Goal: Information Seeking & Learning: Learn about a topic

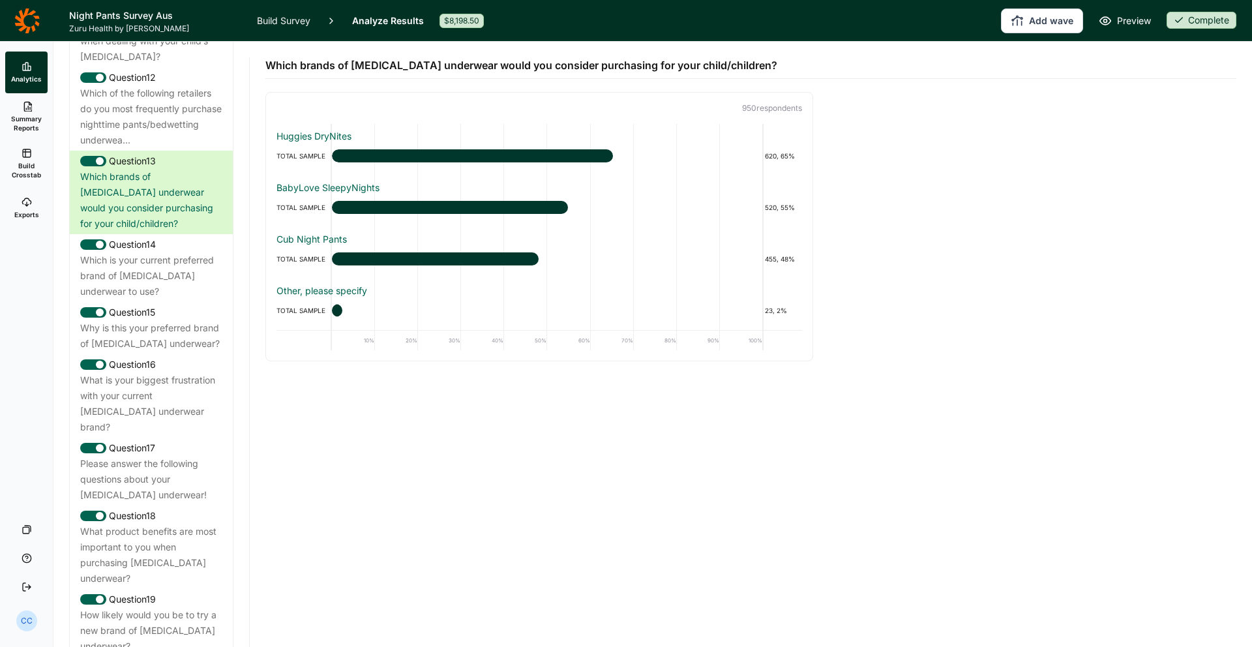
scroll to position [1282, 0]
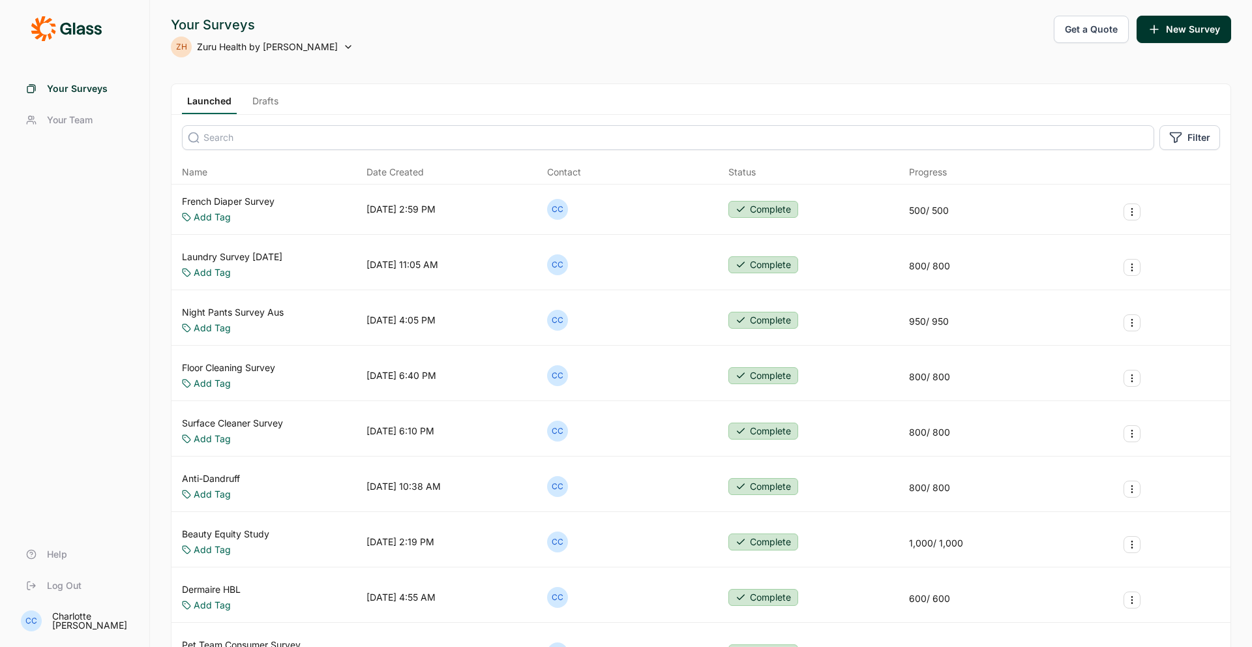
click at [274, 253] on link "Laundry Survey [DATE]" at bounding box center [232, 256] width 100 height 13
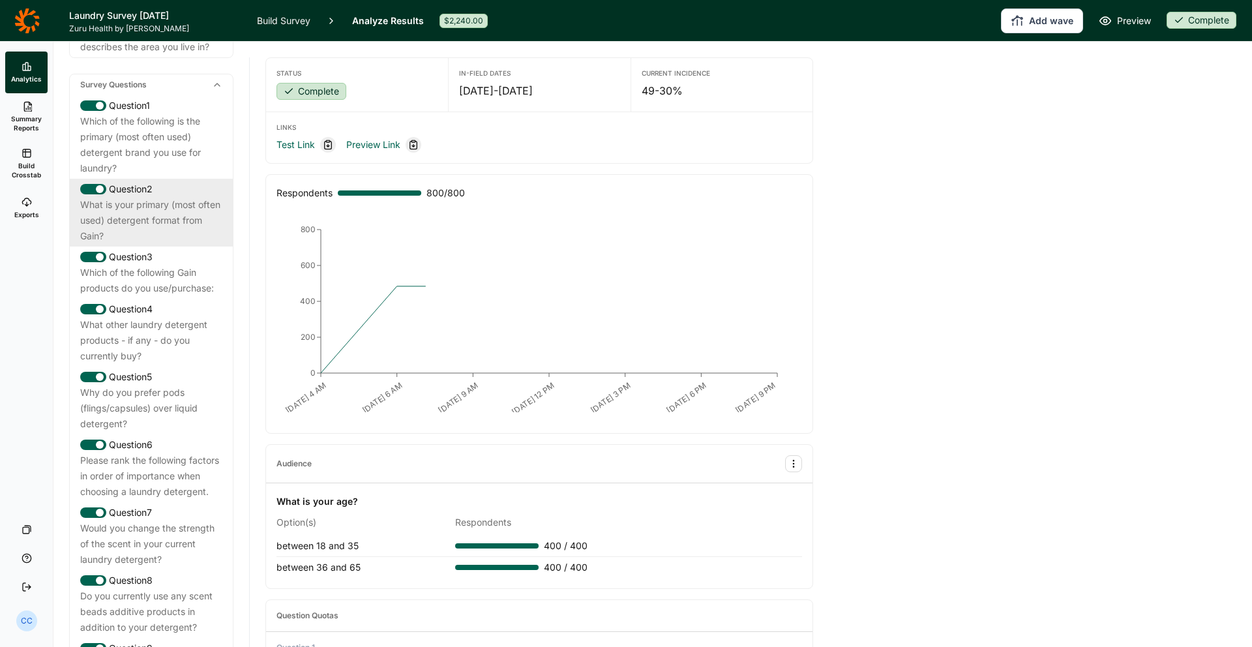
scroll to position [565, 0]
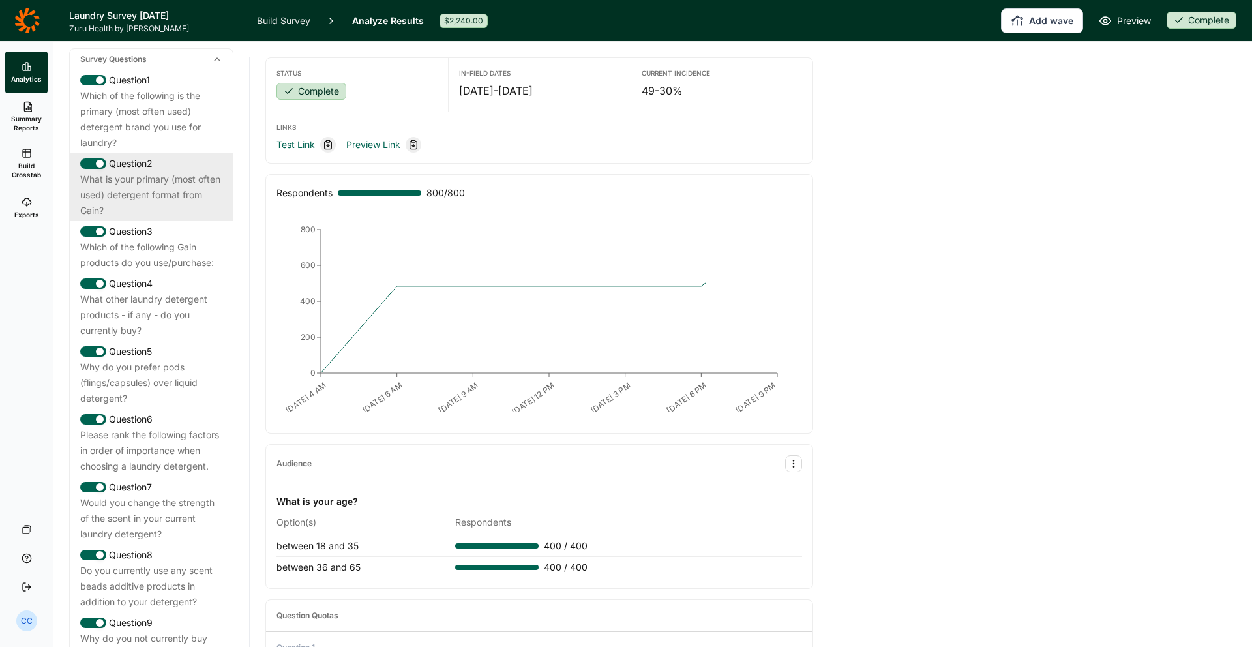
click at [183, 218] on div "What is your primary (most often used) detergent format from Gain?" at bounding box center [151, 195] width 142 height 47
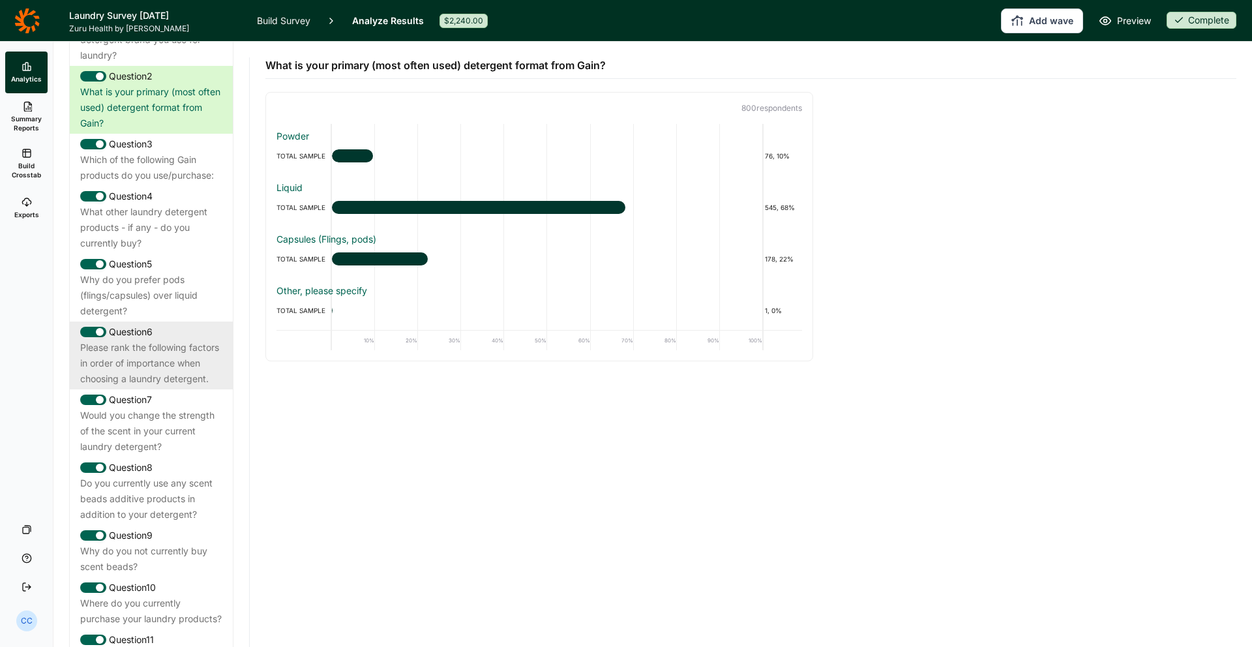
scroll to position [766, 0]
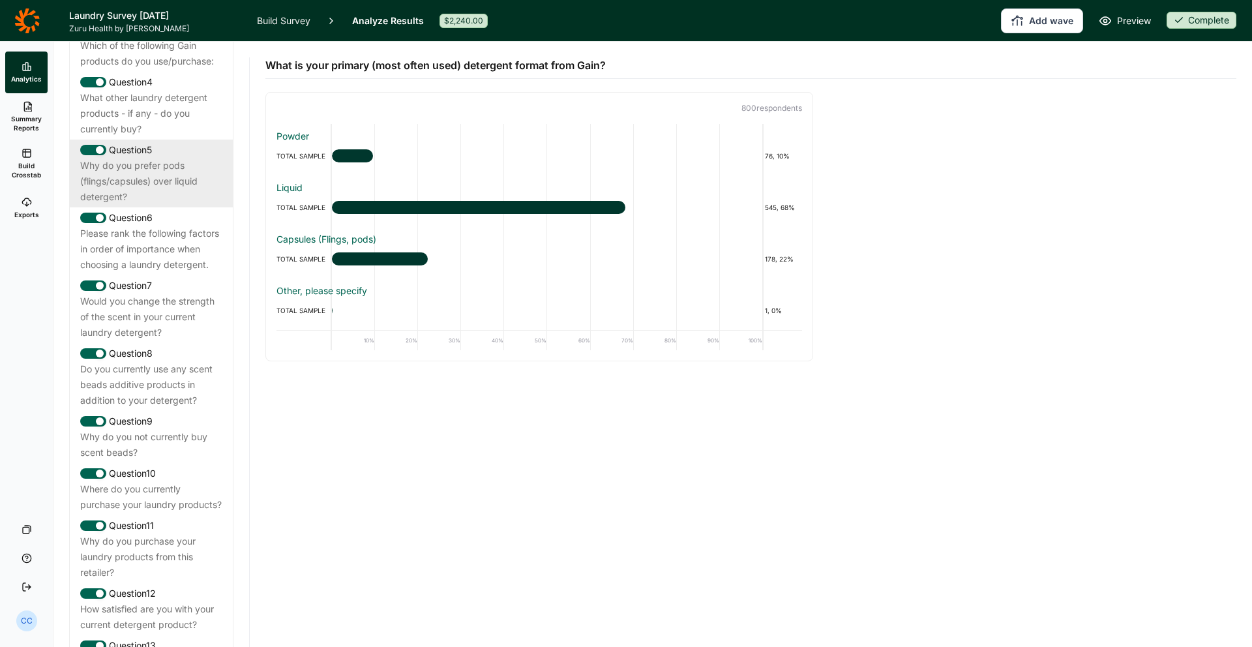
click at [167, 207] on div "Question 5 Why do you prefer pods (flings/capsules) over liquid detergent?" at bounding box center [151, 174] width 163 height 68
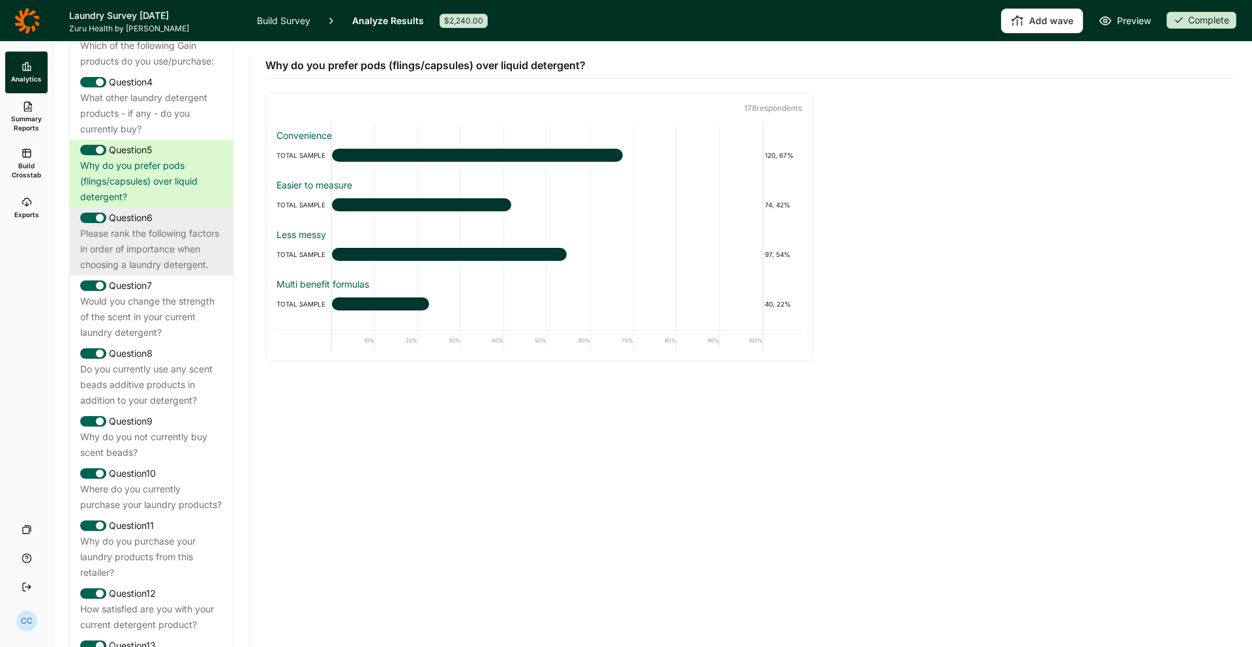
click at [173, 226] on div "Question 6" at bounding box center [151, 218] width 142 height 16
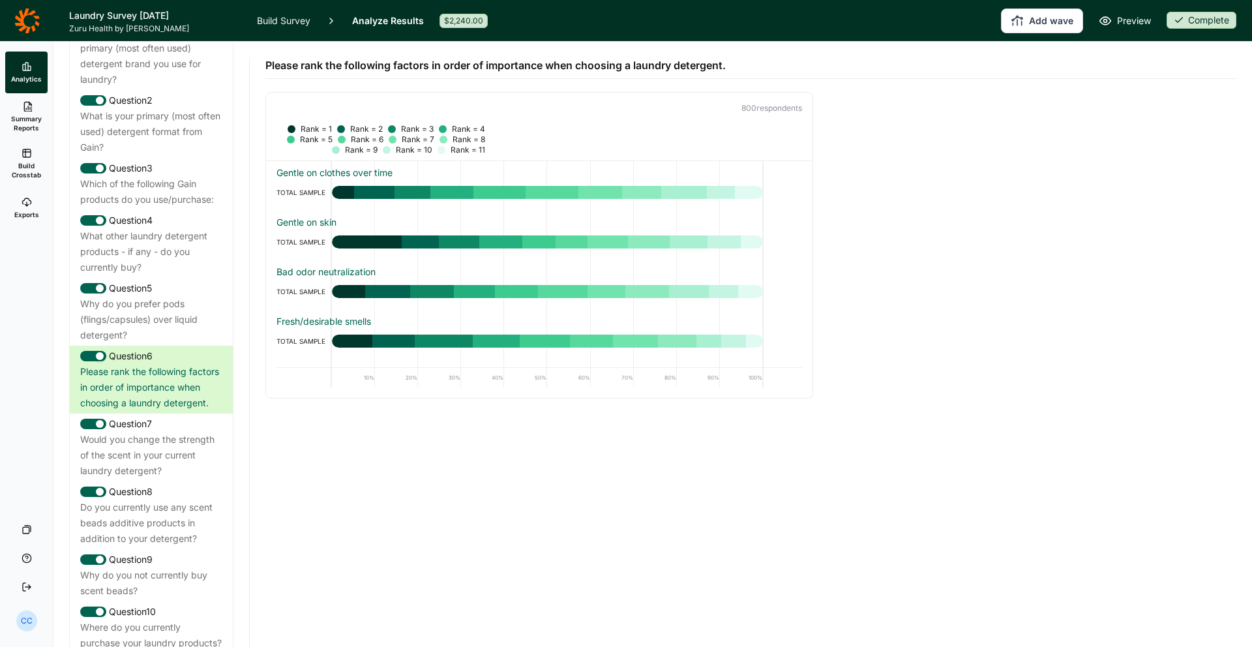
scroll to position [628, 0]
click at [178, 261] on div "What other laundry detergent products - if any - do you currently buy?" at bounding box center [151, 251] width 142 height 47
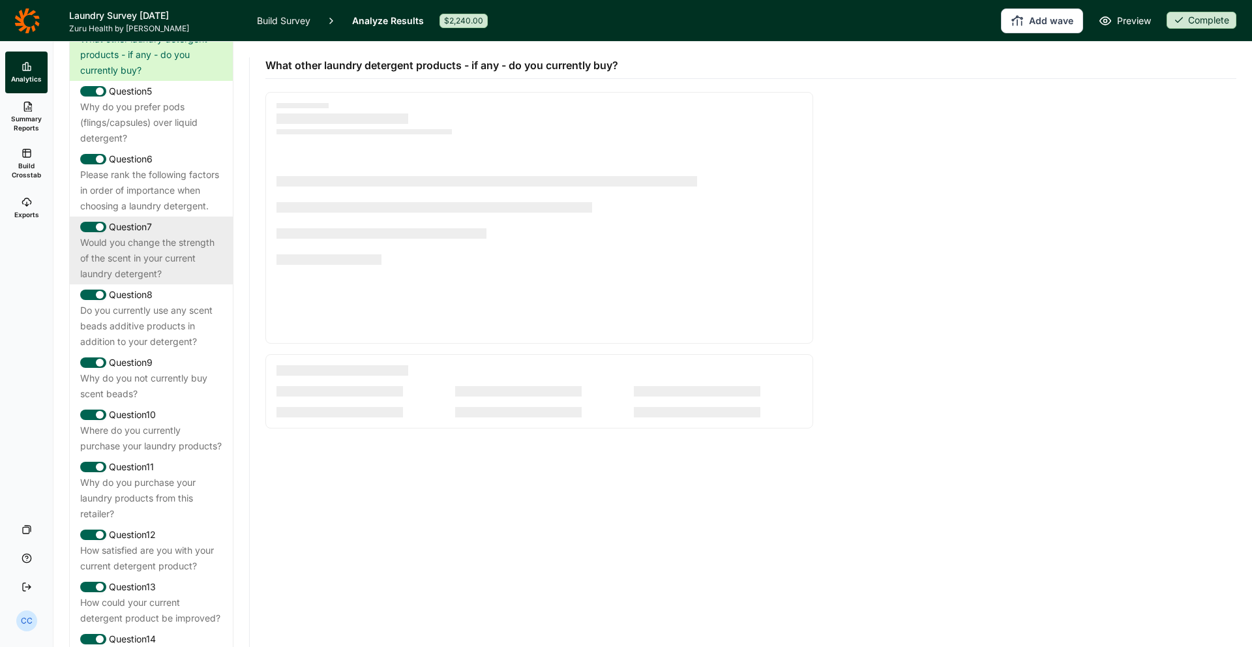
scroll to position [846, 0]
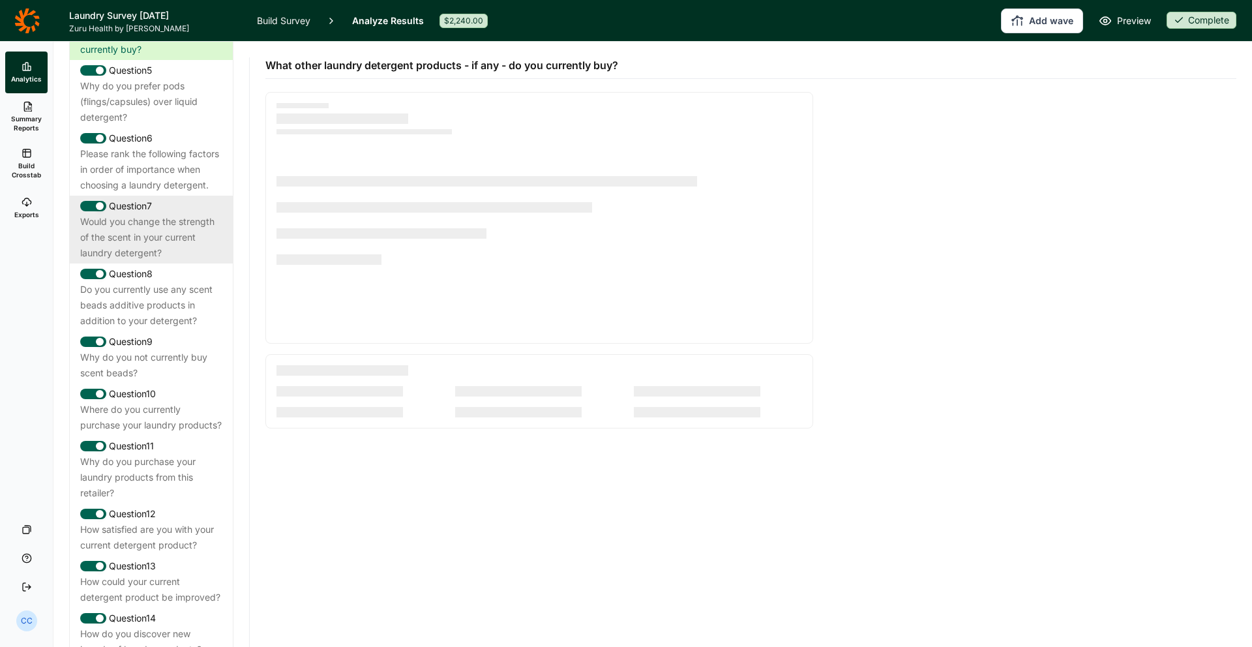
click at [180, 263] on div "Question 7 Would you change the strength of the scent in your current laundry d…" at bounding box center [151, 230] width 163 height 68
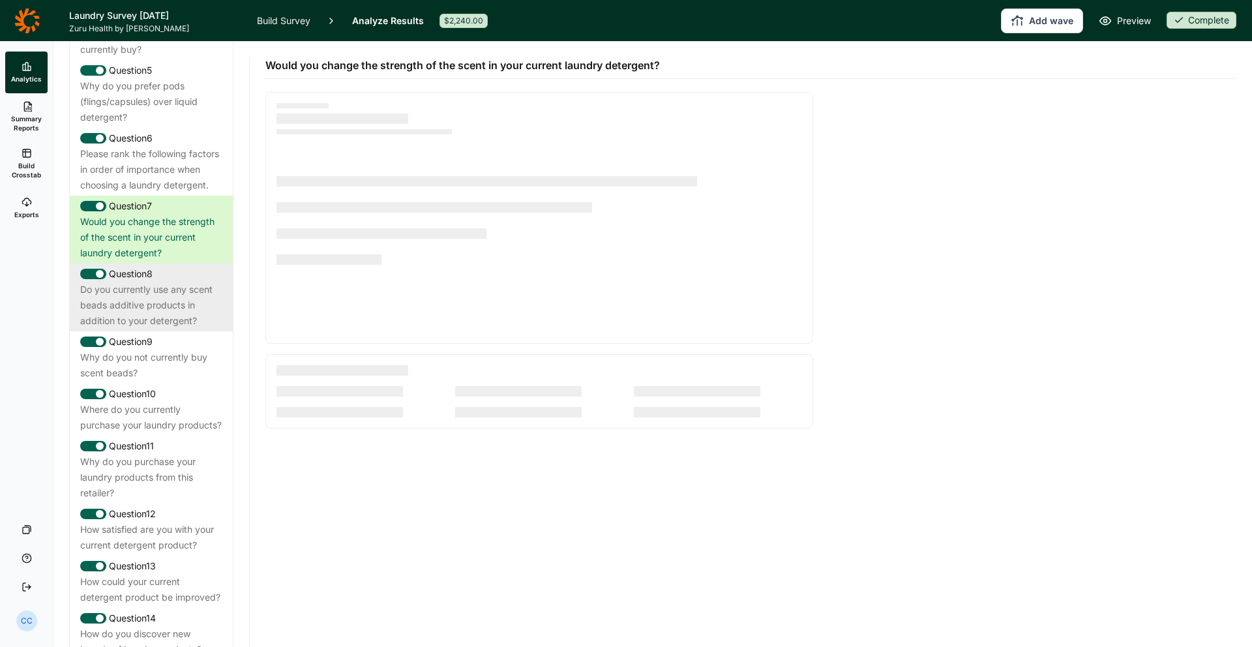
click at [185, 315] on div "Do you currently use any scent beads additive products in addition to your dete…" at bounding box center [151, 305] width 142 height 47
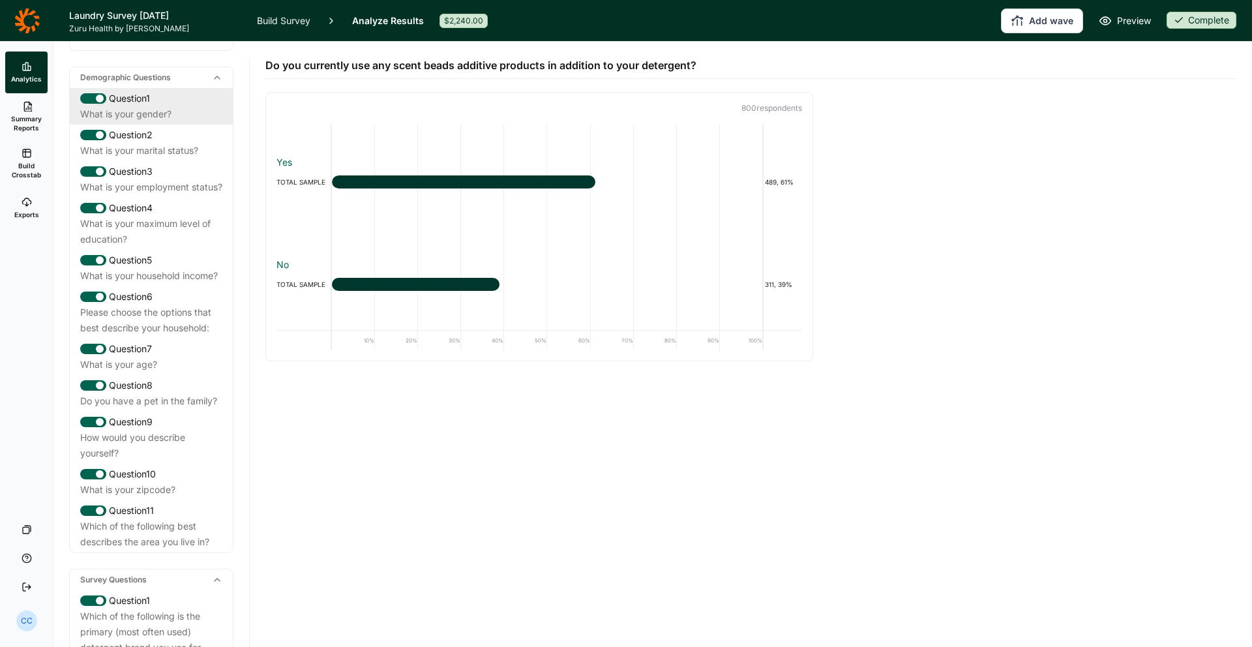
scroll to position [0, 0]
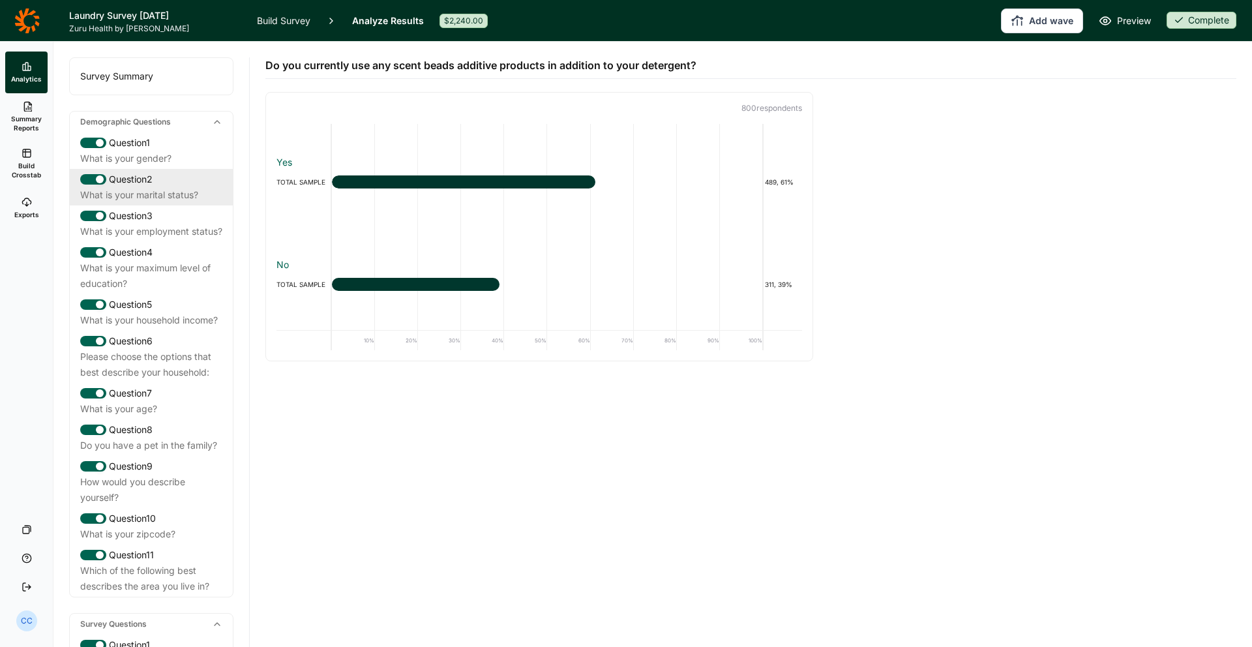
click at [145, 178] on div "Question 2" at bounding box center [151, 180] width 142 height 16
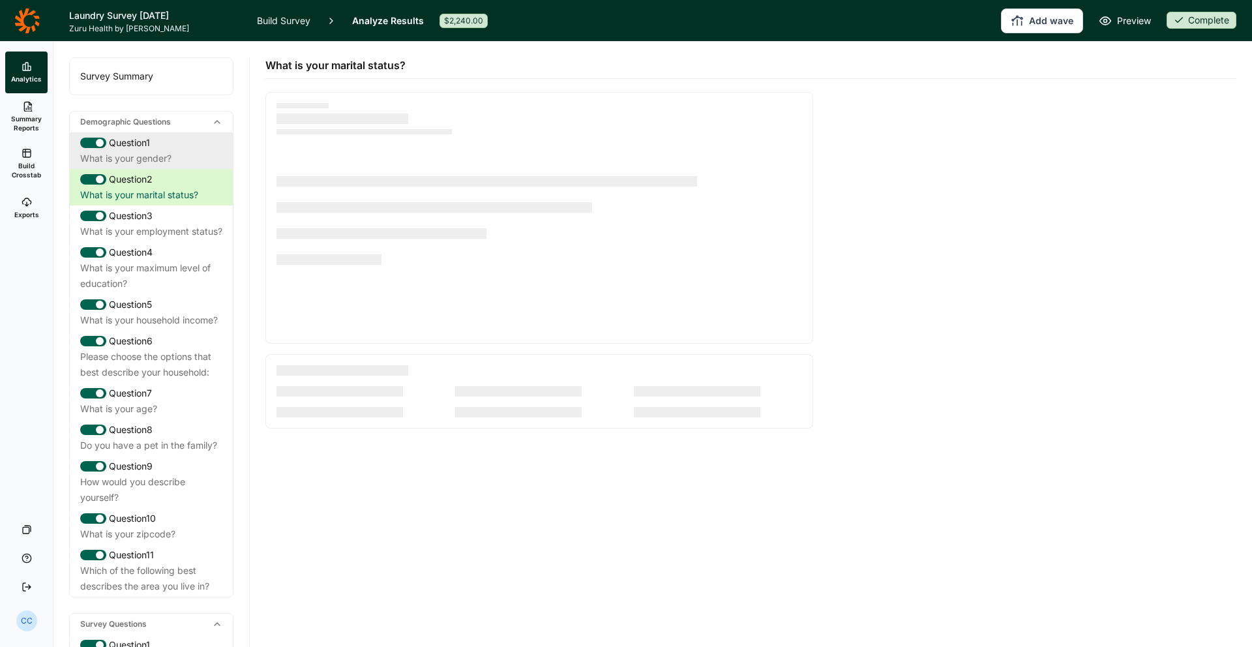
click at [157, 151] on div "What is your gender?" at bounding box center [151, 159] width 142 height 16
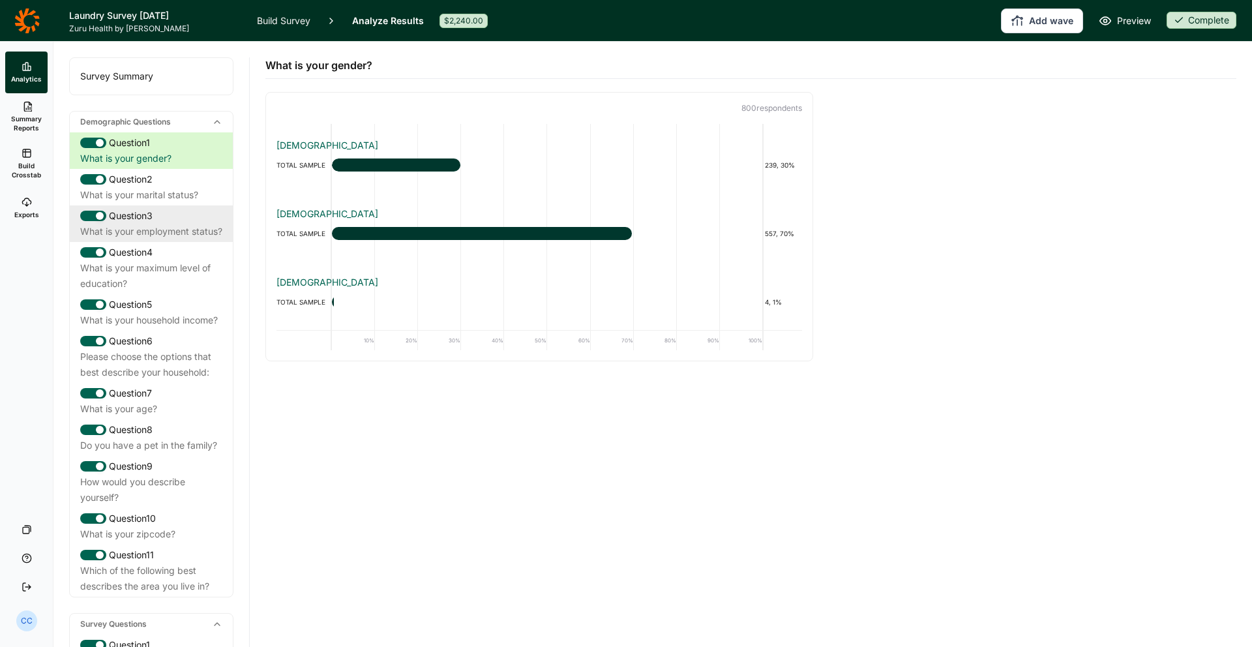
click at [175, 239] on div "What is your employment status?" at bounding box center [151, 232] width 142 height 16
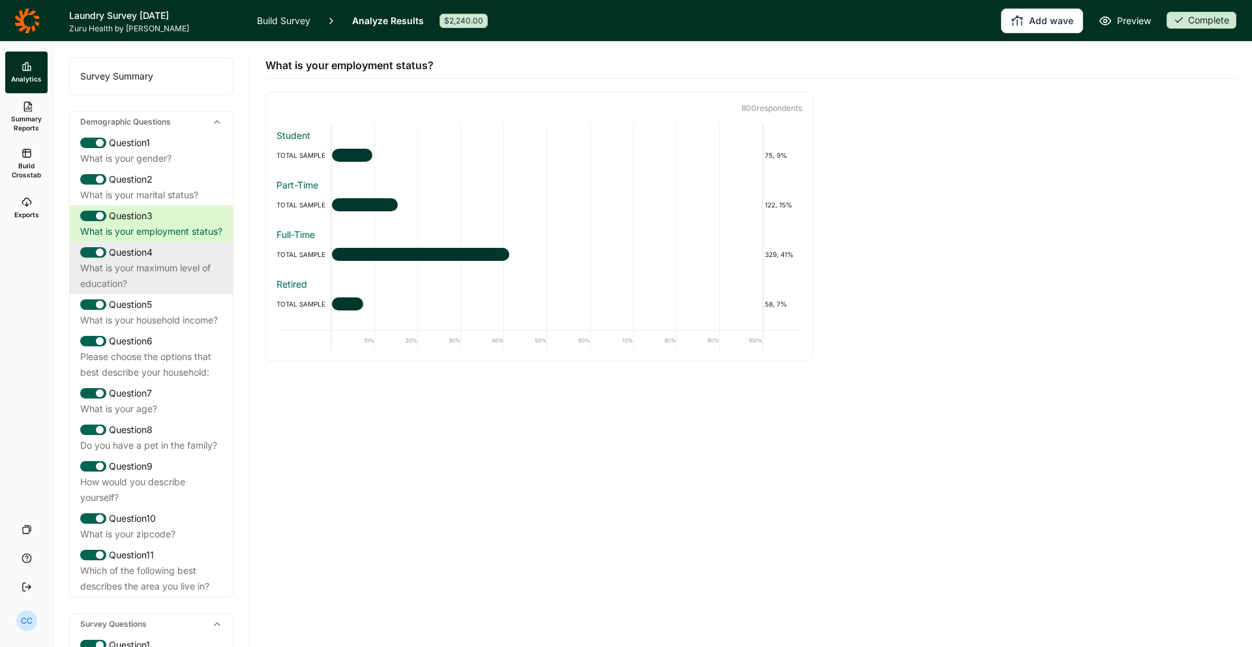
click at [177, 284] on div "What is your maximum level of education?" at bounding box center [151, 275] width 142 height 31
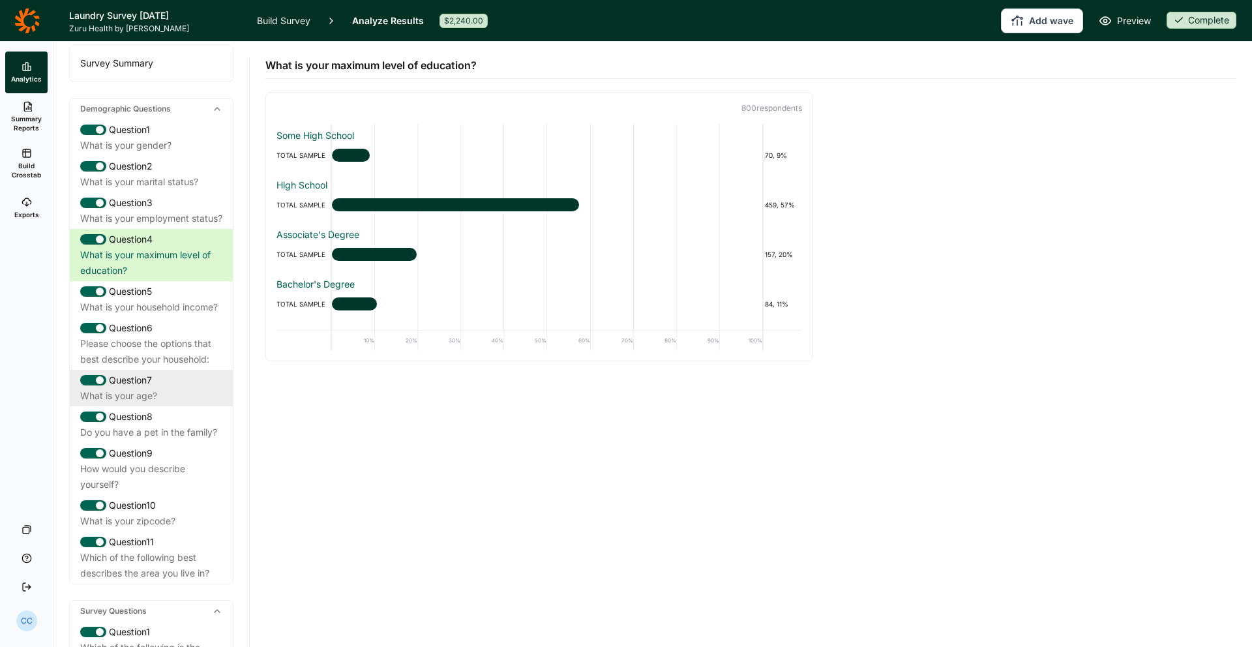
scroll to position [15, 0]
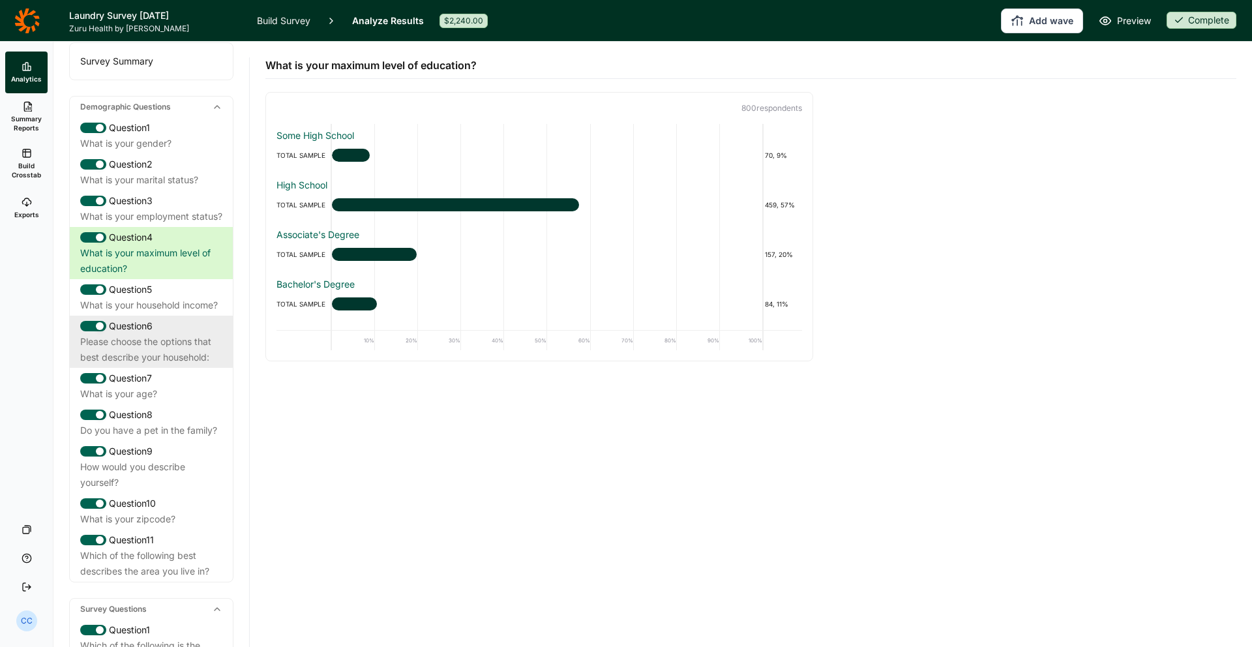
click at [166, 365] on div "Please choose the options that best describe your household:" at bounding box center [151, 349] width 142 height 31
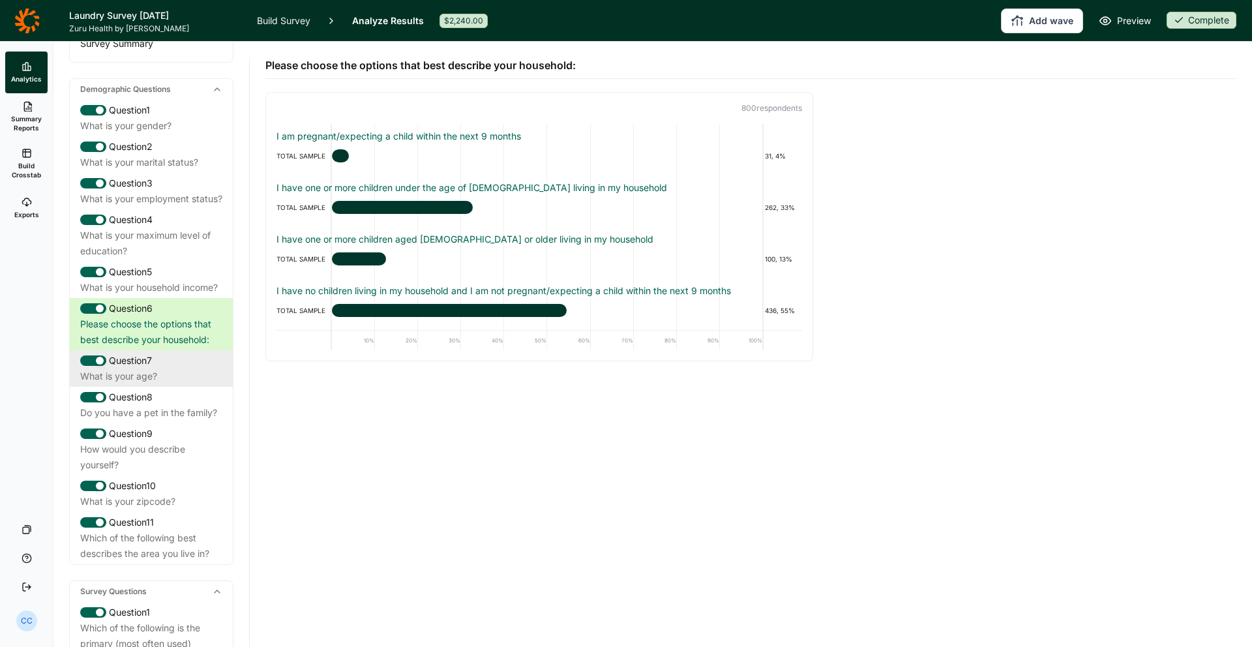
scroll to position [33, 0]
click at [173, 383] on div "What is your age?" at bounding box center [151, 376] width 142 height 16
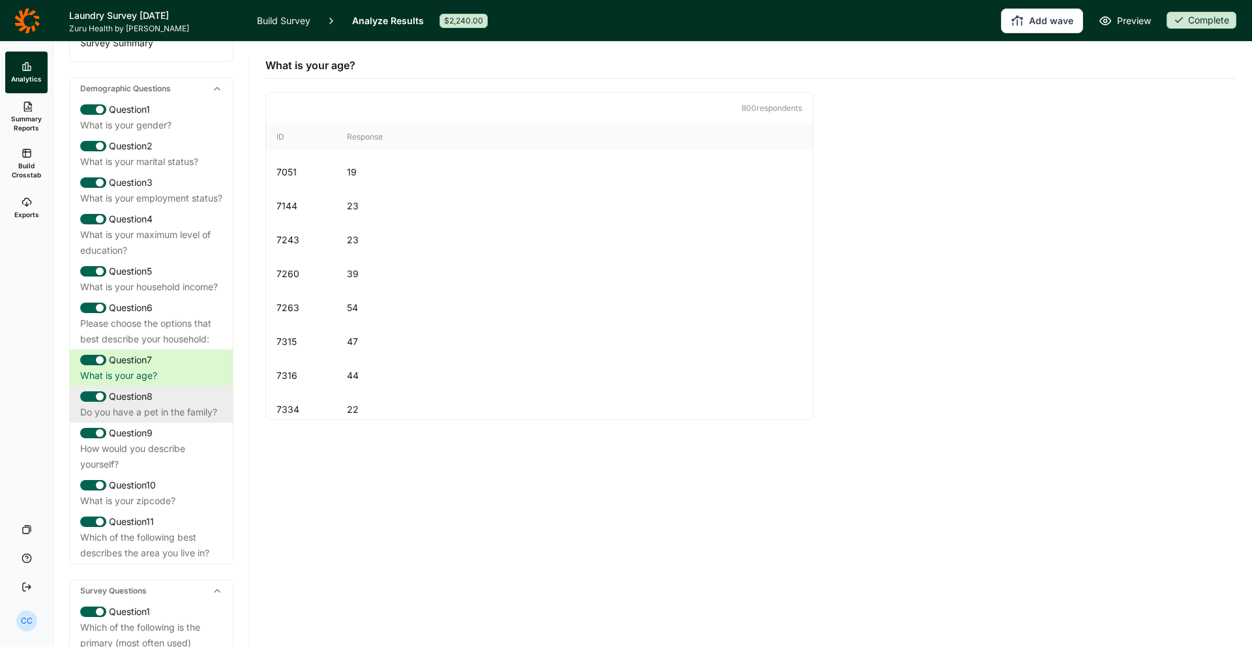
click at [175, 404] on div "Question 8" at bounding box center [151, 397] width 142 height 16
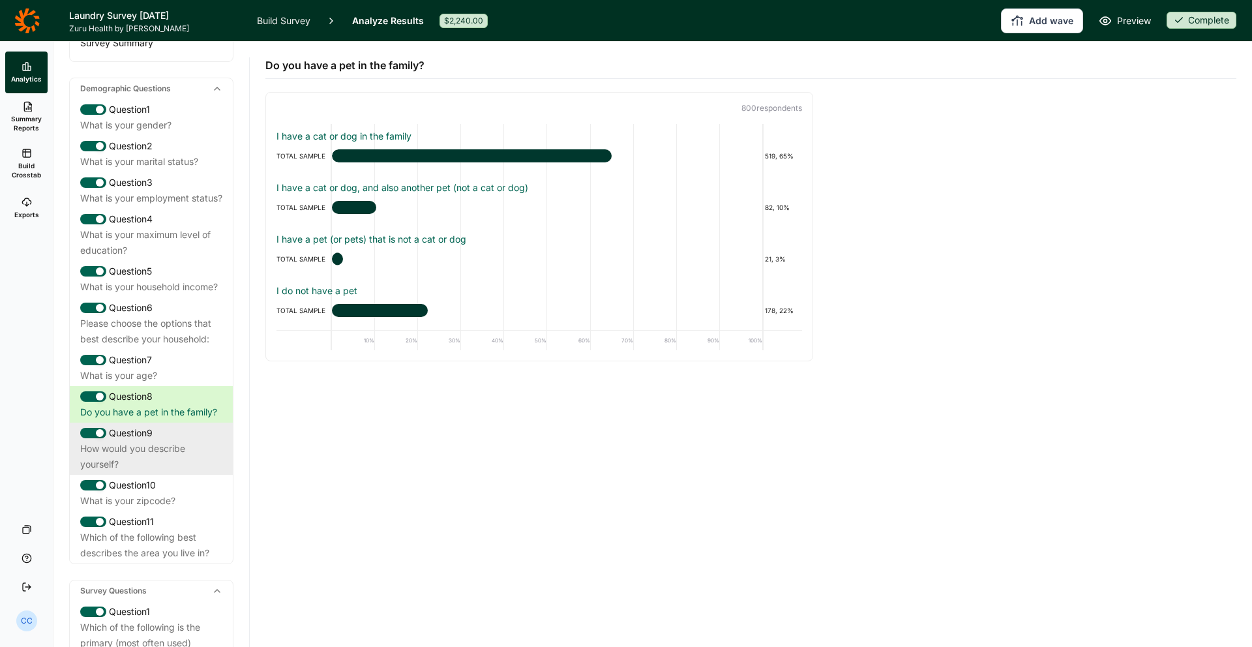
click at [162, 441] on div "Question 9" at bounding box center [151, 433] width 142 height 16
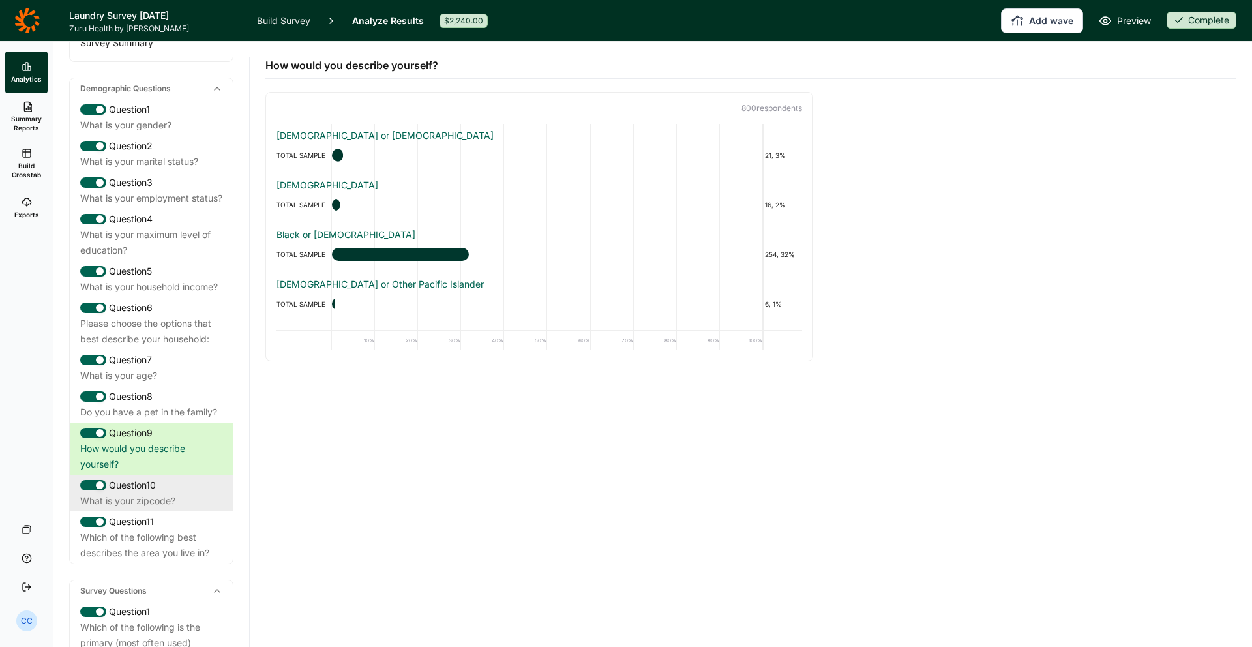
click at [168, 509] on div "What is your zipcode?" at bounding box center [151, 501] width 142 height 16
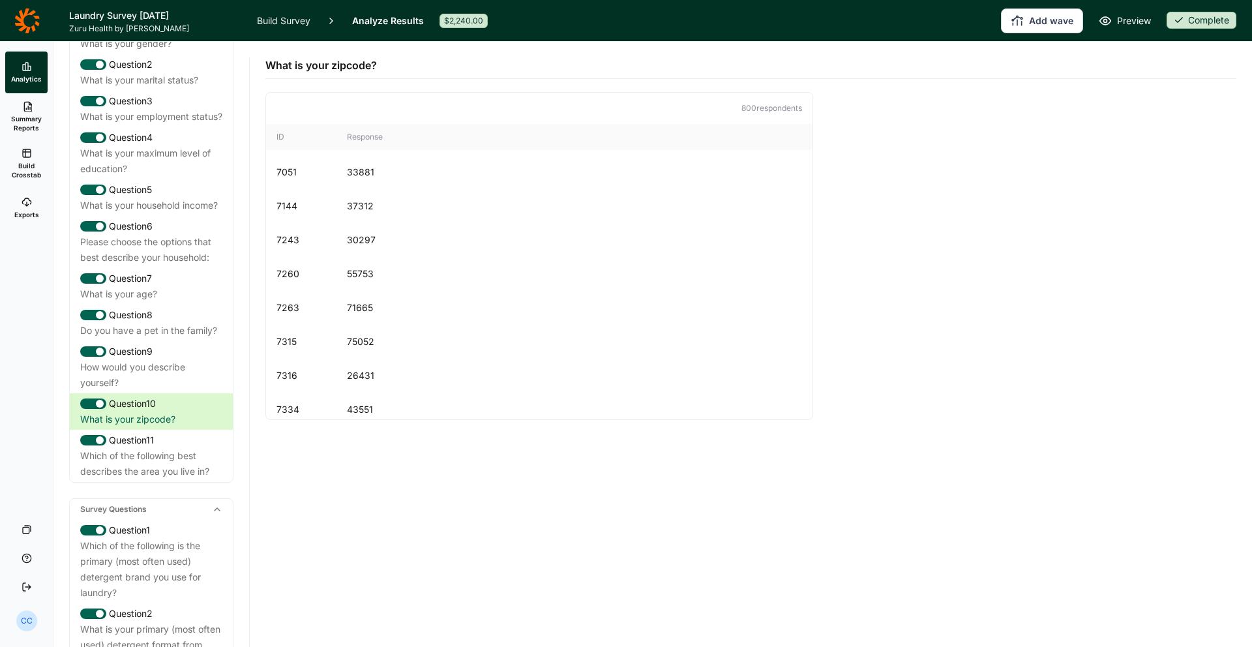
scroll to position [122, 0]
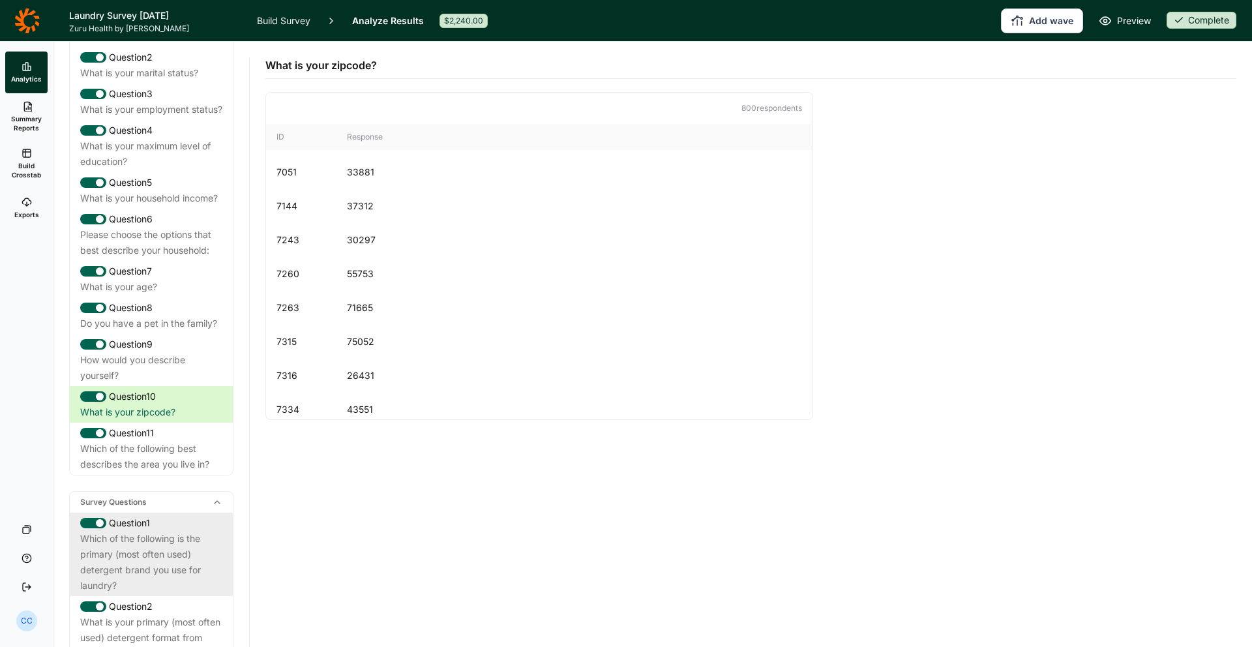
click at [153, 531] on div "Question 1" at bounding box center [151, 523] width 142 height 16
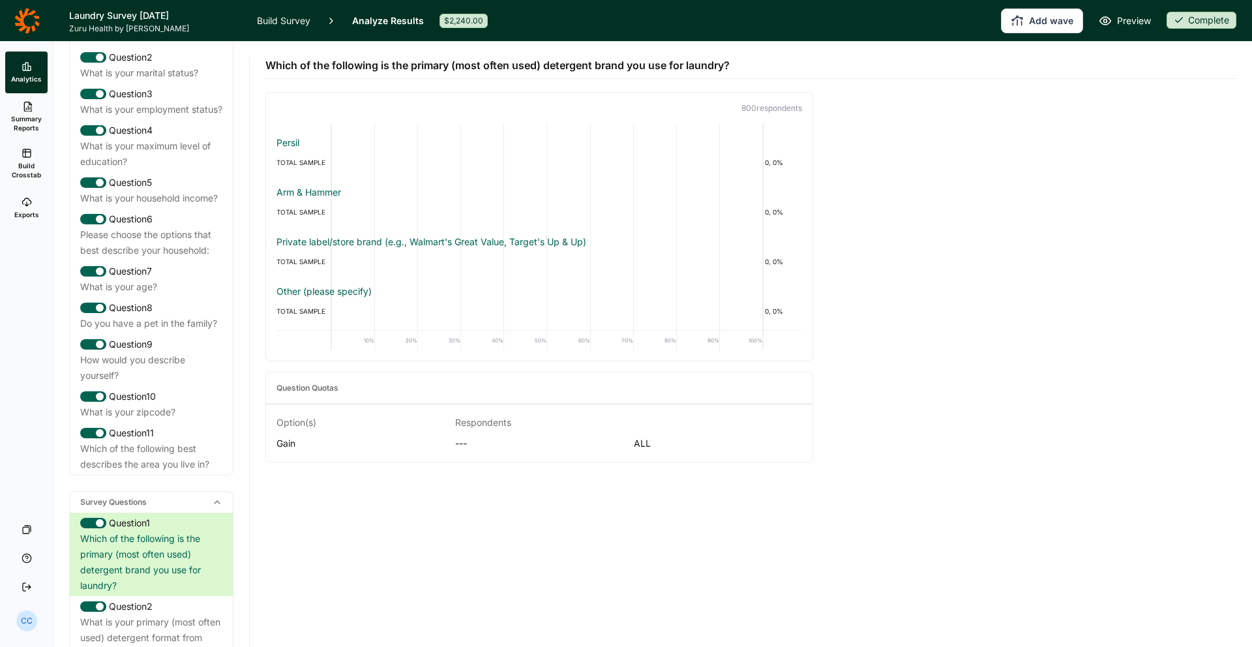
scroll to position [0, 0]
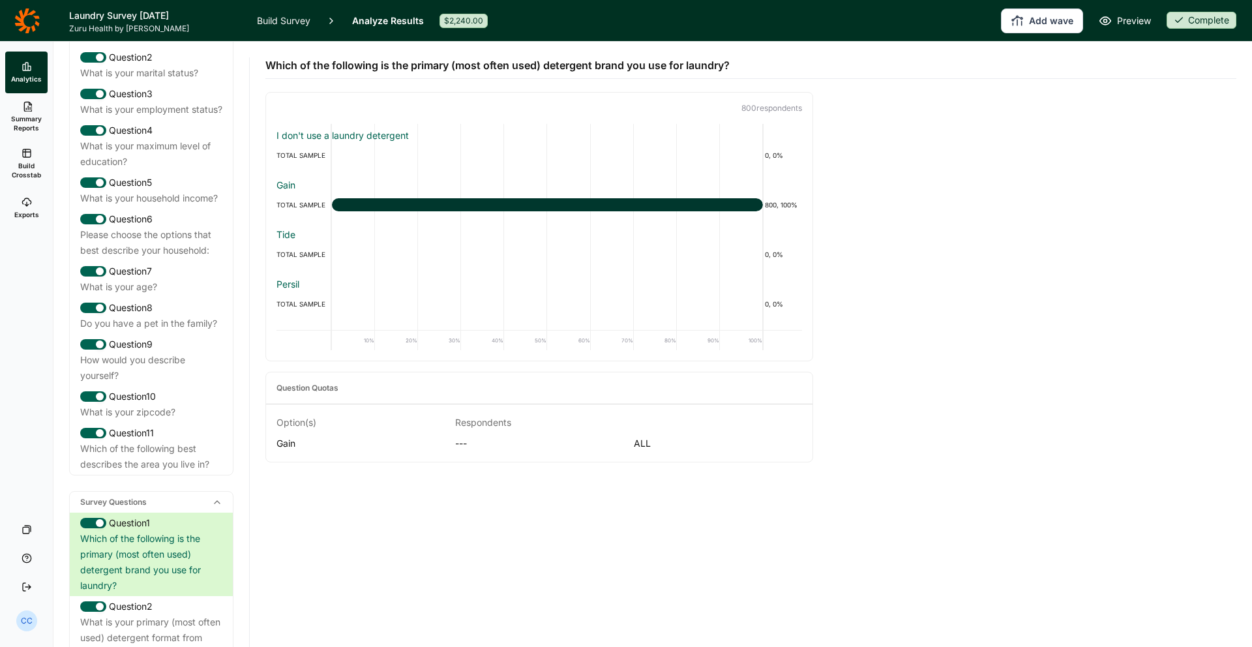
click at [412, 200] on div at bounding box center [547, 204] width 431 height 13
drag, startPoint x: 409, startPoint y: 204, endPoint x: 256, endPoint y: 168, distance: 156.9
click at [388, 200] on div at bounding box center [547, 204] width 431 height 13
drag, startPoint x: 267, startPoint y: 175, endPoint x: 787, endPoint y: 205, distance: 521.3
click at [787, 205] on div "I don't use a laundry detergent TOTAL SAMPLE 0, 0% Gain TOTAL SAMPLE 800, 100% …" at bounding box center [539, 242] width 546 height 237
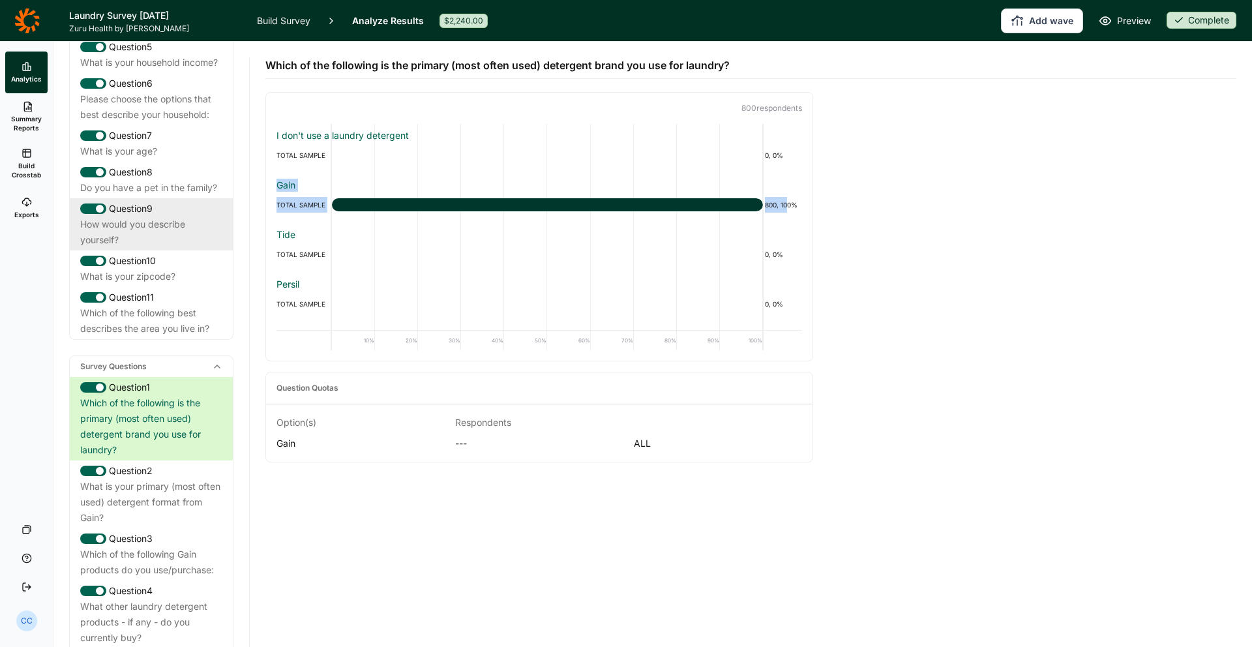
scroll to position [271, 0]
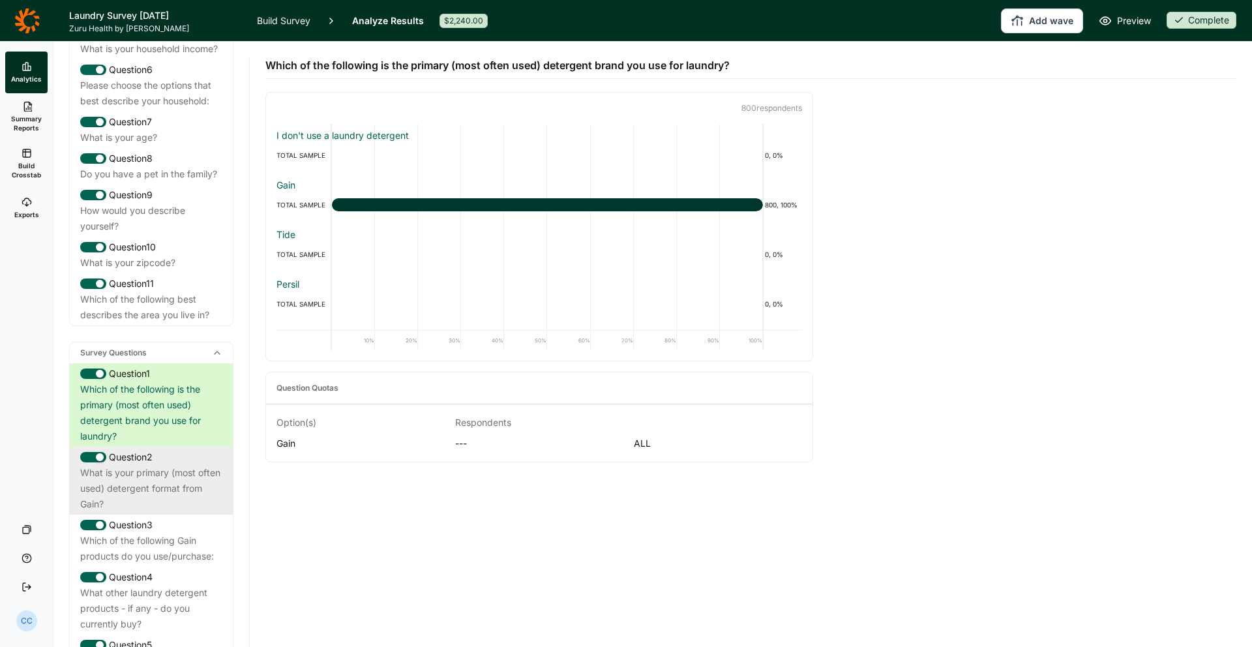
click at [166, 512] on div "What is your primary (most often used) detergent format from Gain?" at bounding box center [151, 488] width 142 height 47
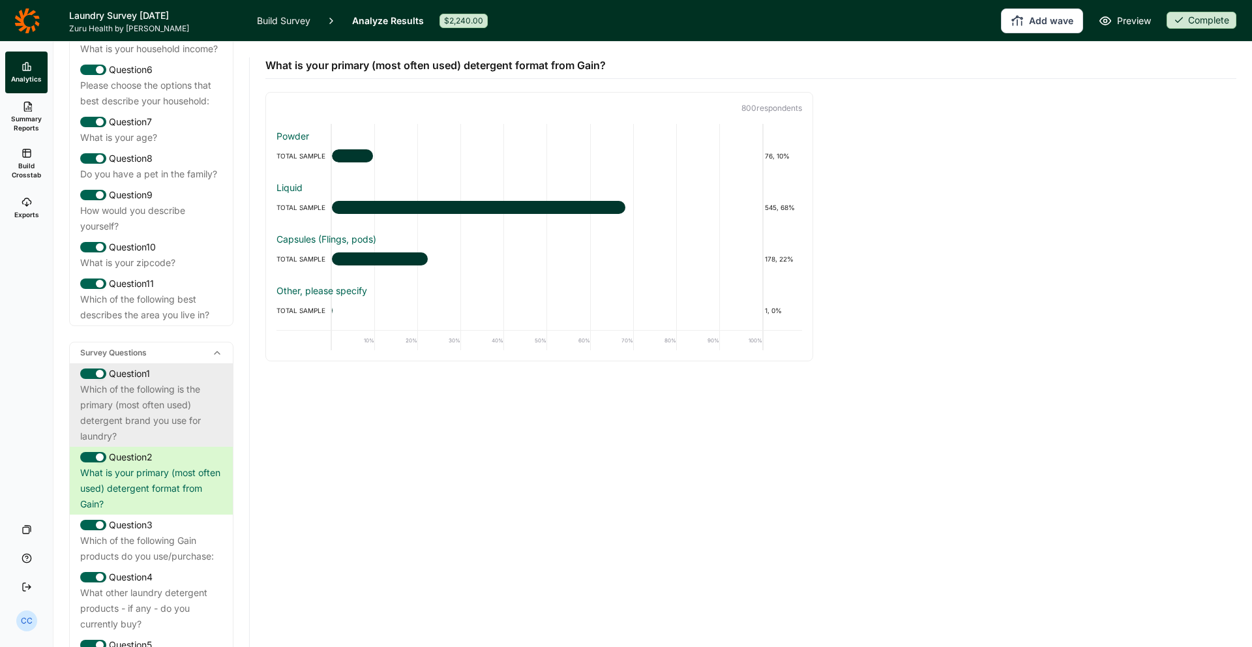
click at [170, 430] on div "Which of the following is the primary (most often used) detergent brand you use…" at bounding box center [151, 413] width 142 height 63
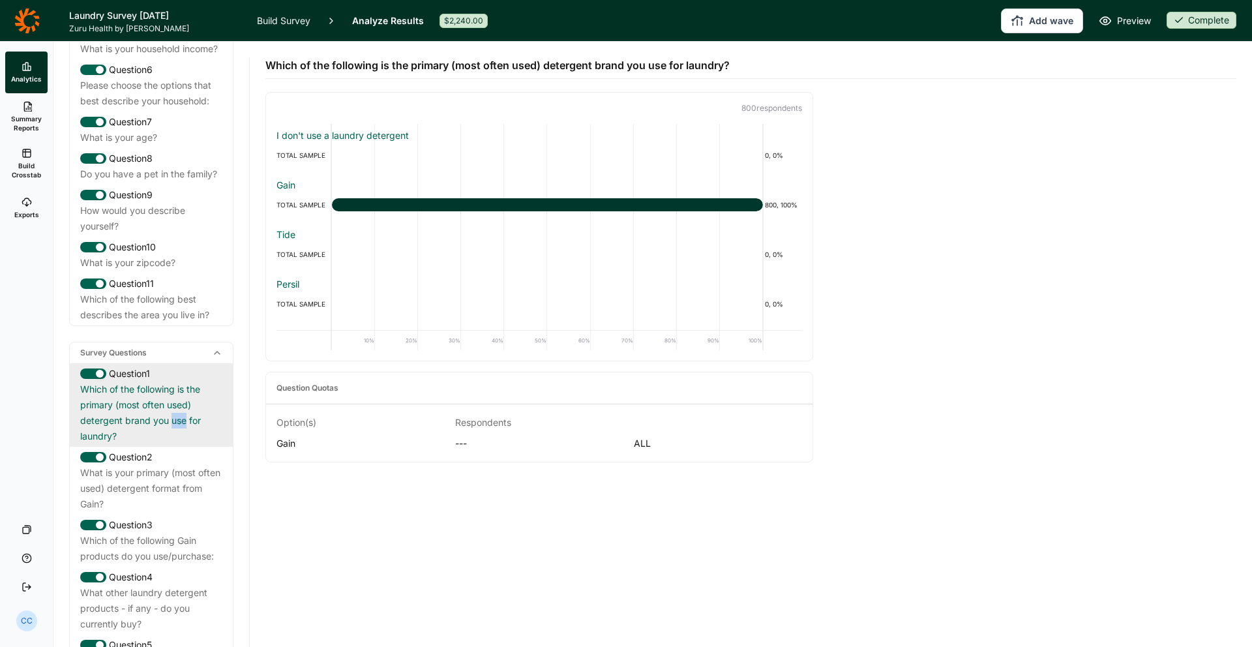
click at [170, 430] on div "Which of the following is the primary (most often used) detergent brand you use…" at bounding box center [151, 413] width 142 height 63
click at [173, 437] on div "Which of the following is the primary (most often used) detergent brand you use…" at bounding box center [151, 413] width 142 height 63
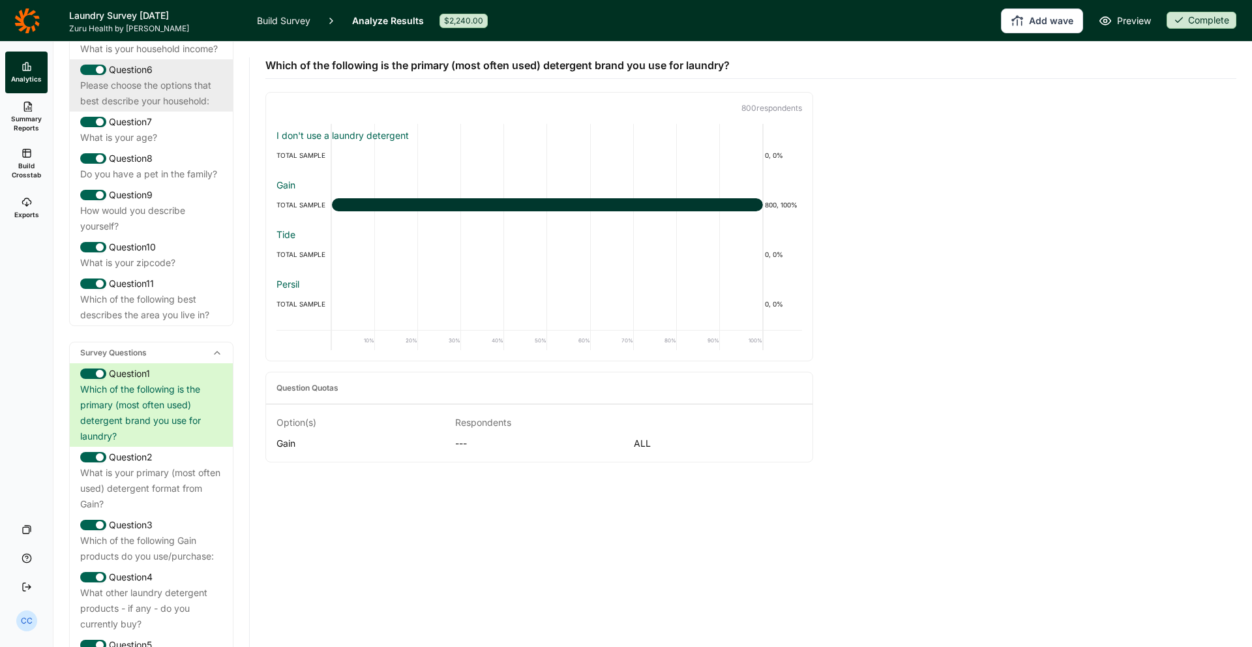
scroll to position [0, 0]
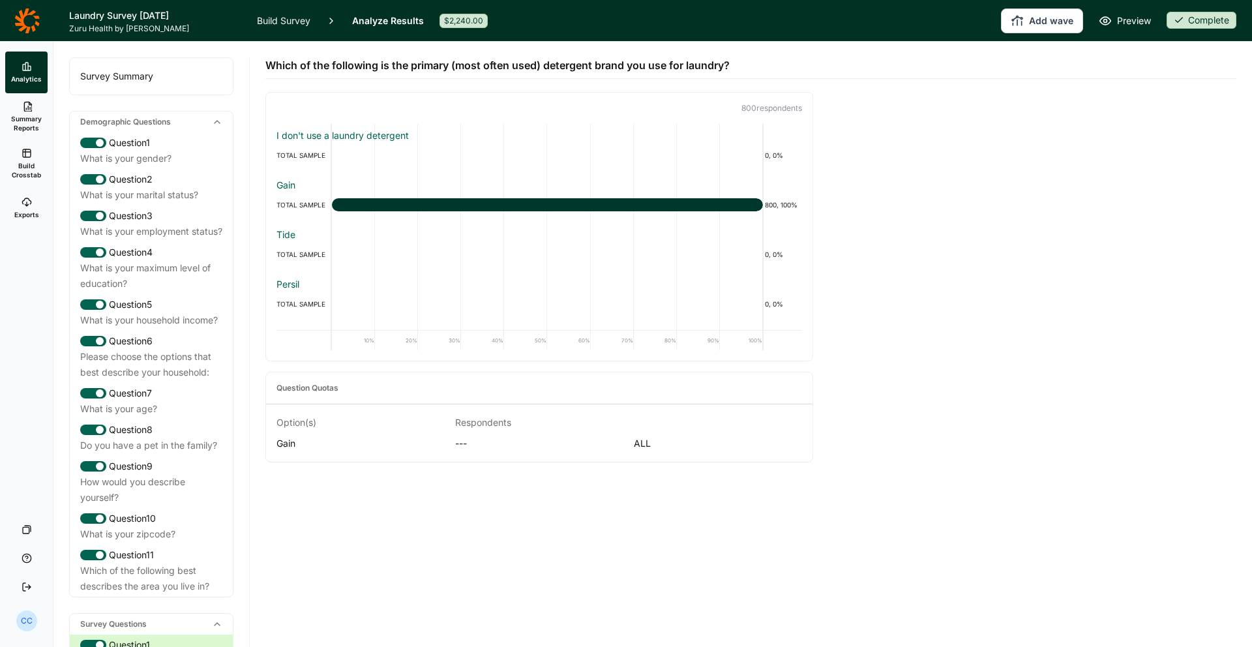
click at [147, 76] on div "Survey Summary" at bounding box center [151, 76] width 163 height 37
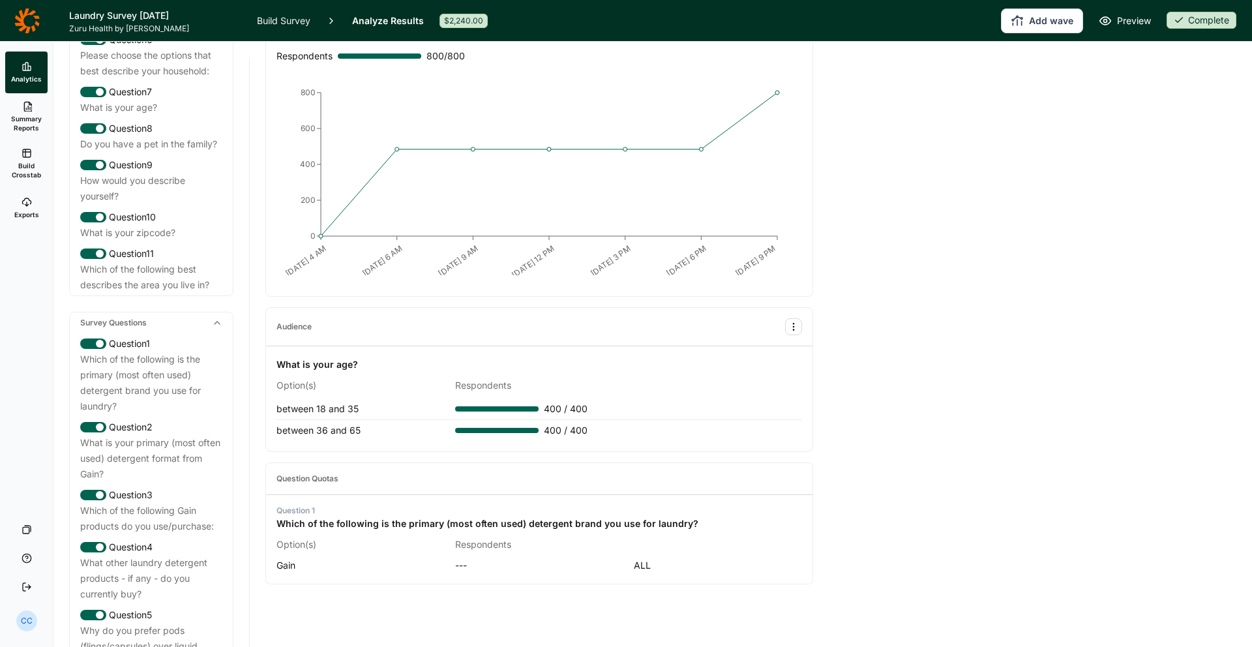
scroll to position [591, 0]
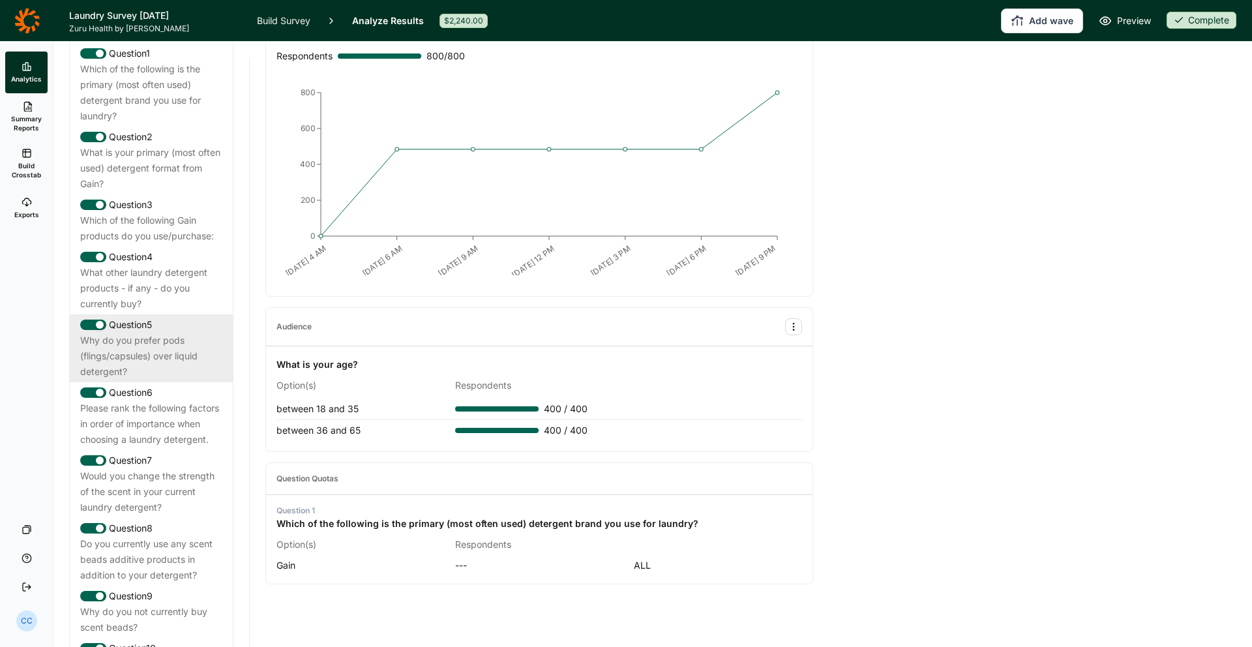
click at [181, 367] on div "Why do you prefer pods (flings/capsules) over liquid detergent?" at bounding box center [151, 356] width 142 height 47
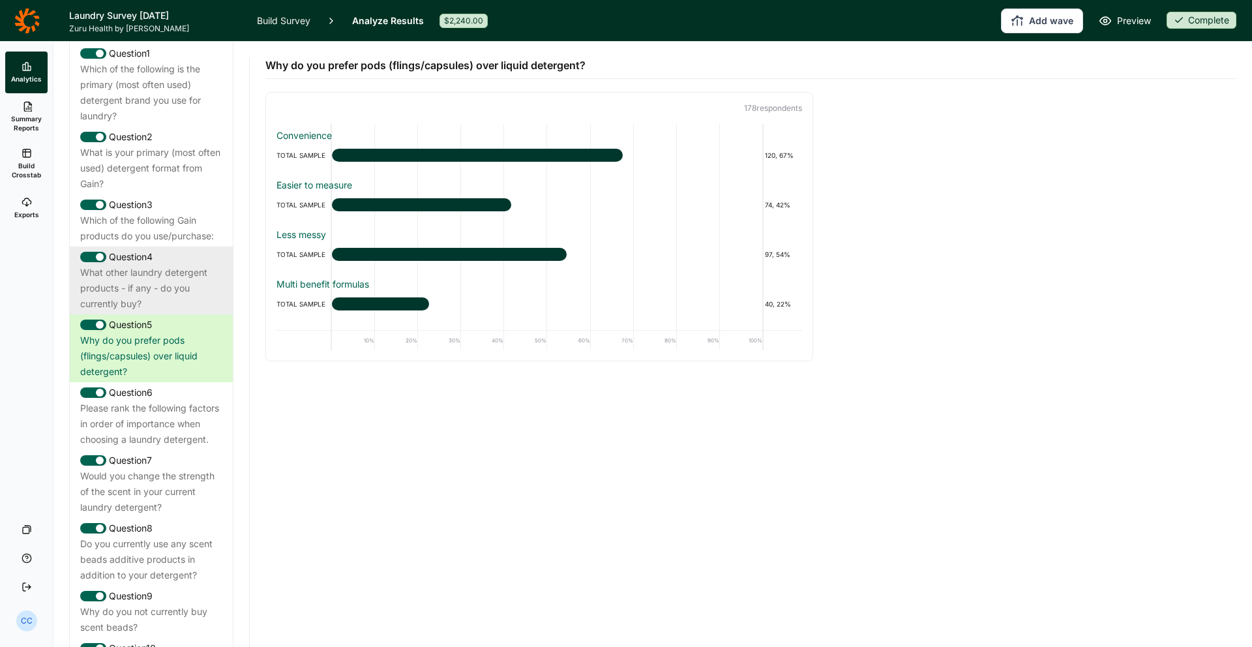
click at [149, 265] on div "Question 4" at bounding box center [151, 257] width 142 height 16
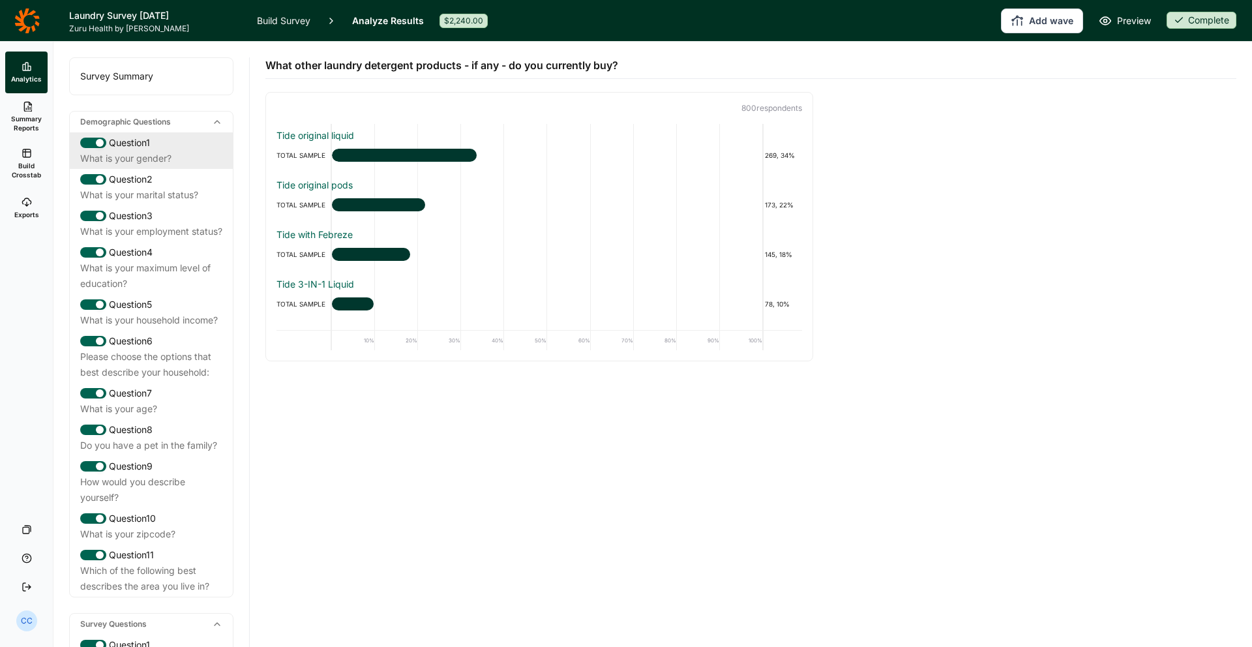
click at [161, 147] on div "Question 1" at bounding box center [151, 143] width 142 height 16
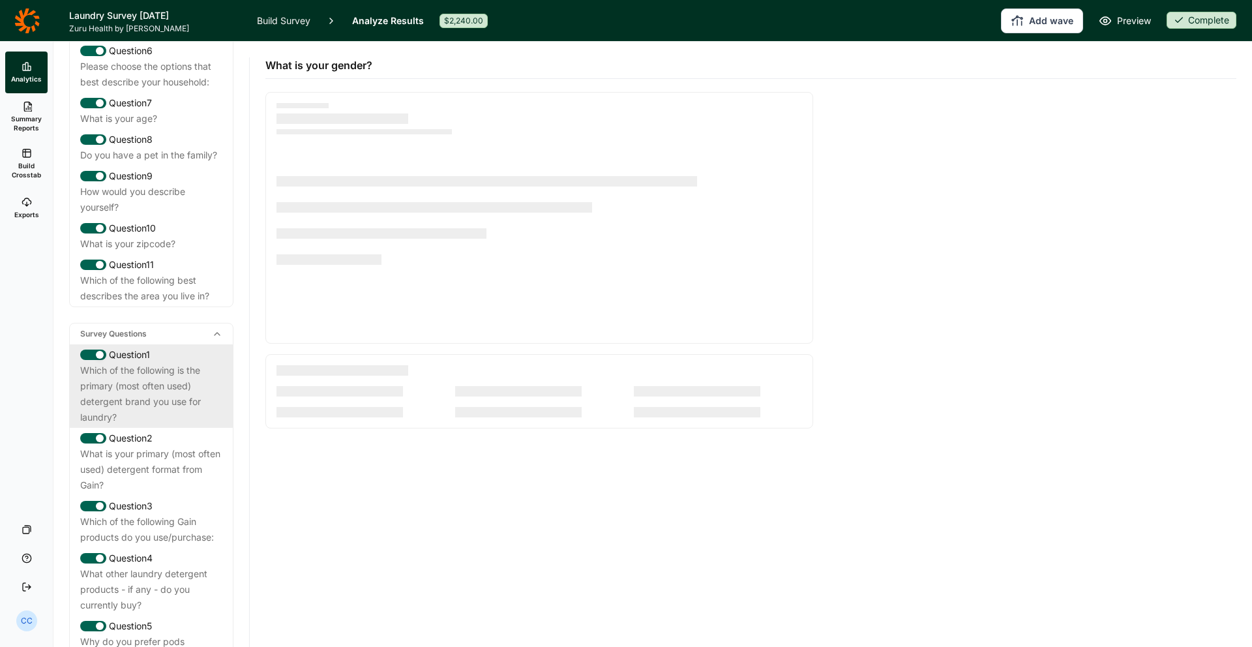
scroll to position [301, 0]
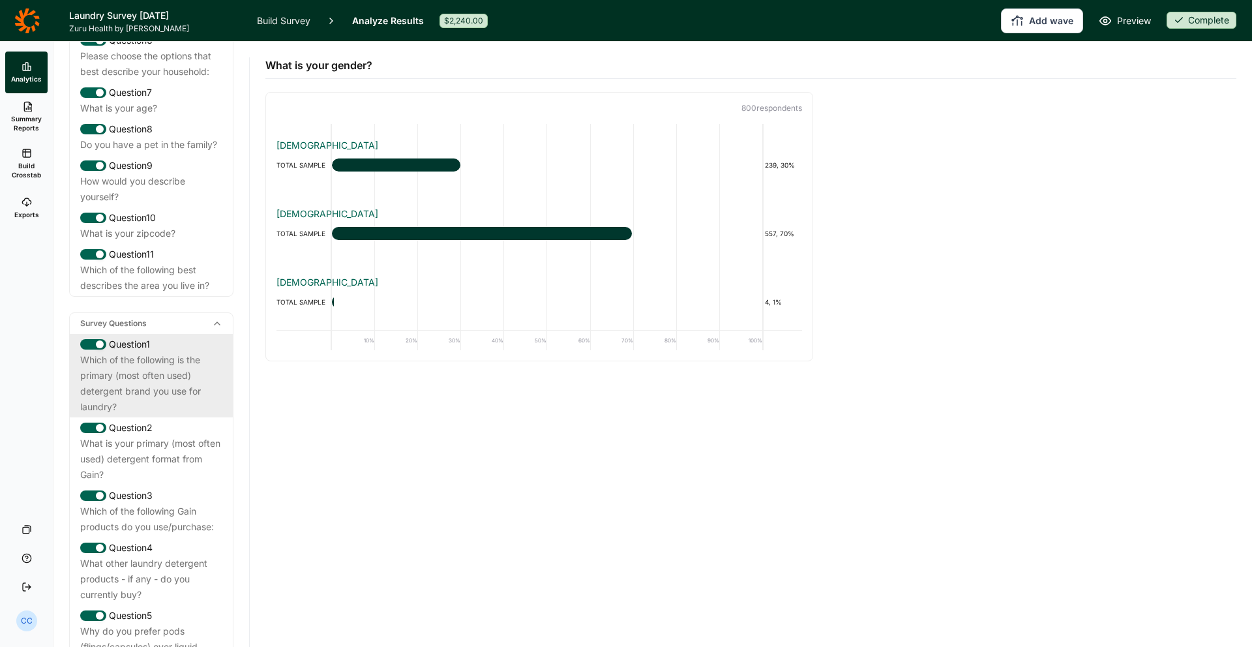
click at [179, 404] on div "Which of the following is the primary (most often used) detergent brand you use…" at bounding box center [151, 383] width 142 height 63
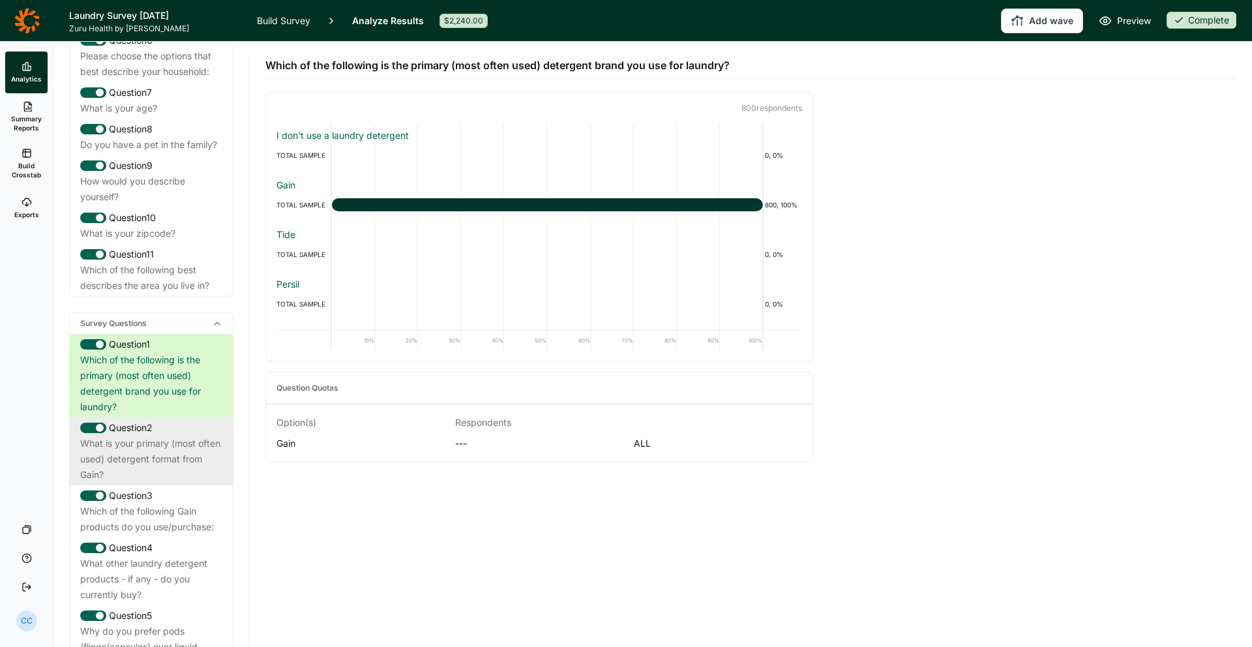
click at [201, 451] on div "What is your primary (most often used) detergent format from Gain?" at bounding box center [151, 459] width 142 height 47
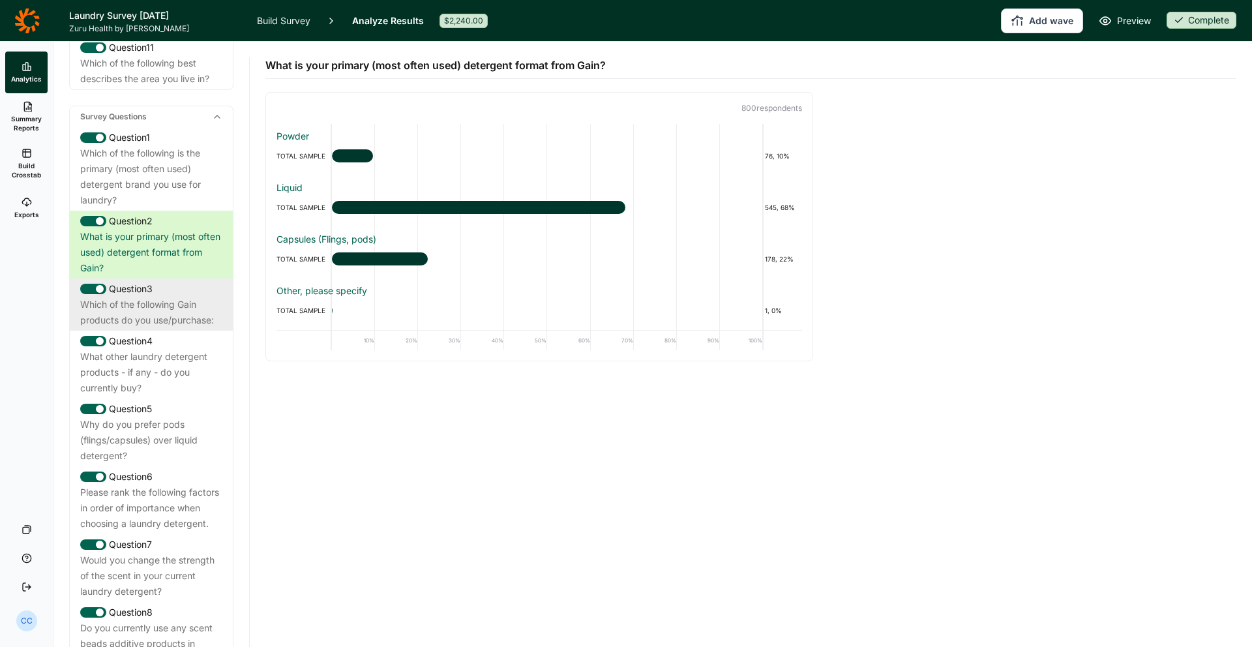
scroll to position [530, 0]
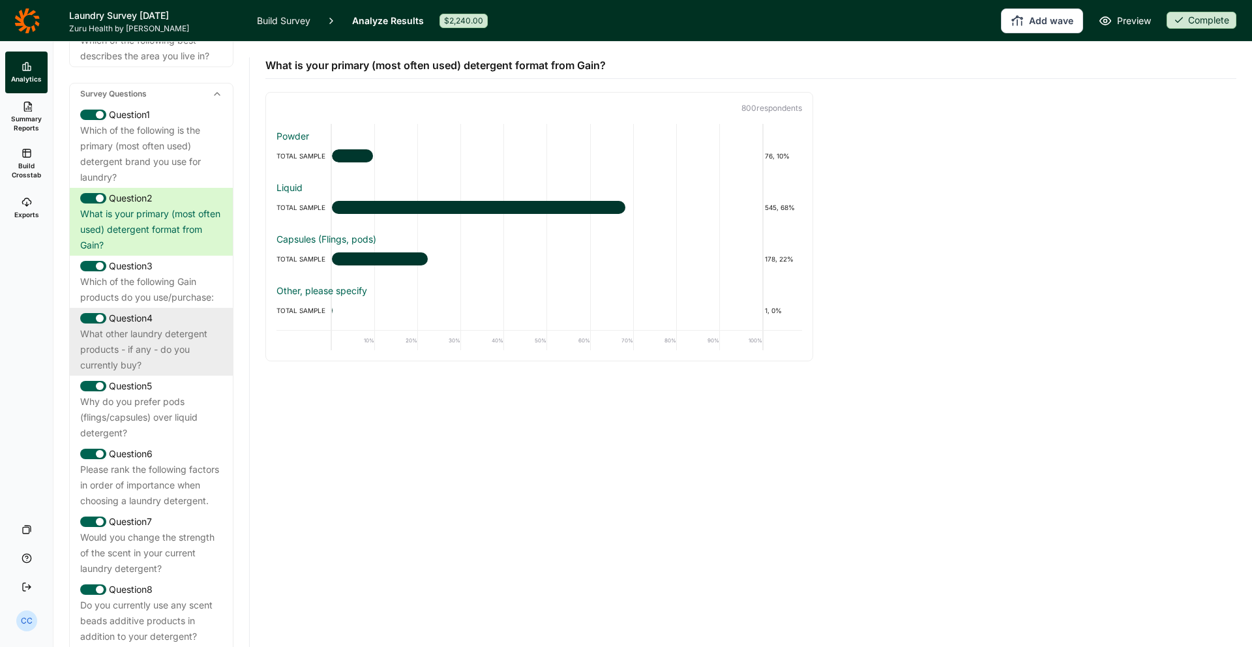
drag, startPoint x: 151, startPoint y: 307, endPoint x: 158, endPoint y: 361, distance: 54.0
click at [151, 305] on div "Which of the following Gain products do you use/purchase:" at bounding box center [151, 289] width 142 height 31
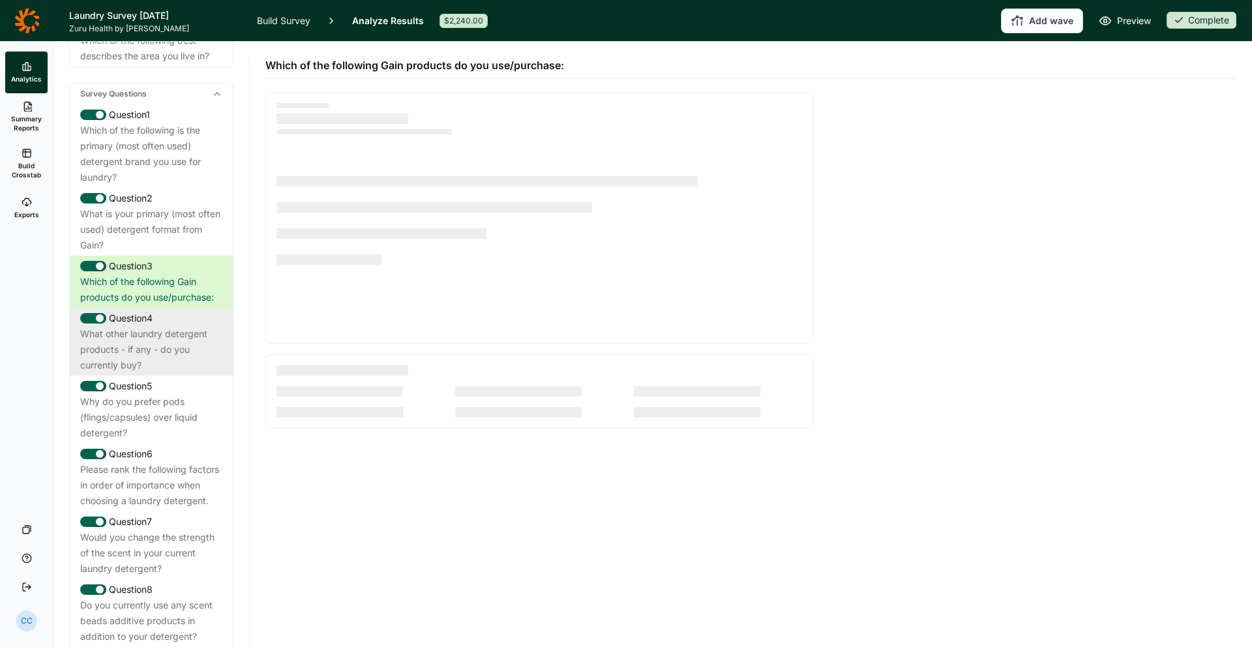
click at [158, 363] on div "What other laundry detergent products - if any - do you currently buy?" at bounding box center [151, 349] width 142 height 47
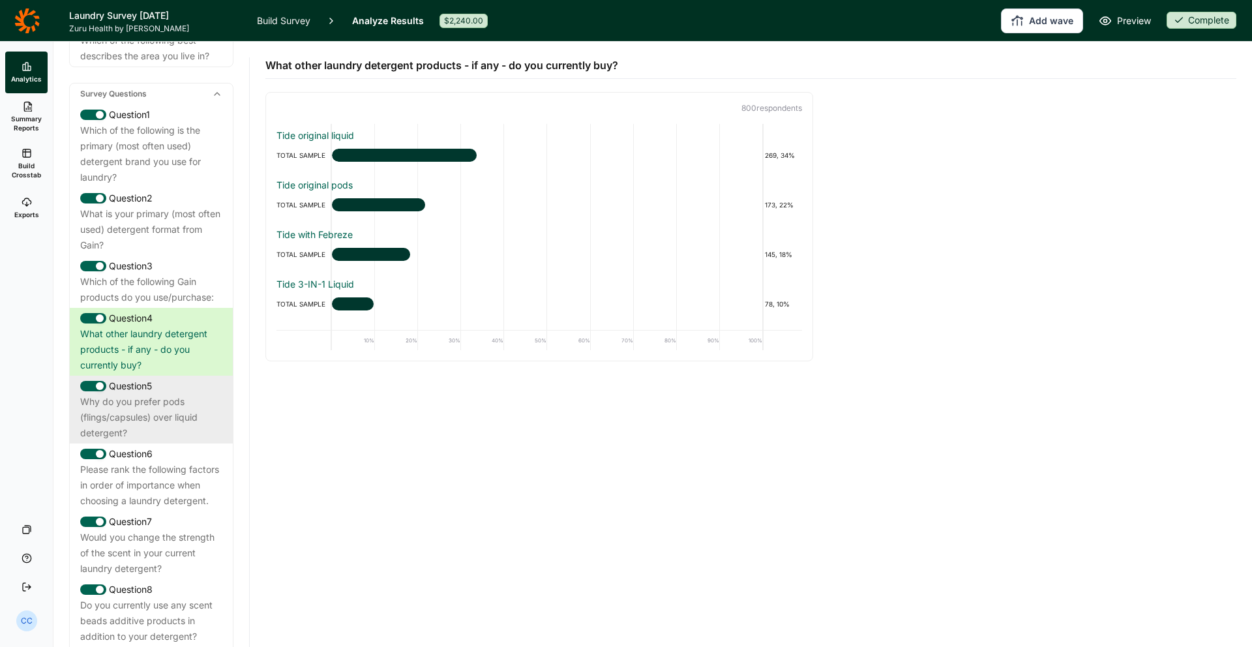
click at [160, 419] on div "Why do you prefer pods (flings/capsules) over liquid detergent?" at bounding box center [151, 417] width 142 height 47
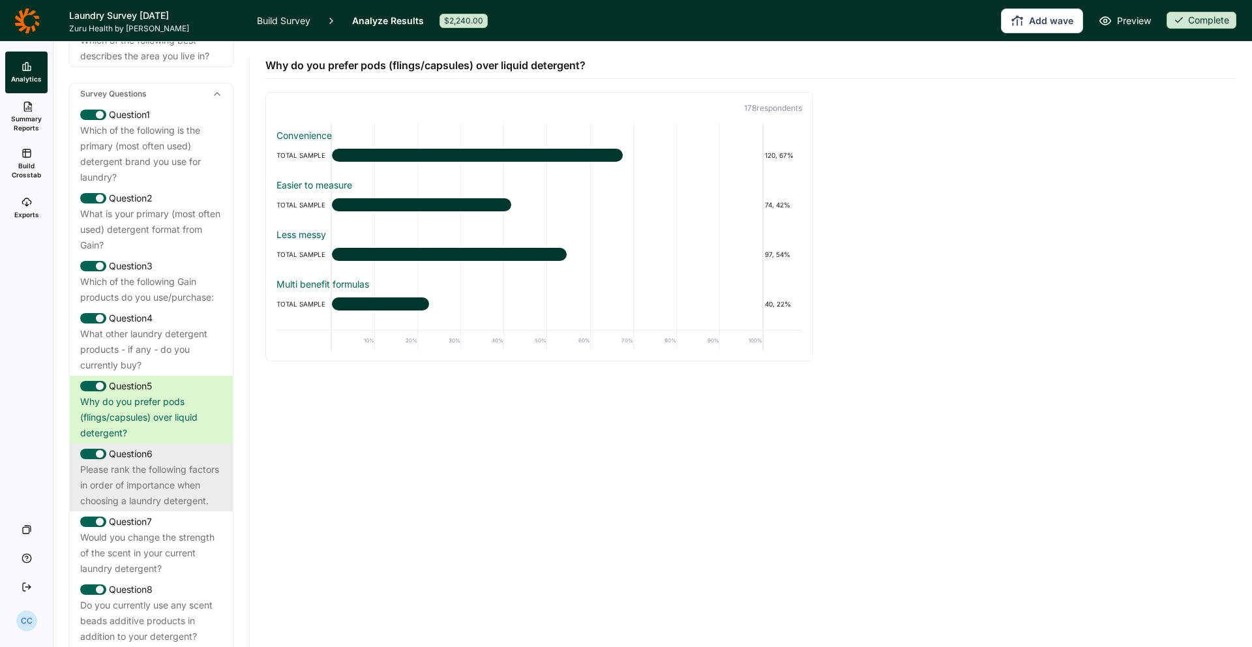
click at [131, 494] on div "Please rank the following factors in order of importance when choosing a laundr…" at bounding box center [151, 485] width 142 height 47
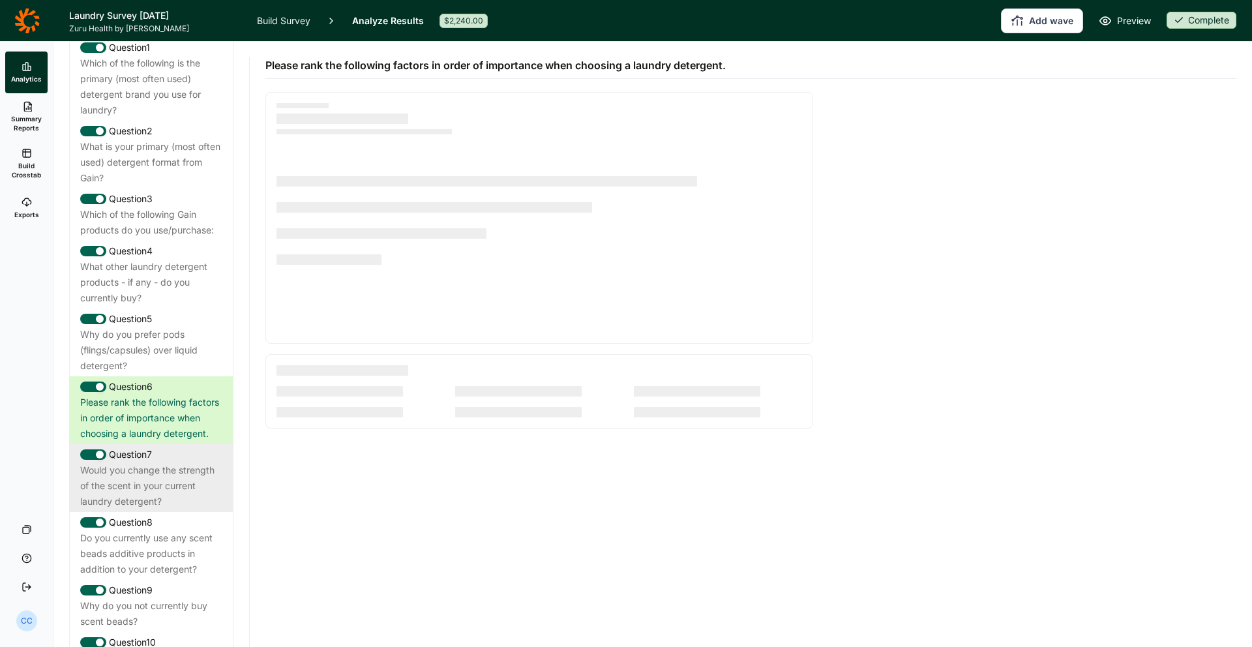
click at [134, 487] on div "Would you change the strength of the scent in your current laundry detergent?" at bounding box center [151, 485] width 142 height 47
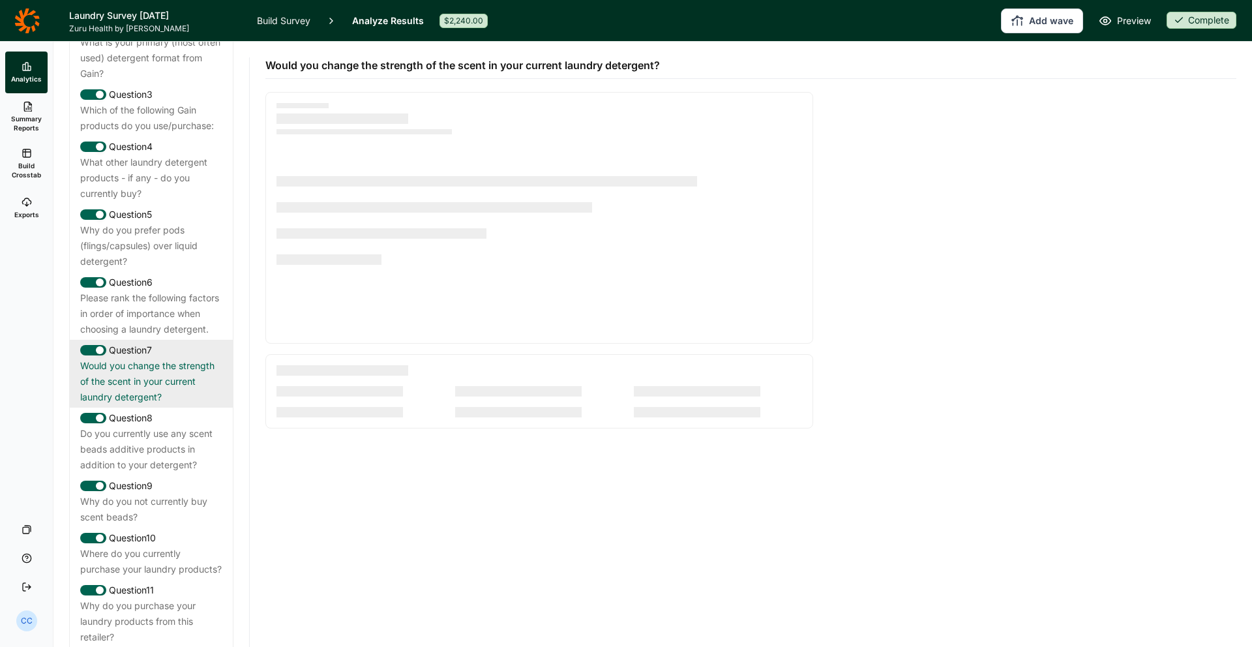
scroll to position [744, 0]
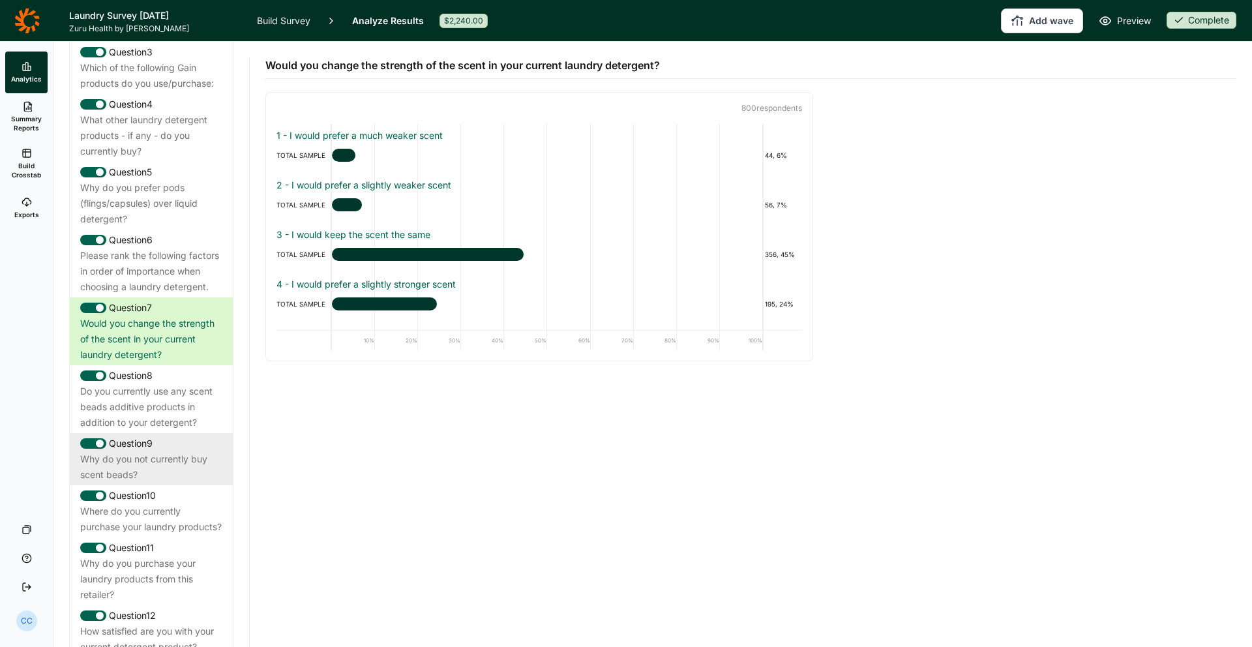
click at [134, 473] on div "Why do you not currently buy scent beads?" at bounding box center [151, 466] width 142 height 31
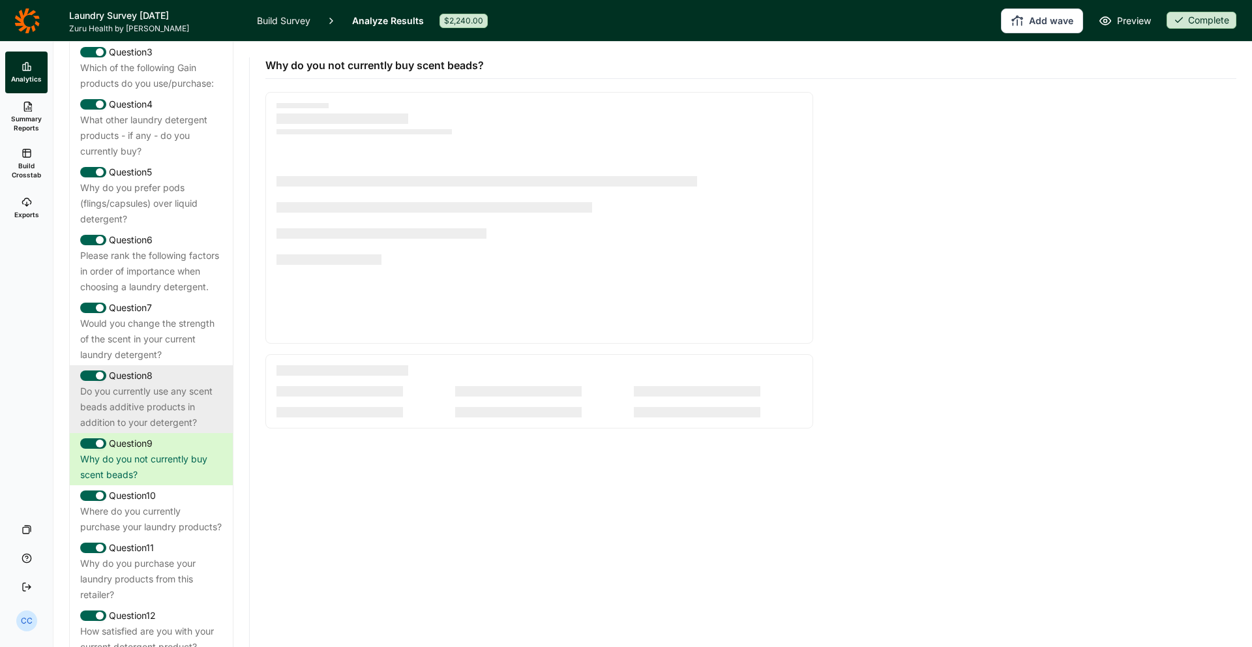
click at [147, 430] on div "Do you currently use any scent beads additive products in addition to your dete…" at bounding box center [151, 406] width 142 height 47
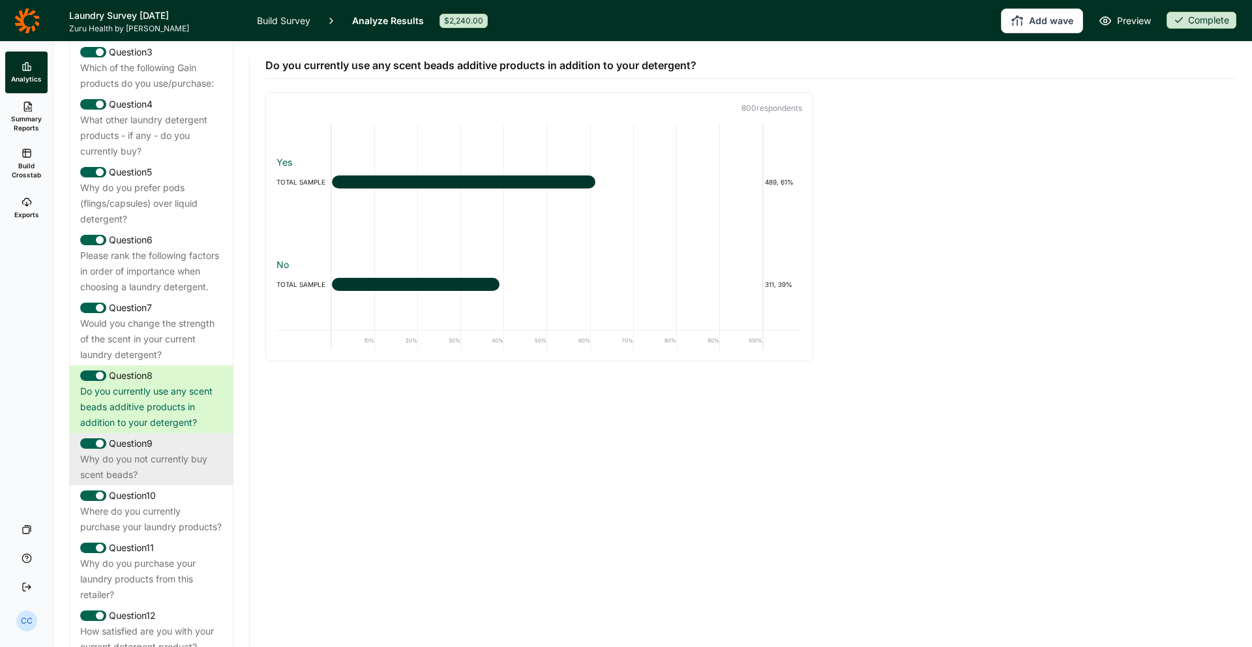
click at [107, 483] on div "Why do you not currently buy scent beads?" at bounding box center [151, 466] width 142 height 31
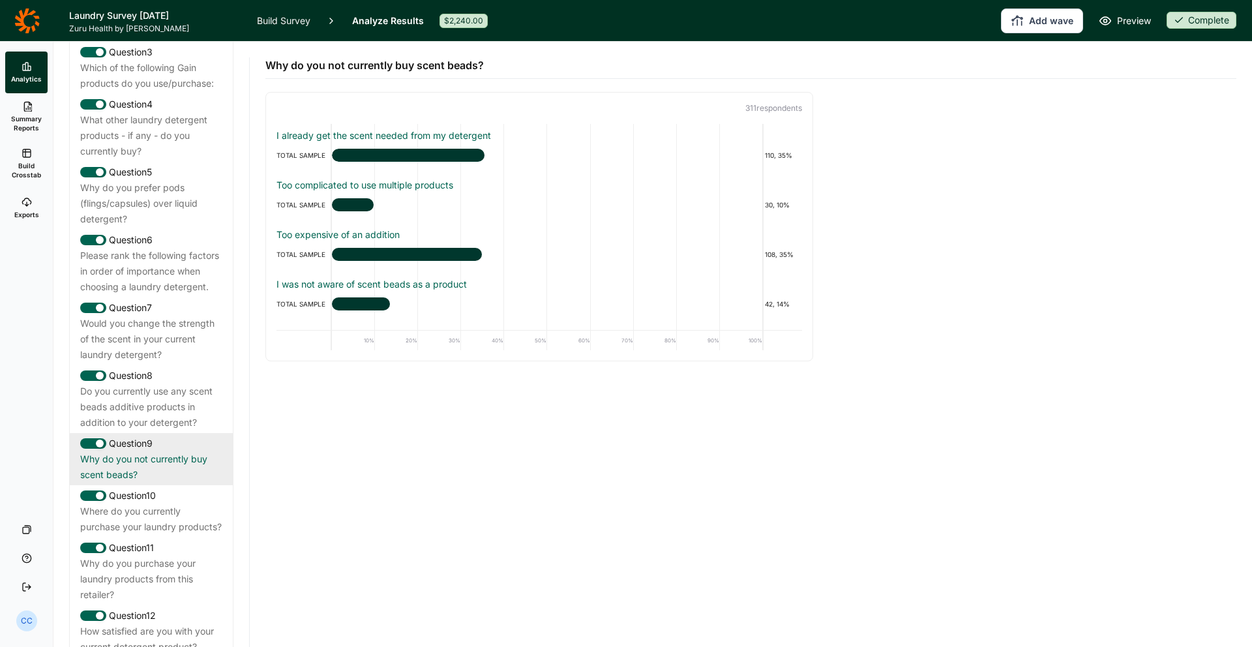
scroll to position [793, 0]
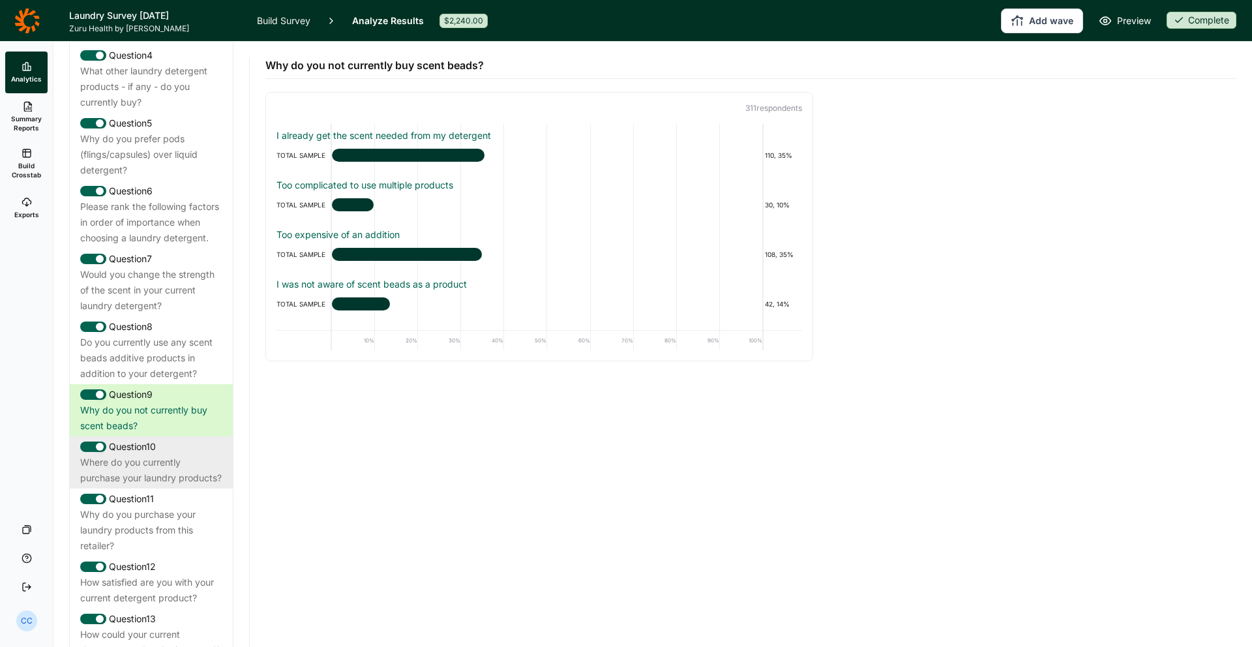
click at [121, 488] on div "Question 10 Where do you currently purchase your laundry products?" at bounding box center [151, 462] width 163 height 52
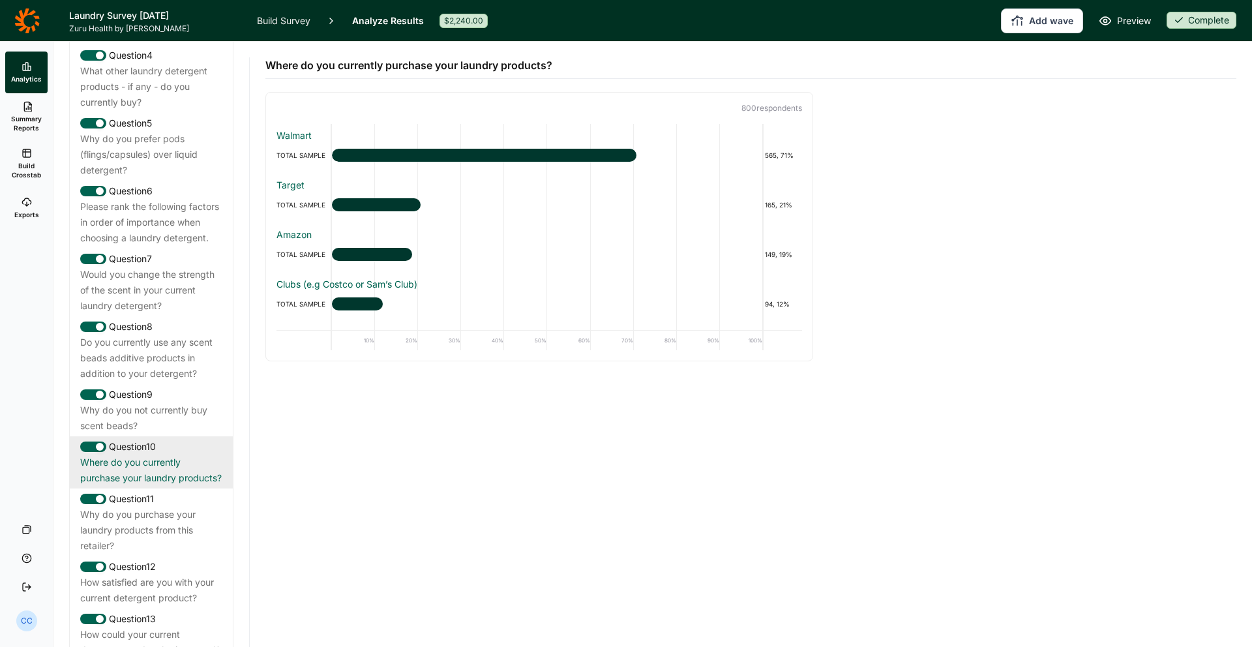
click at [147, 453] on div "Question 10 Where do you currently purchase your laundry products?" at bounding box center [151, 462] width 163 height 52
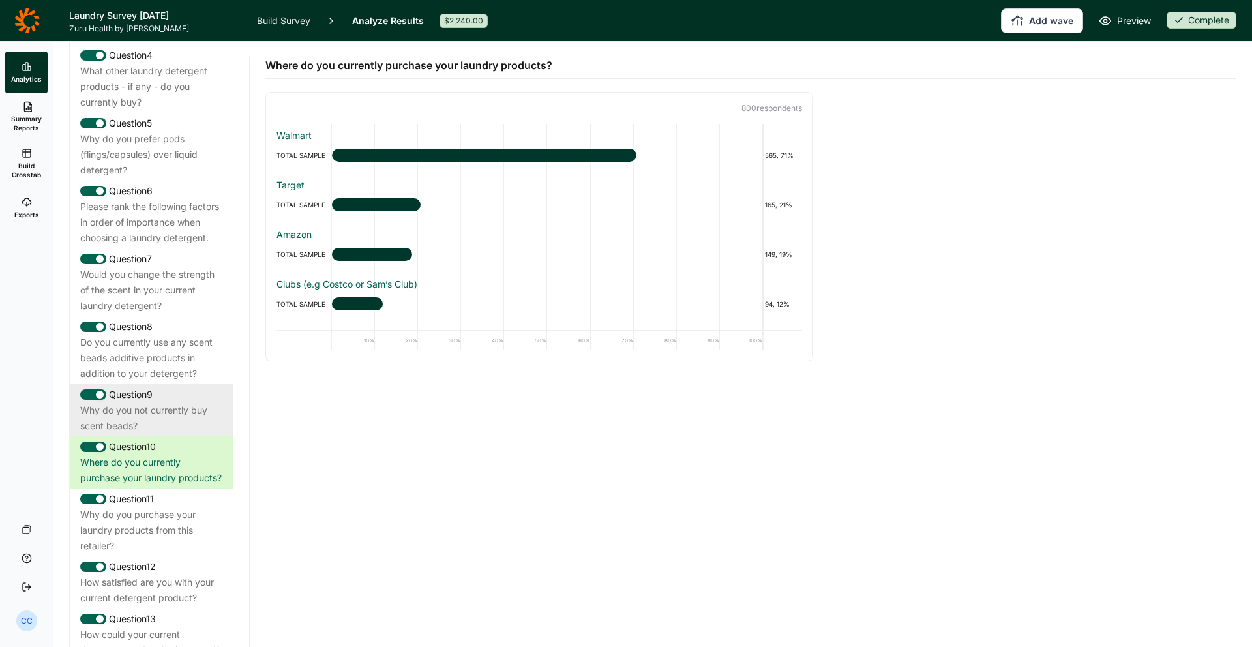
click at [150, 434] on div "Why do you not currently buy scent beads?" at bounding box center [151, 417] width 142 height 31
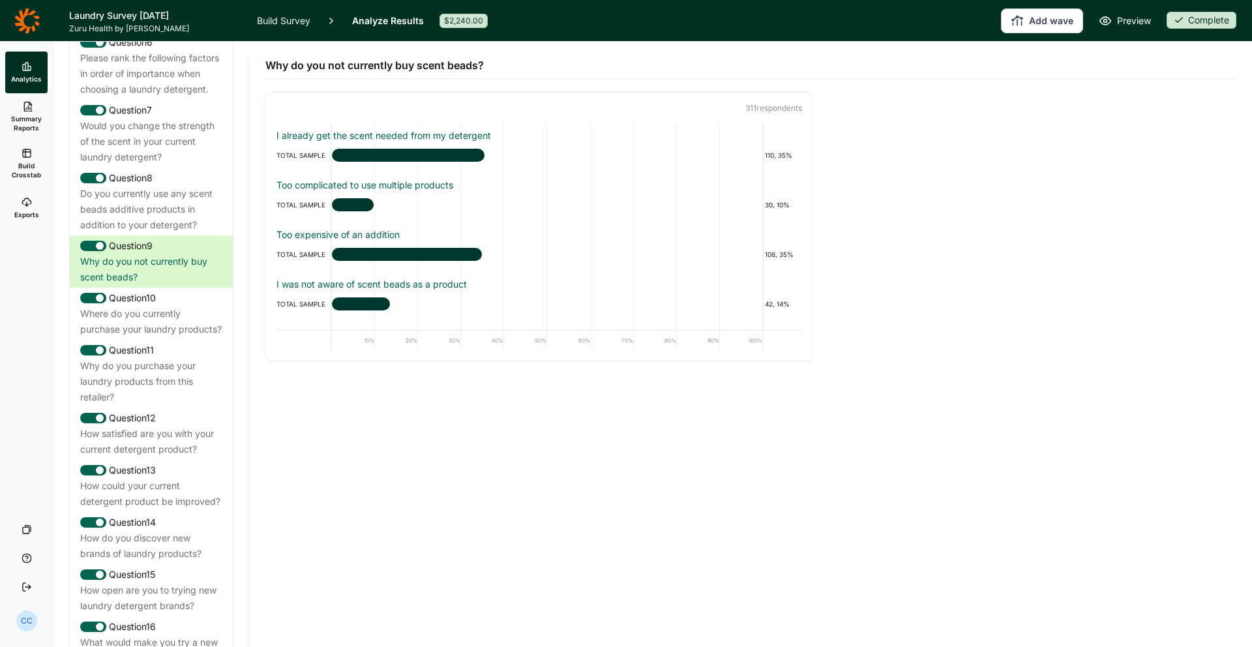
scroll to position [1000, 0]
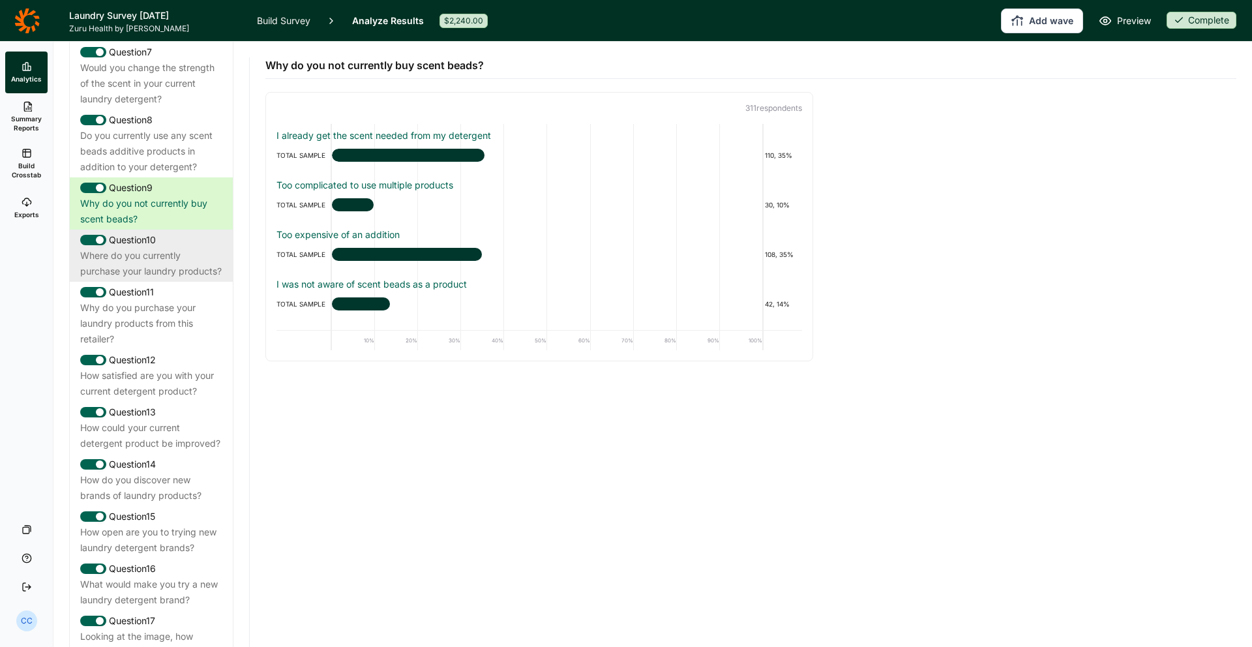
click at [131, 279] on div "Where do you currently purchase your laundry products?" at bounding box center [151, 263] width 142 height 31
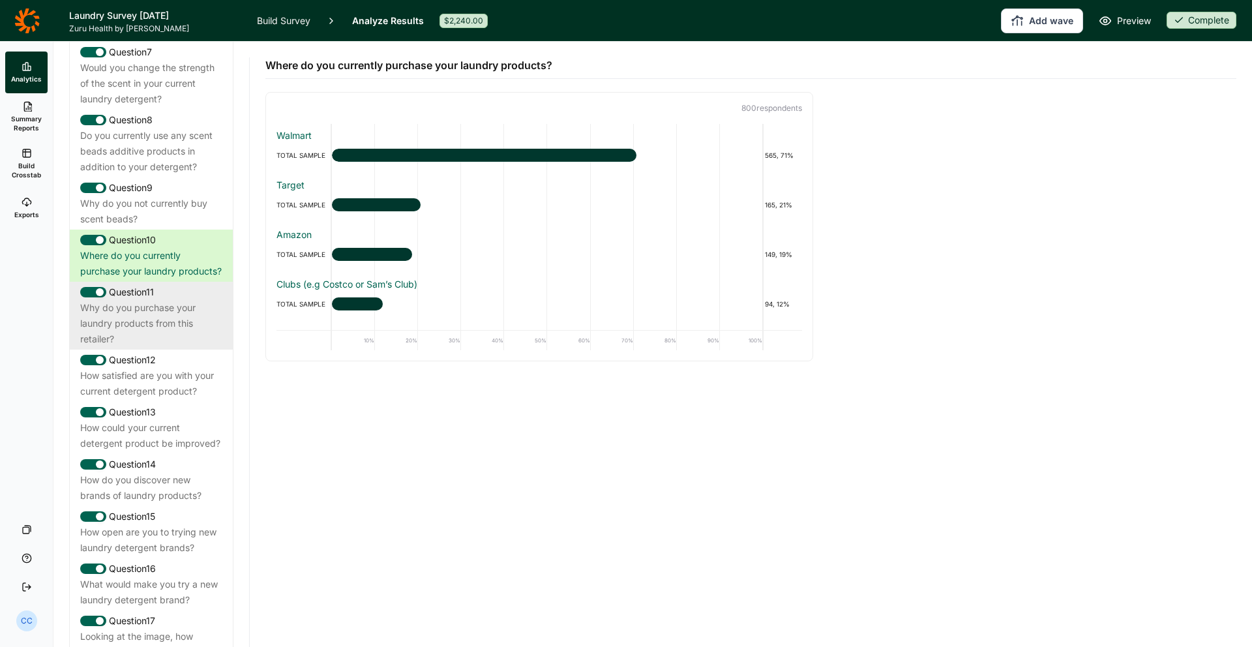
click at [143, 347] on div "Why do you purchase your laundry products from this retailer?" at bounding box center [151, 323] width 142 height 47
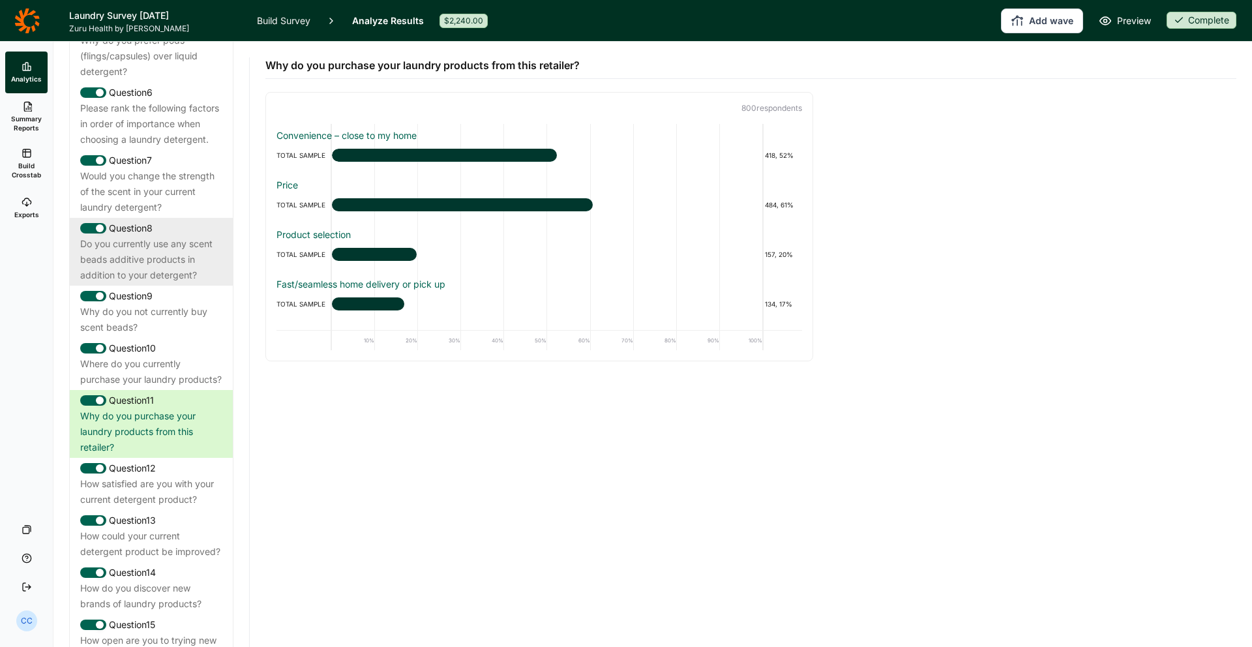
scroll to position [797, 0]
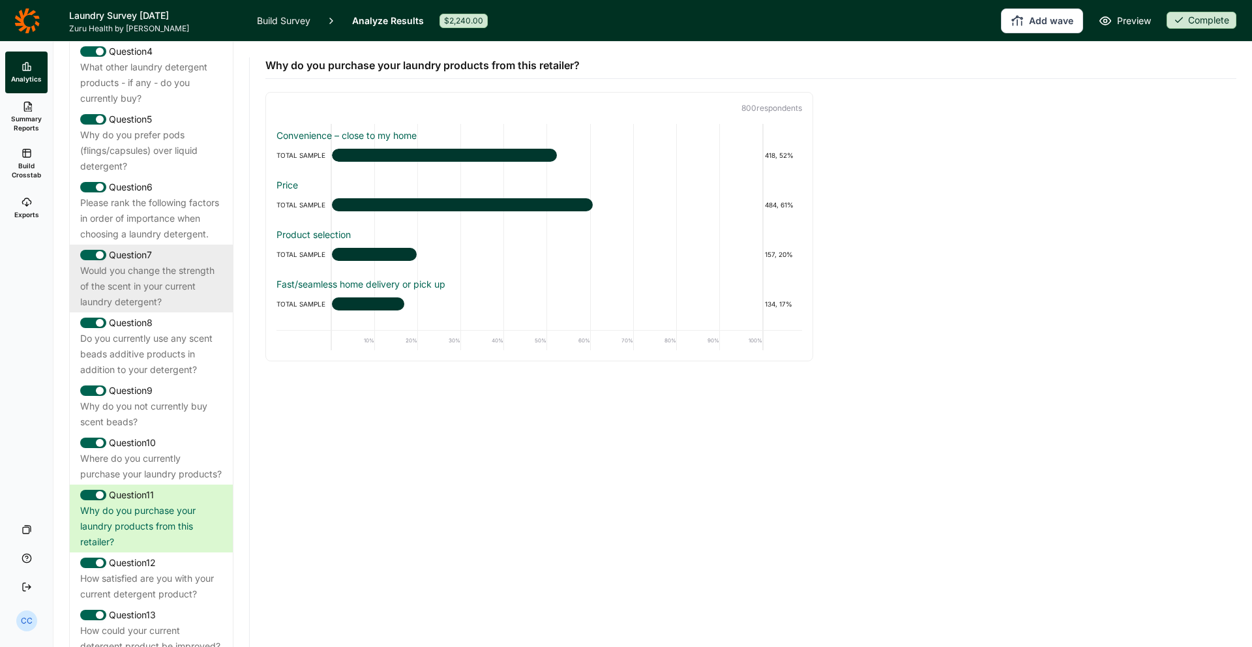
click at [135, 282] on div "Would you change the strength of the scent in your current laundry detergent?" at bounding box center [151, 286] width 142 height 47
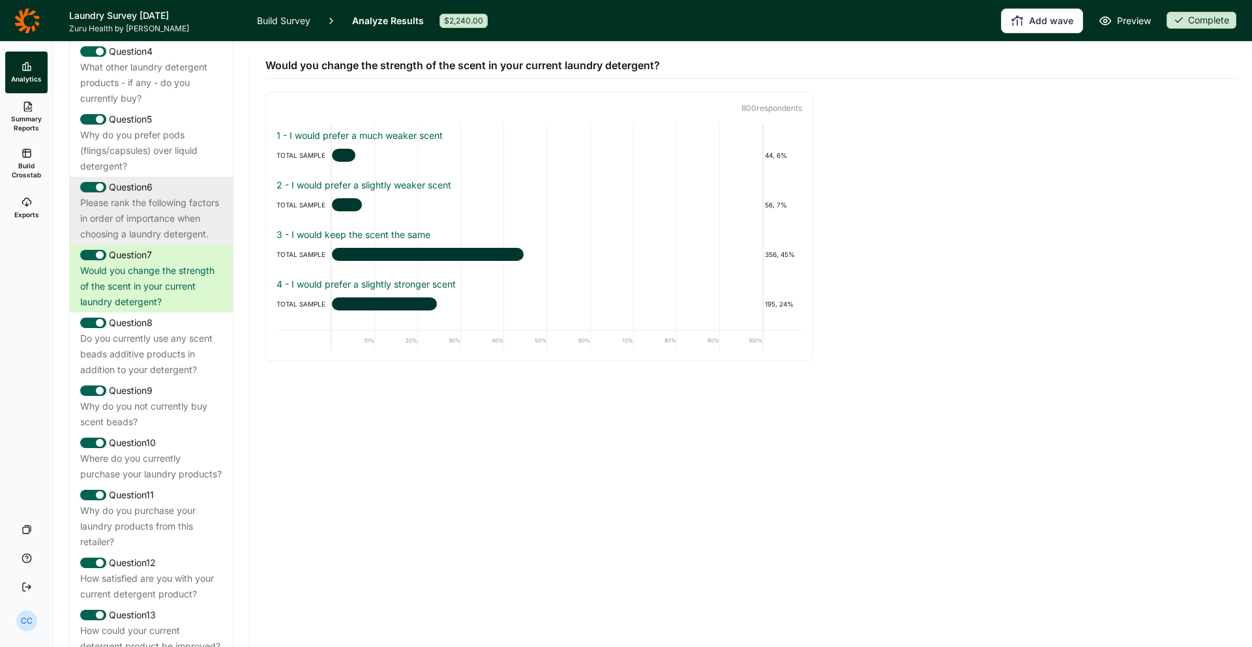
click at [175, 239] on div "Please rank the following factors in order of importance when choosing a laundr…" at bounding box center [151, 218] width 142 height 47
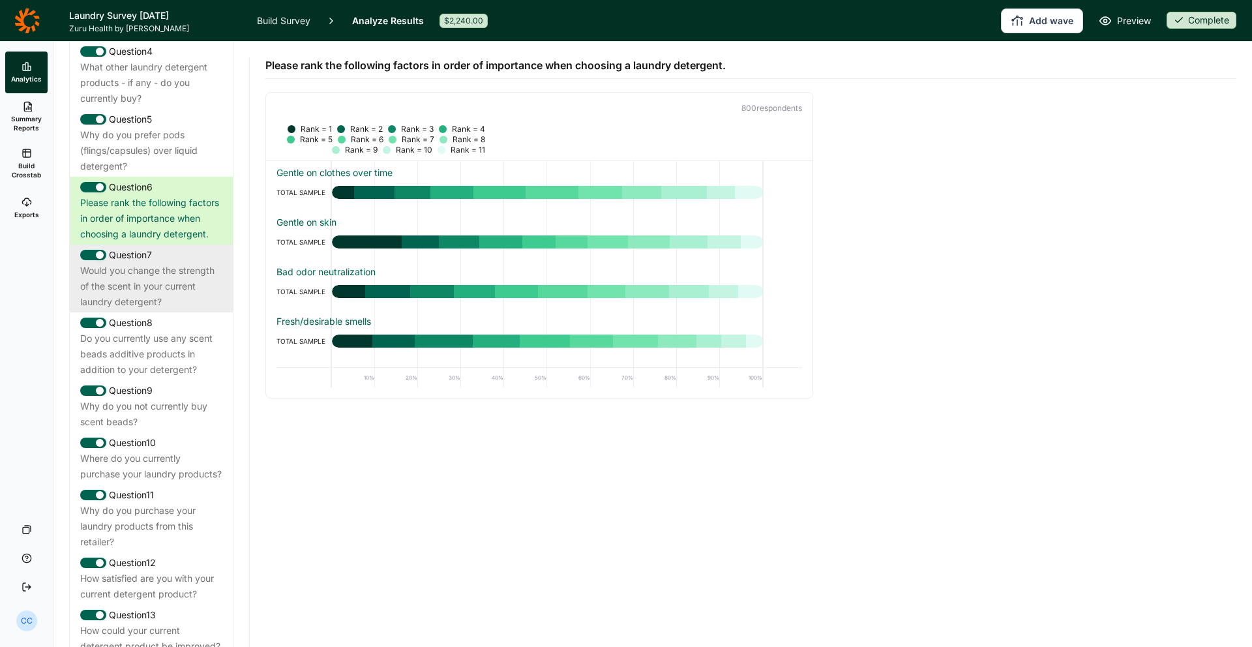
click at [137, 306] on div "Would you change the strength of the scent in your current laundry detergent?" at bounding box center [151, 286] width 142 height 47
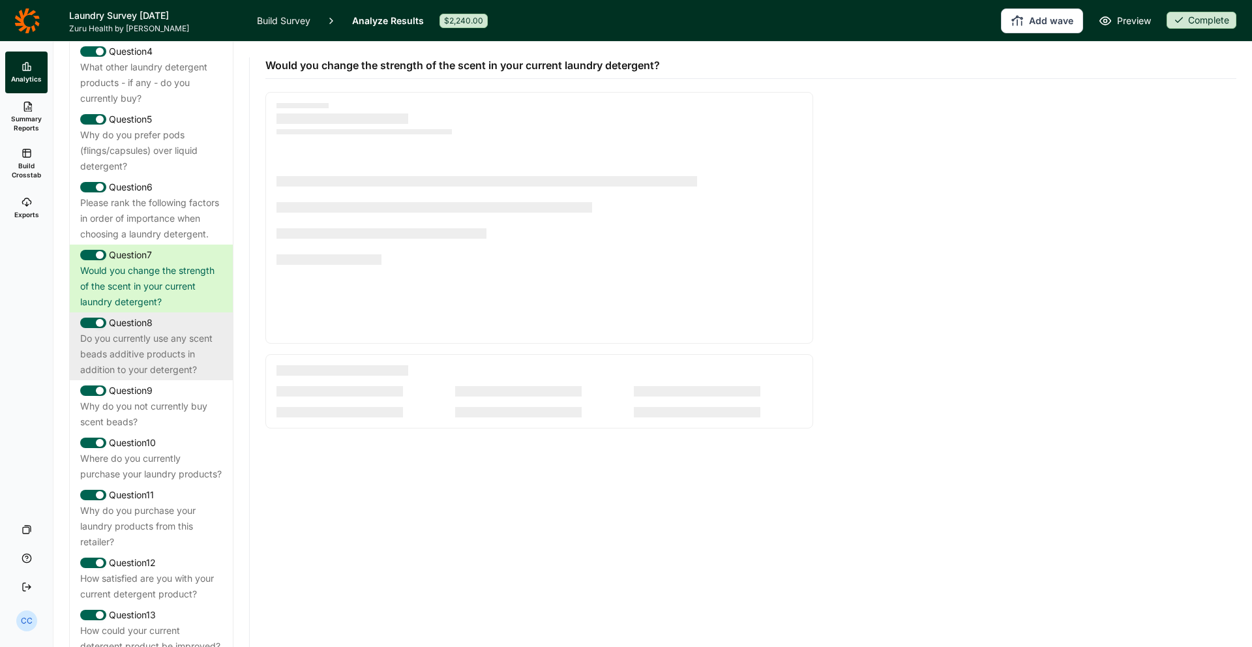
click at [206, 373] on div "Do you currently use any scent beads additive products in addition to your dete…" at bounding box center [151, 354] width 142 height 47
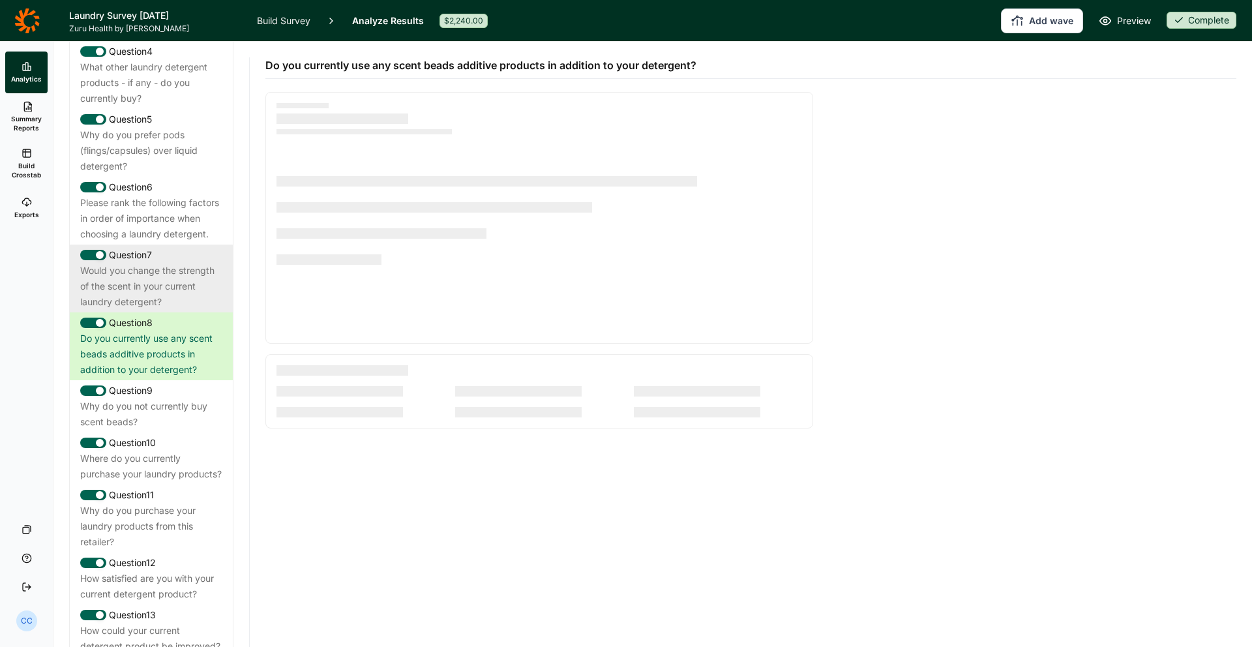
click at [195, 310] on div "Would you change the strength of the scent in your current laundry detergent?" at bounding box center [151, 286] width 142 height 47
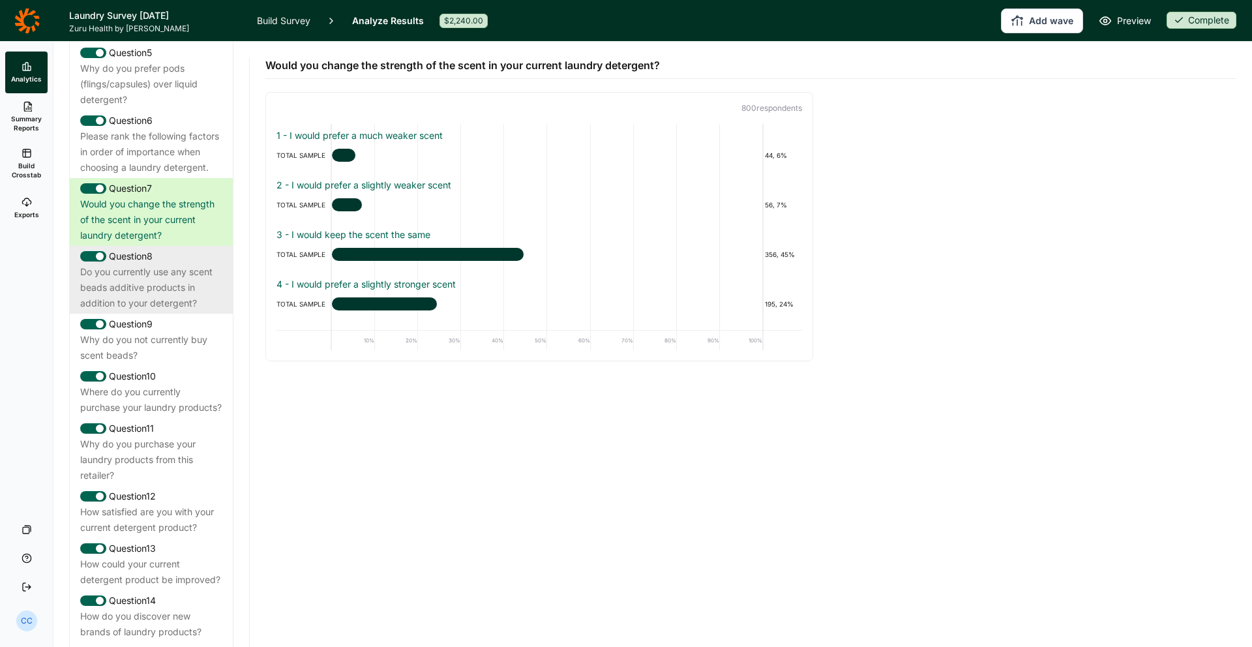
scroll to position [929, 0]
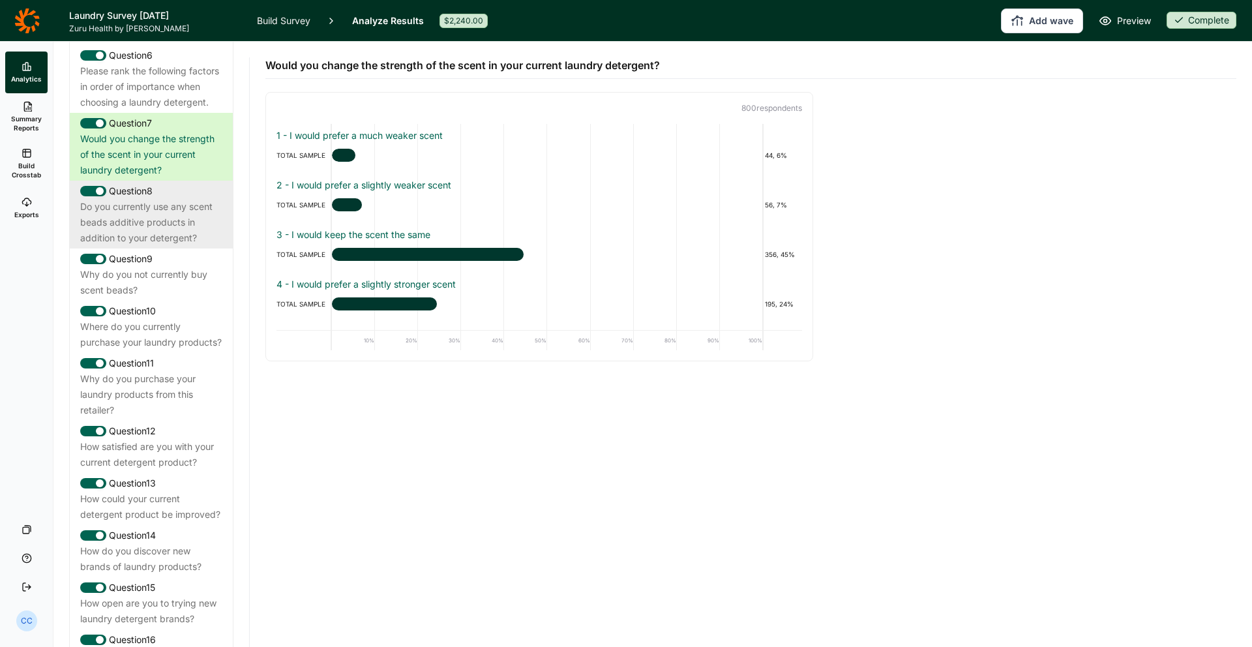
click at [207, 344] on div "Where do you currently purchase your laundry products?" at bounding box center [151, 334] width 142 height 31
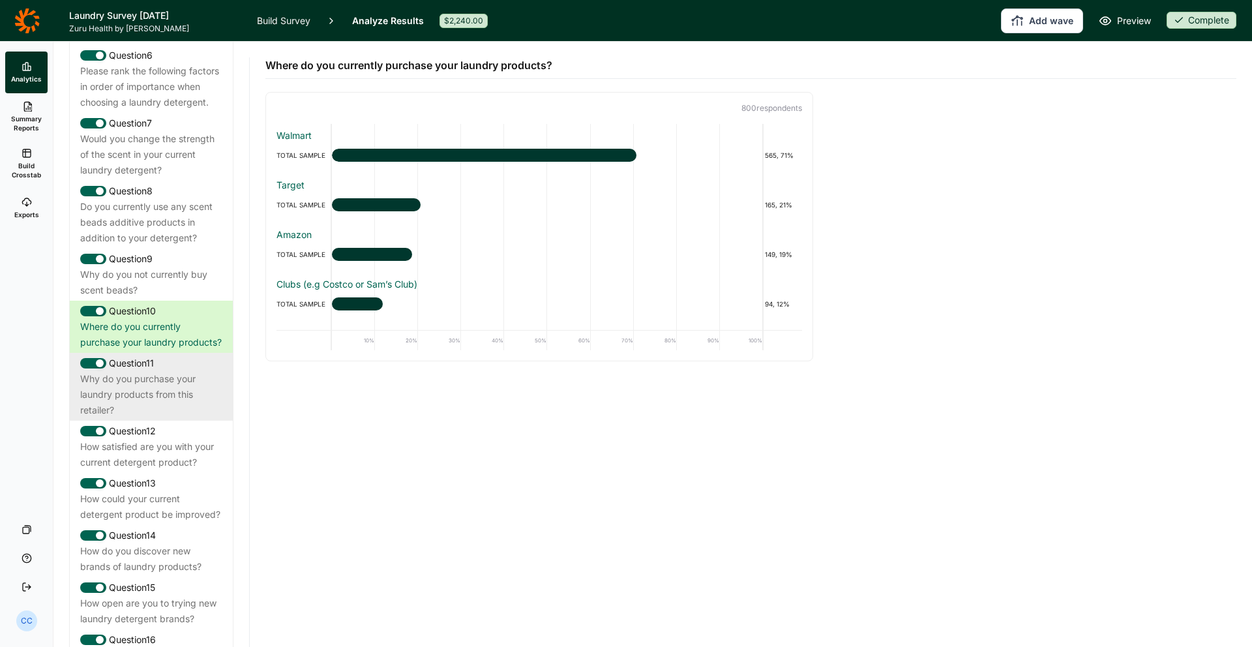
click at [190, 413] on div "Why do you purchase your laundry products from this retailer?" at bounding box center [151, 394] width 142 height 47
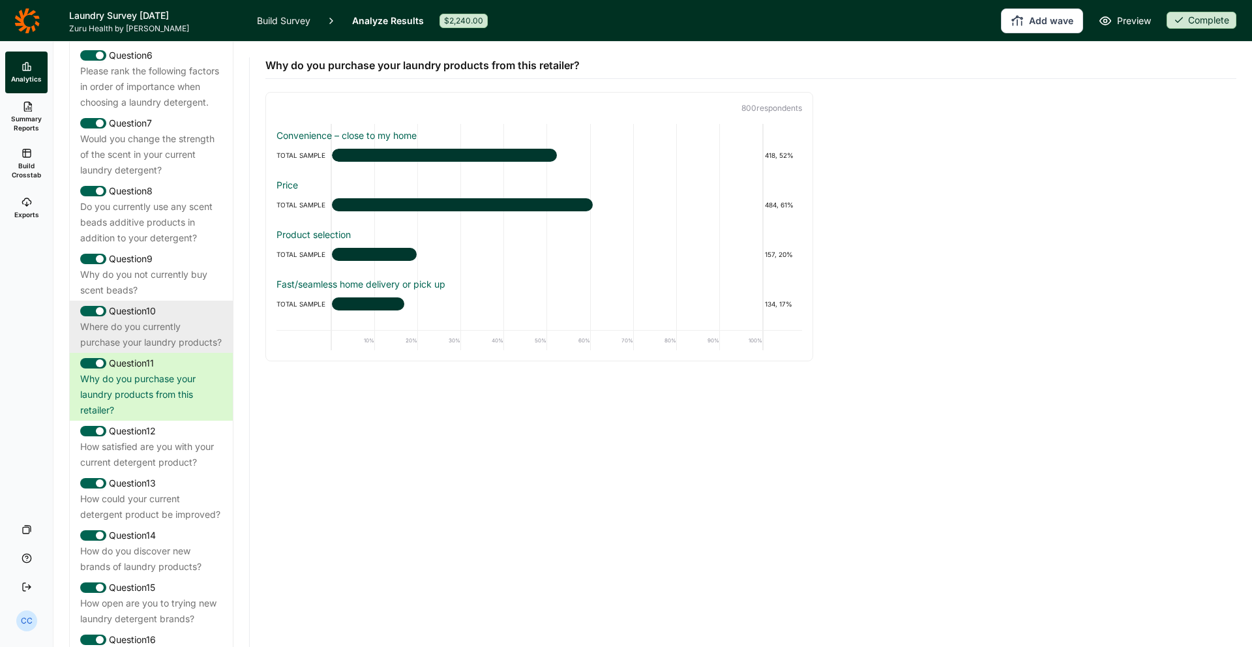
click at [160, 346] on div "Where do you currently purchase your laundry products?" at bounding box center [151, 334] width 142 height 31
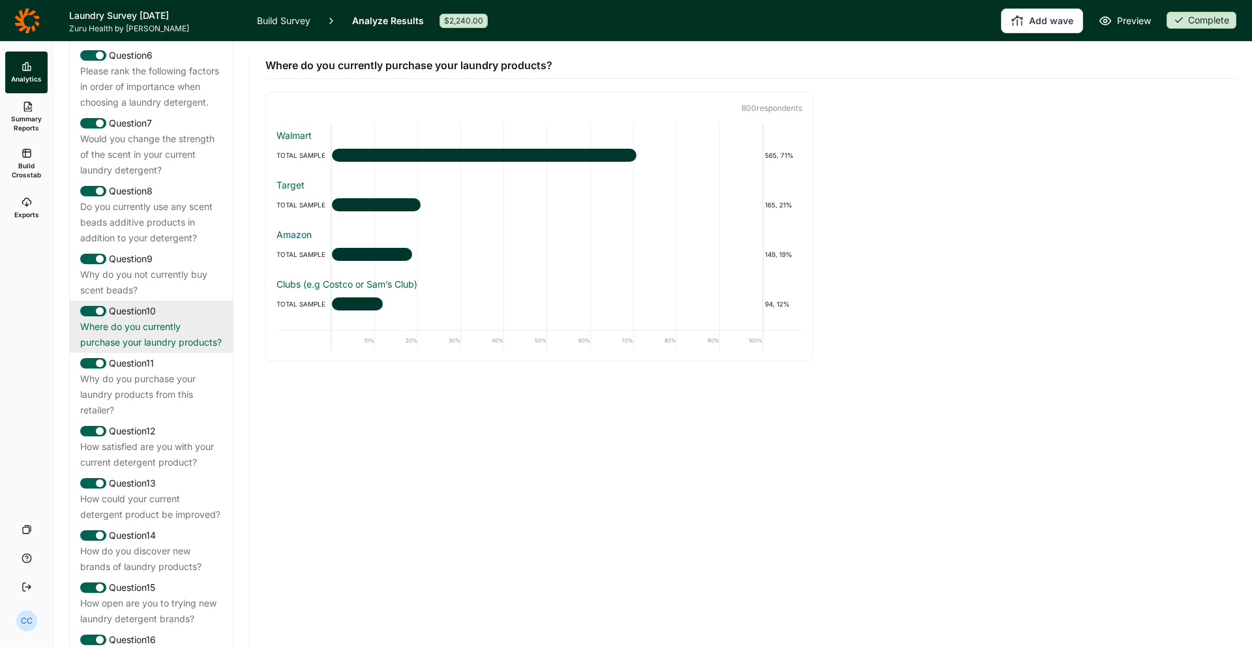
scroll to position [1098, 0]
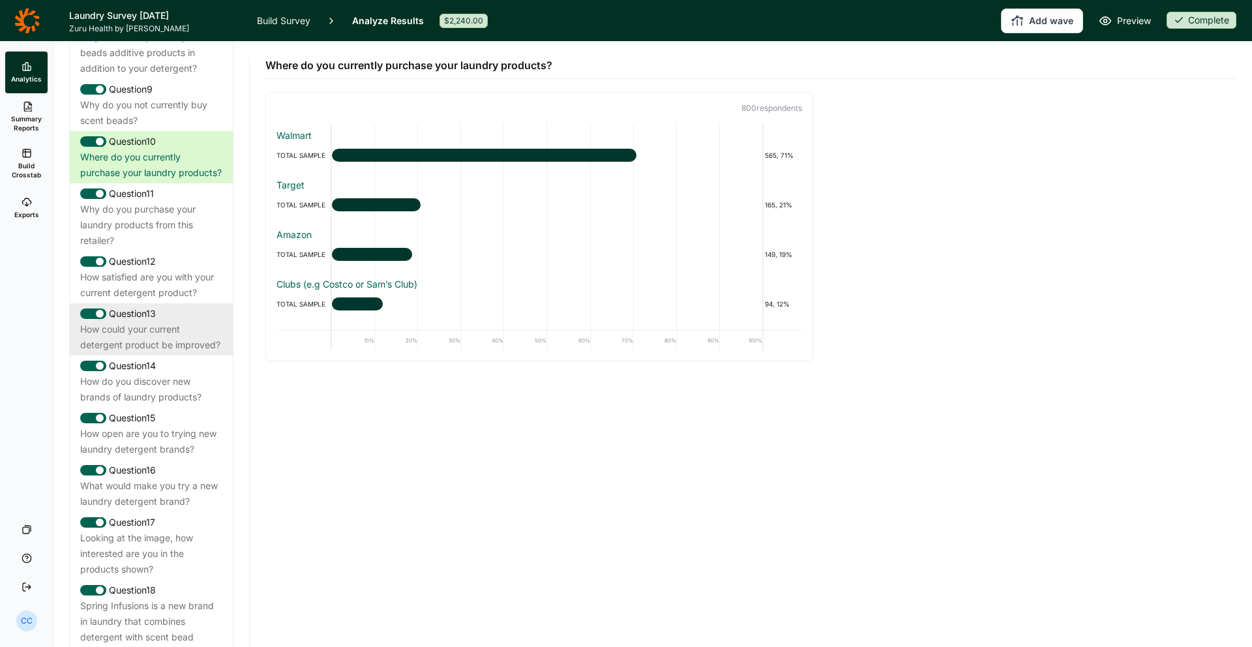
click at [166, 353] on div "How could your current detergent product be improved?" at bounding box center [151, 337] width 142 height 31
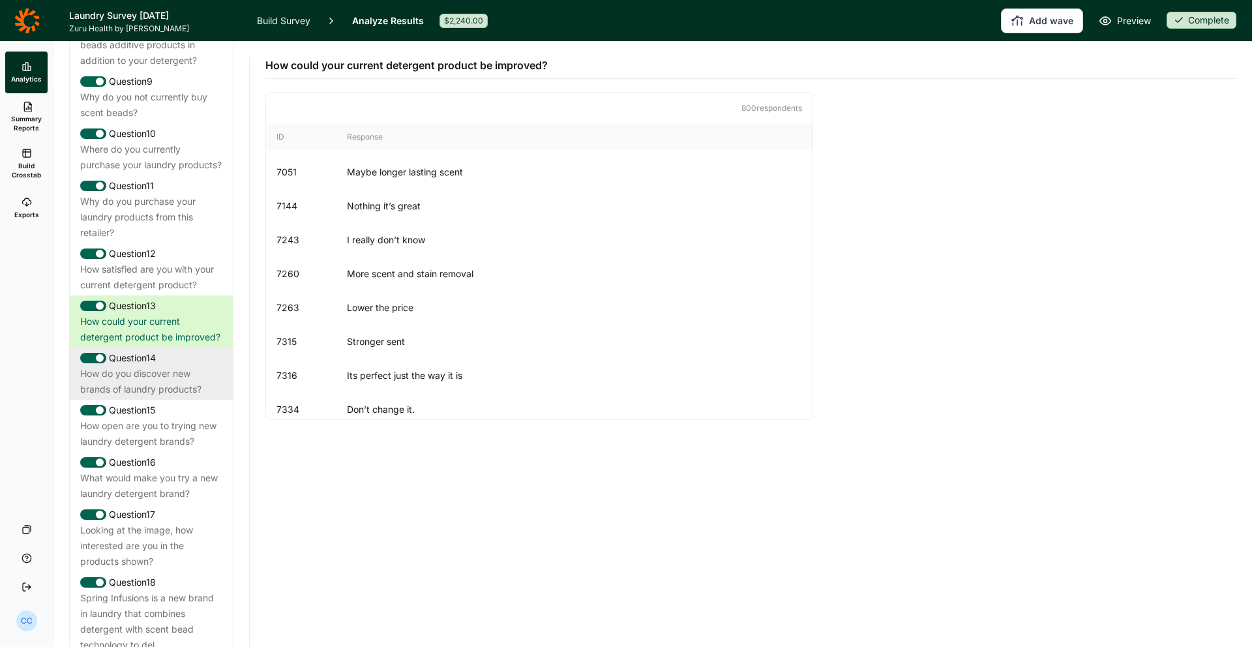
click at [150, 397] on div "How do you discover new brands of laundry products?" at bounding box center [151, 381] width 142 height 31
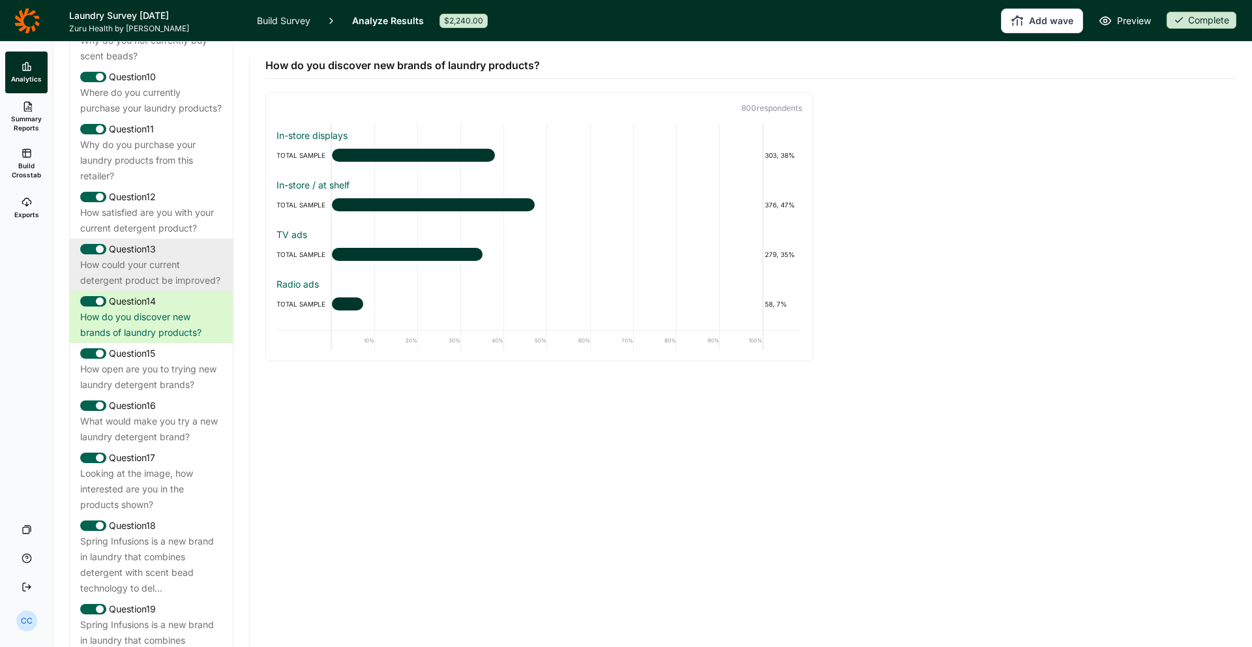
scroll to position [1213, 0]
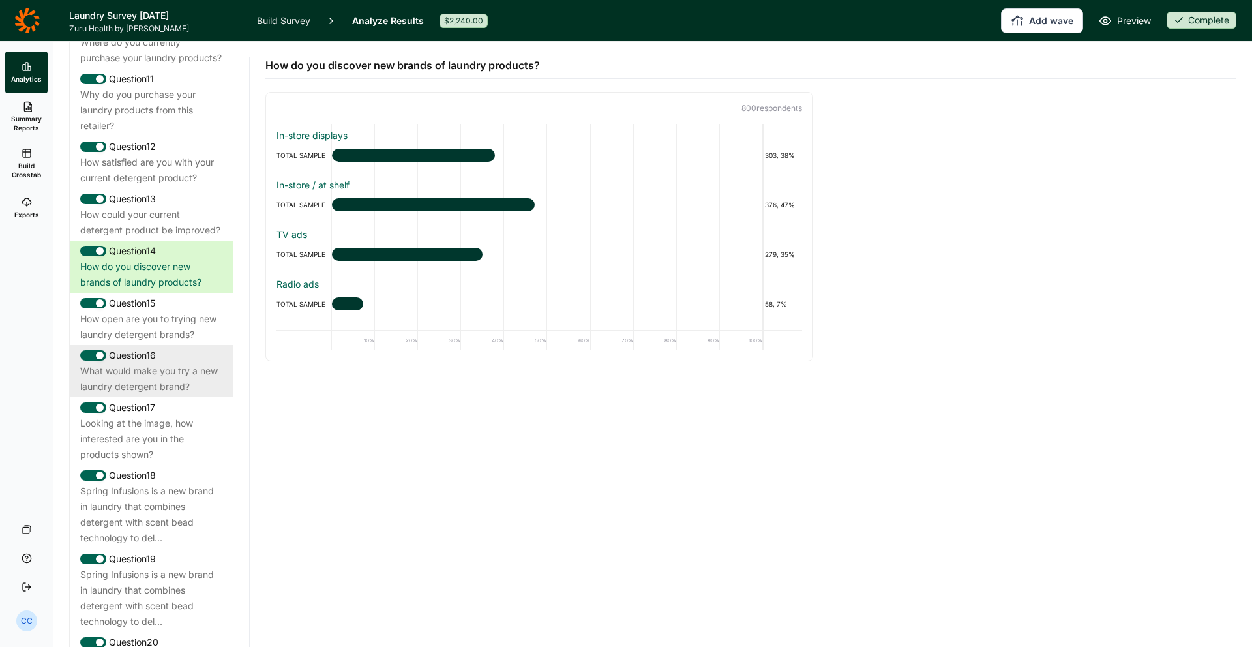
click at [181, 395] on div "What would make you try a new laundry detergent brand?" at bounding box center [151, 378] width 142 height 31
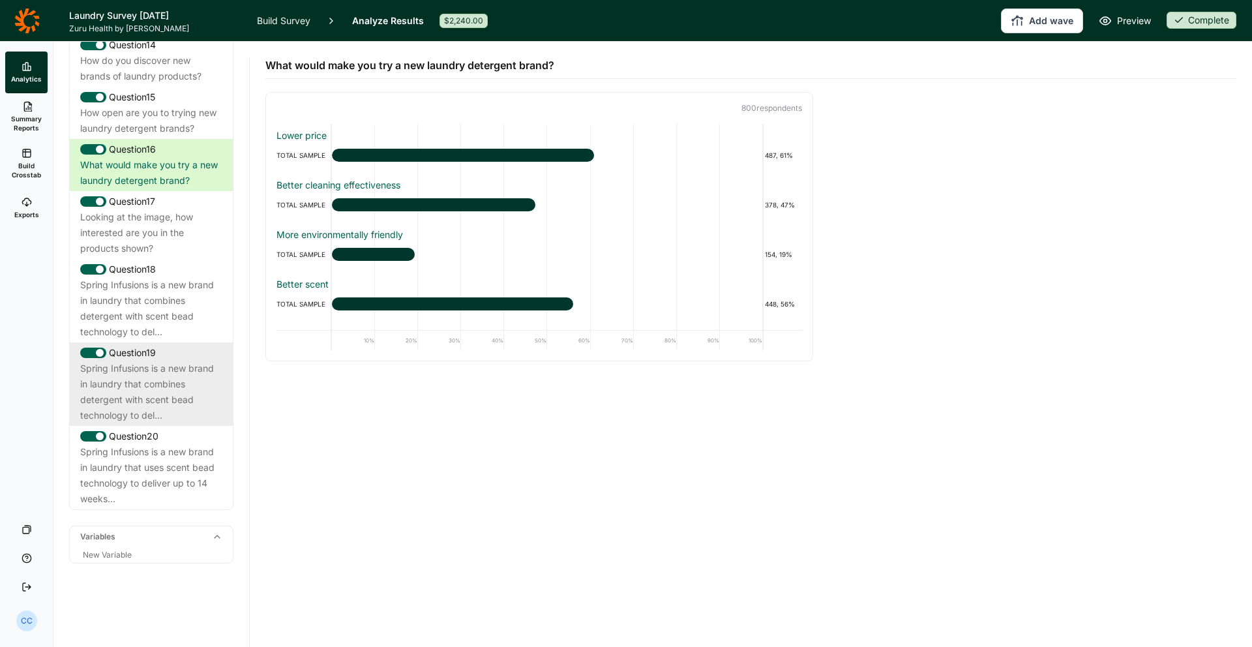
click at [198, 361] on div "Question 19" at bounding box center [151, 353] width 142 height 16
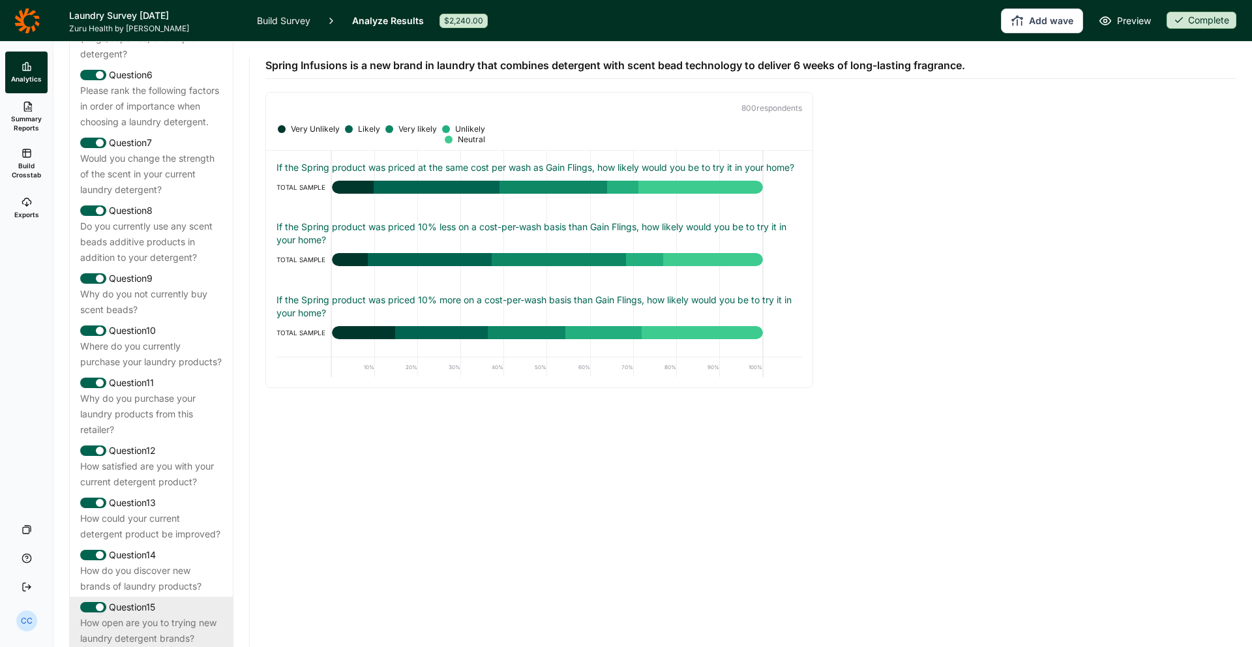
scroll to position [875, 0]
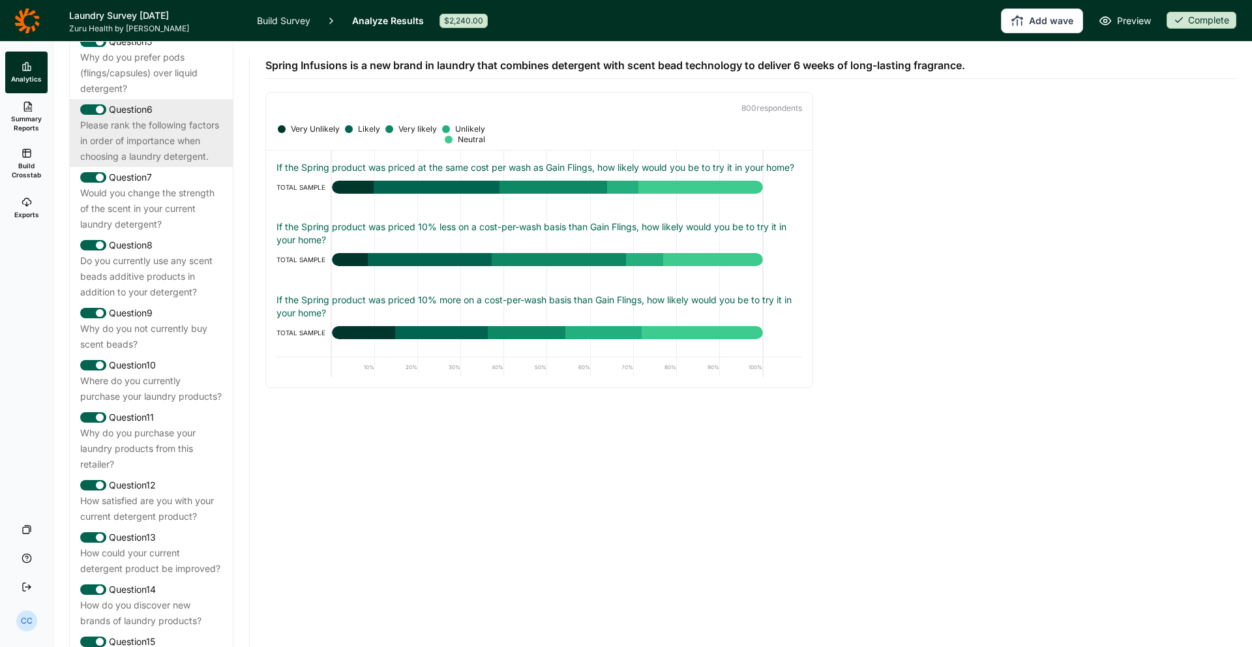
click at [170, 164] on div "Please rank the following factors in order of importance when choosing a laundr…" at bounding box center [151, 140] width 142 height 47
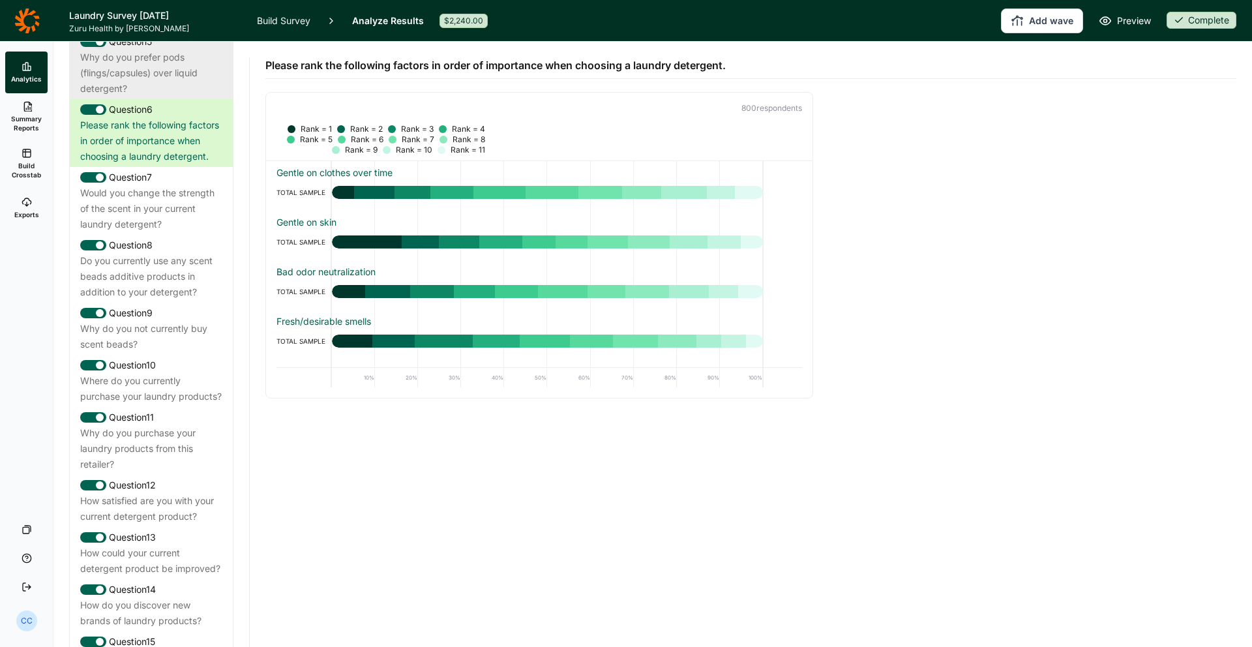
click at [166, 88] on div "Why do you prefer pods (flings/capsules) over liquid detergent?" at bounding box center [151, 73] width 142 height 47
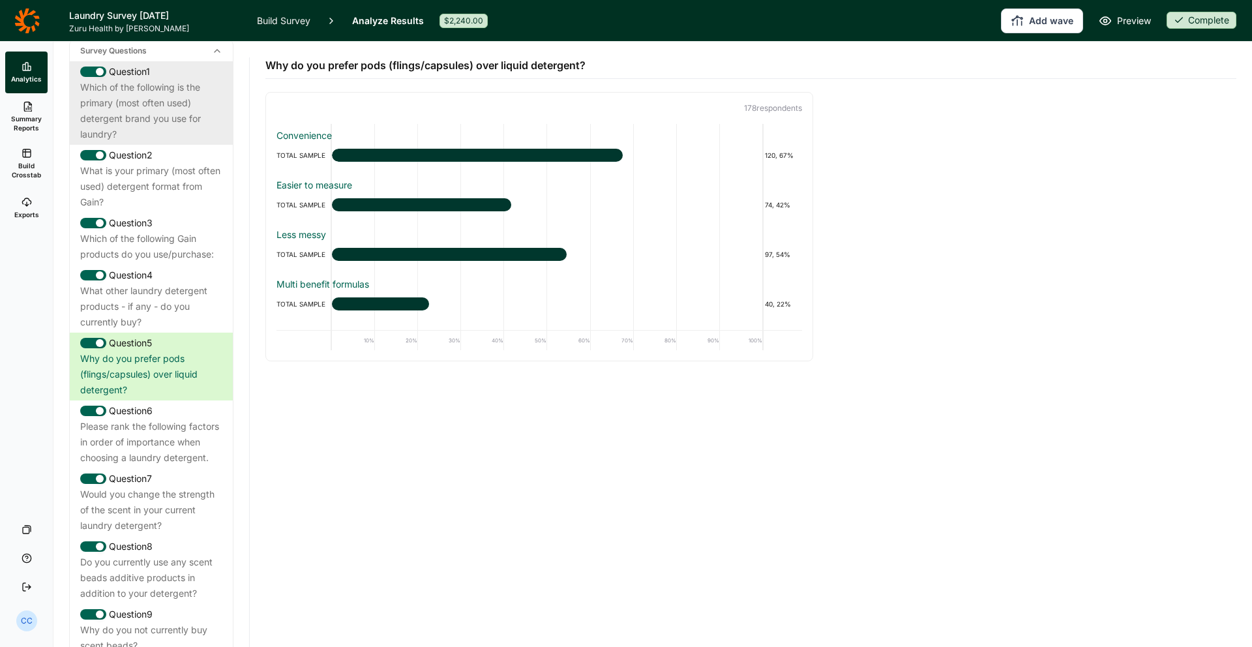
click at [176, 126] on div "Which of the following is the primary (most often used) detergent brand you use…" at bounding box center [151, 111] width 142 height 63
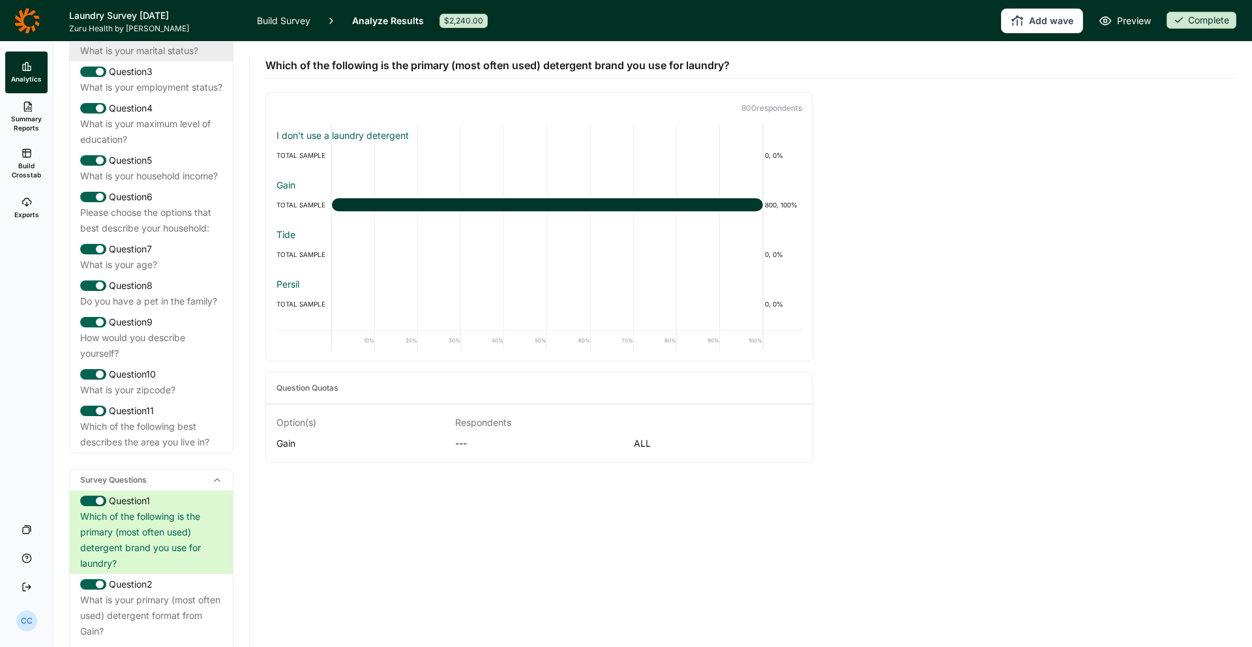
scroll to position [0, 0]
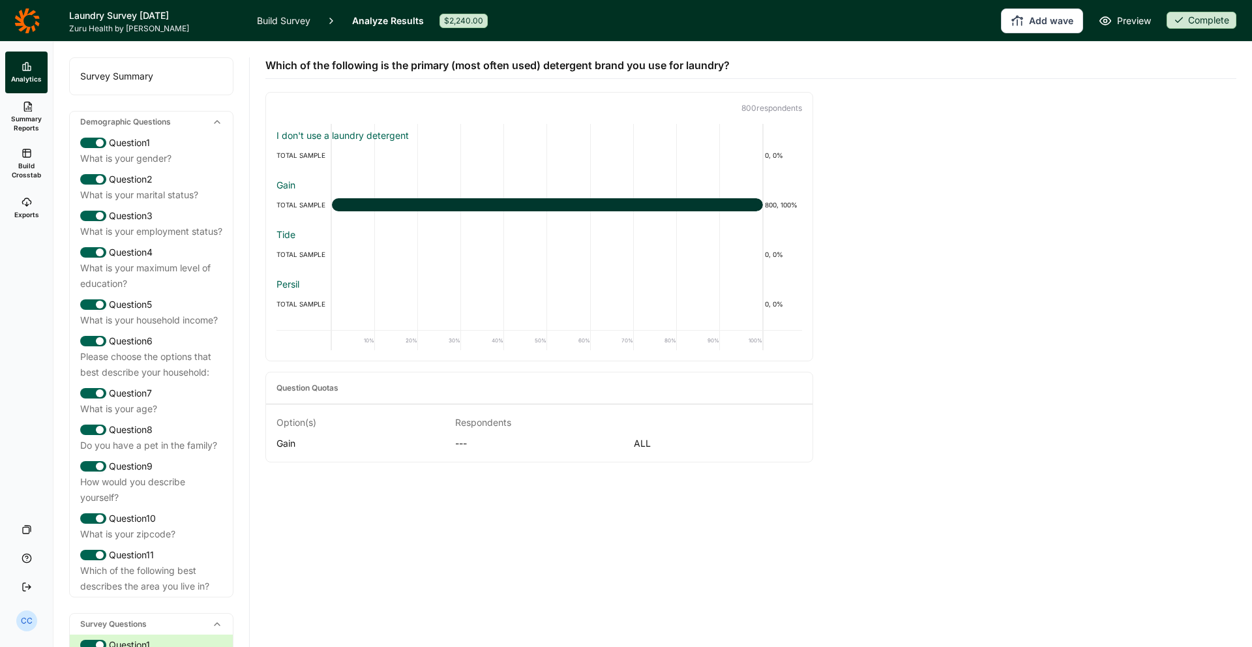
click at [212, 123] on icon at bounding box center [217, 122] width 10 height 10
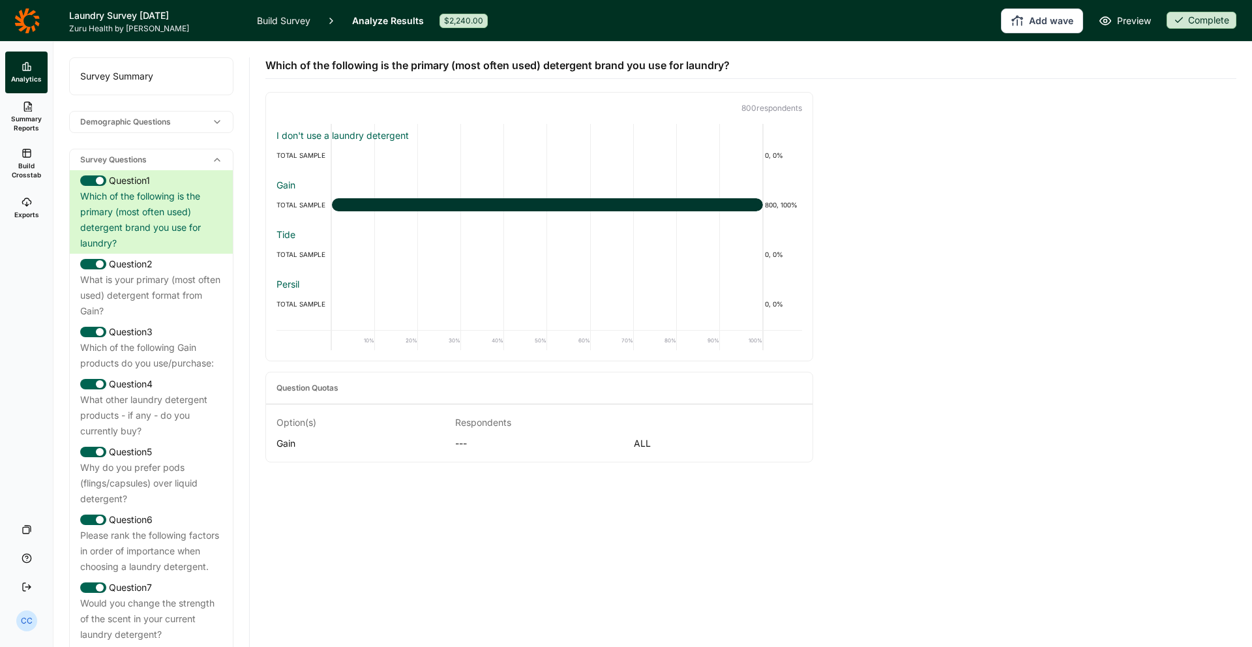
click at [108, 120] on div "Demographic Questions" at bounding box center [151, 122] width 163 height 21
click at [219, 118] on icon at bounding box center [217, 122] width 10 height 10
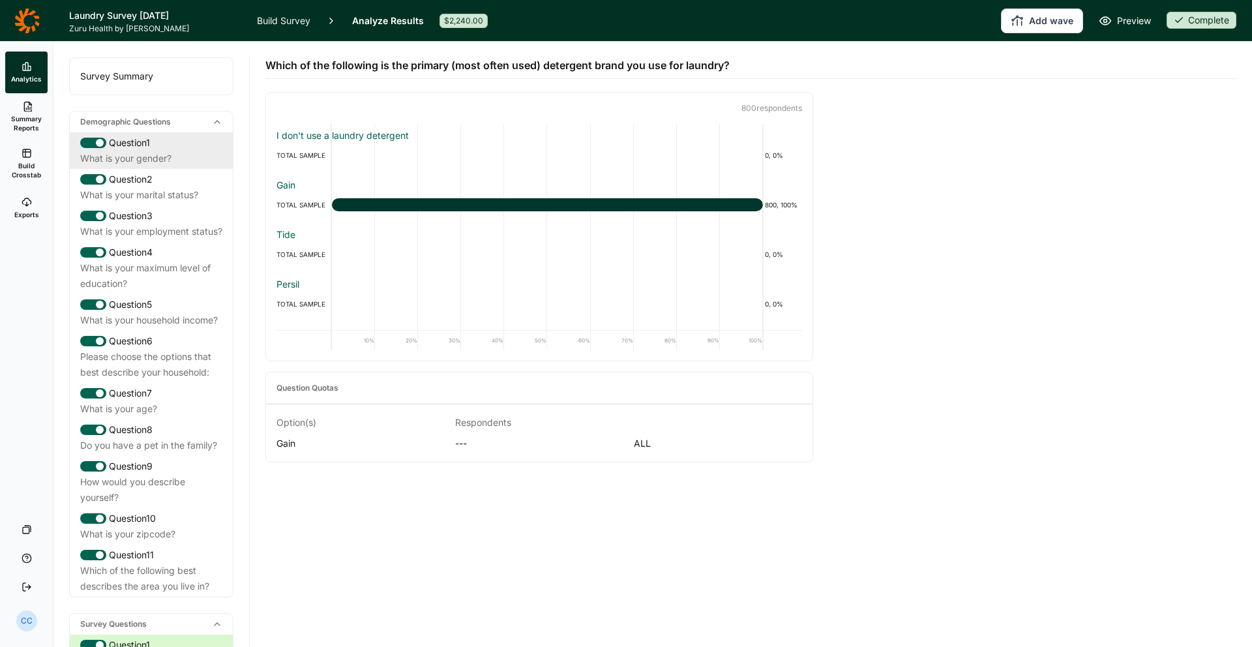
click at [149, 145] on div "Question 1" at bounding box center [151, 143] width 142 height 16
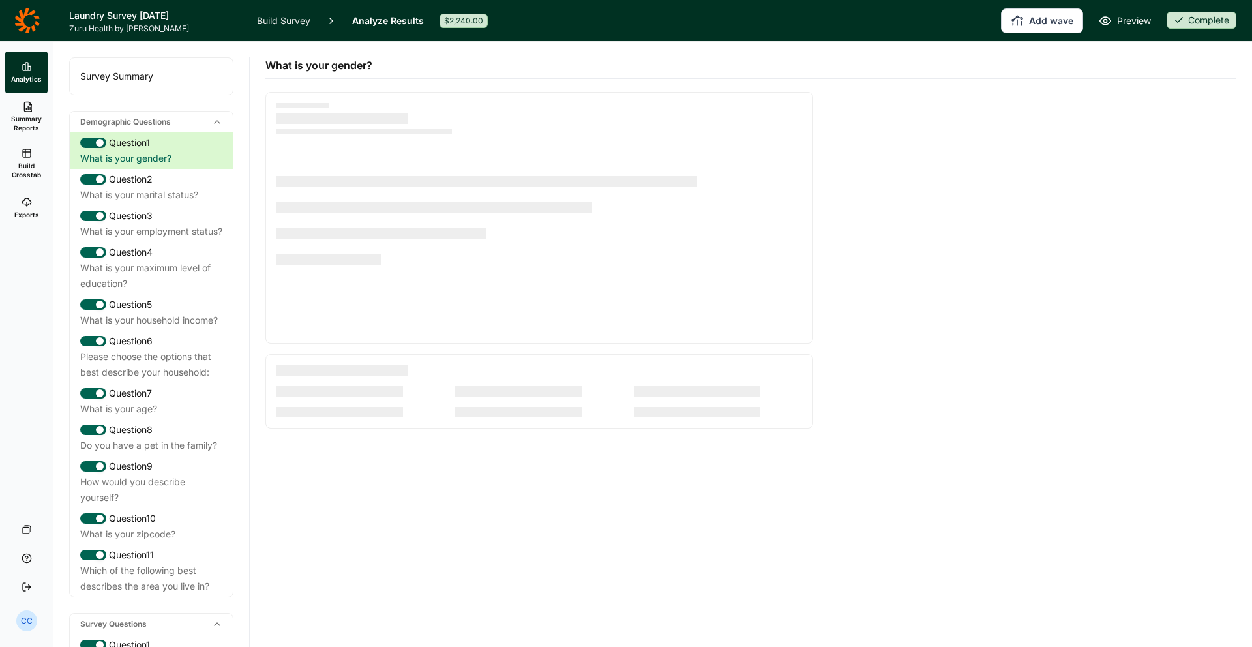
click at [215, 125] on icon at bounding box center [217, 122] width 10 height 10
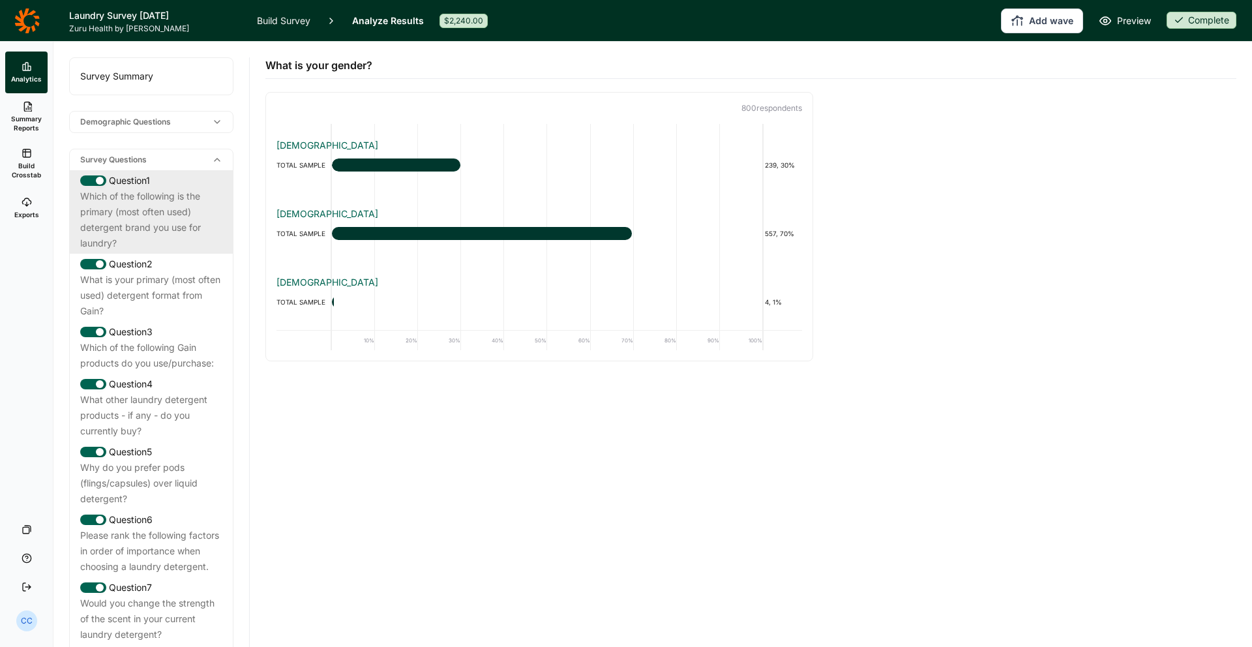
click at [129, 206] on div "Which of the following is the primary (most often used) detergent brand you use…" at bounding box center [151, 219] width 142 height 63
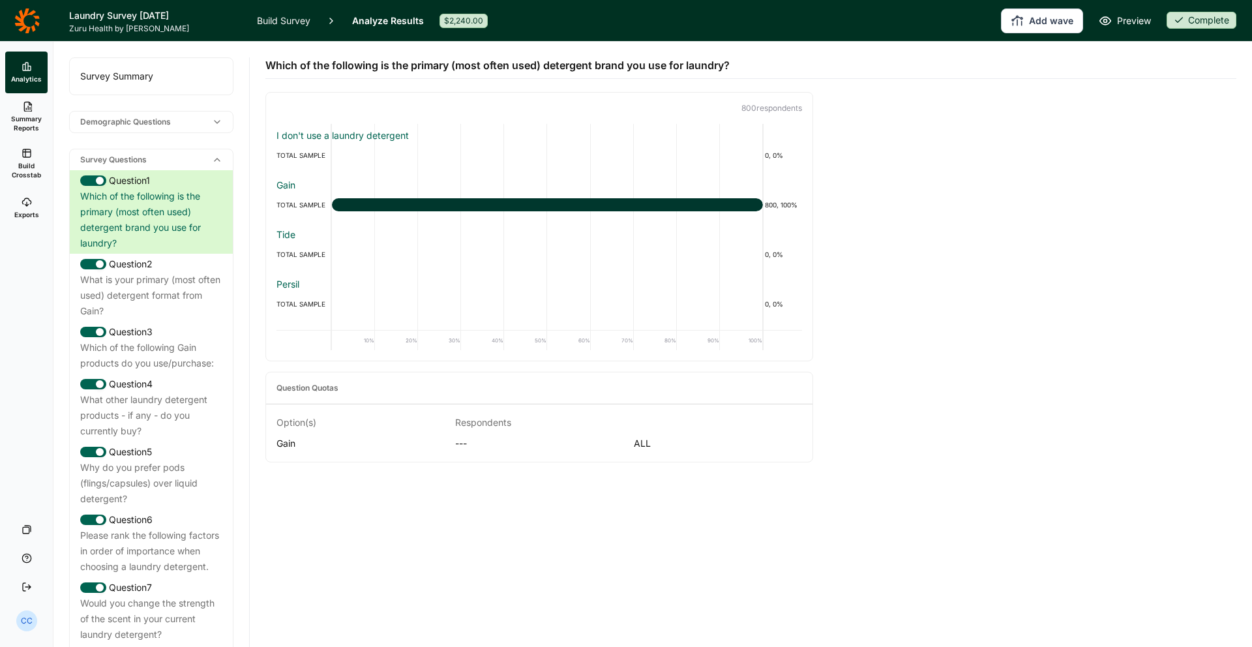
click at [220, 162] on icon at bounding box center [217, 160] width 10 height 10
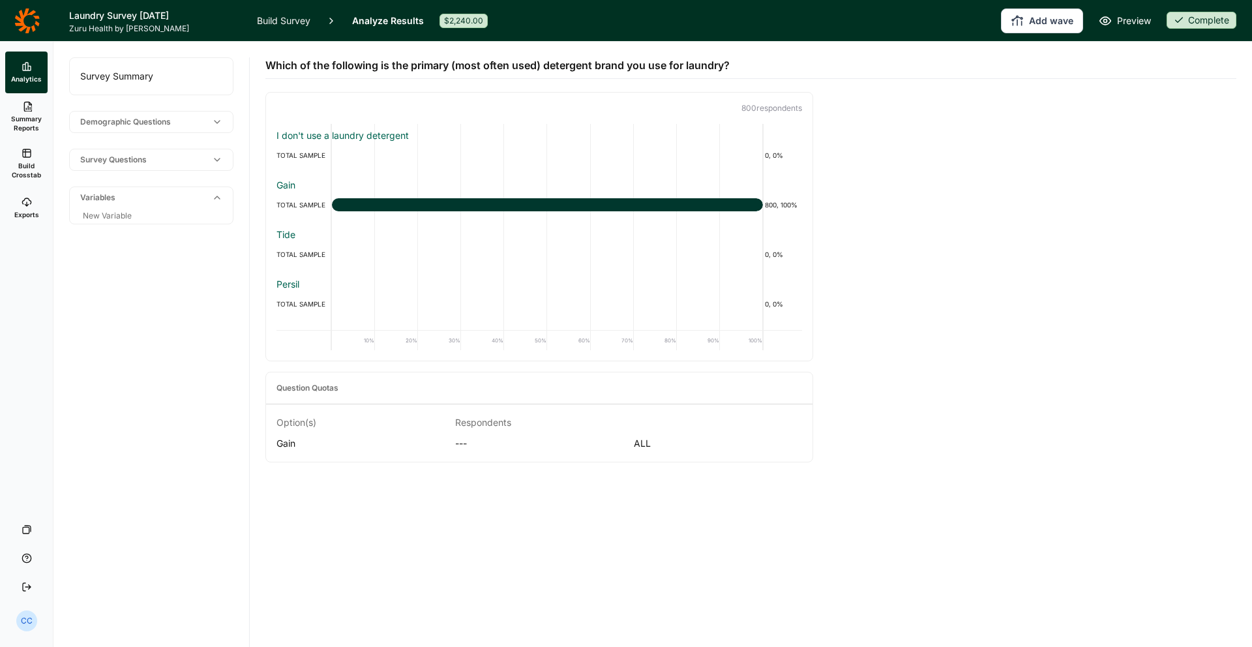
drag, startPoint x: 218, startPoint y: 134, endPoint x: 198, endPoint y: 127, distance: 22.1
click at [216, 134] on div "Survey Summary Demographic Questions Survey Questions Variables New Variable" at bounding box center [151, 140] width 164 height 167
click at [198, 125] on div "Demographic Questions" at bounding box center [151, 122] width 163 height 21
click at [227, 124] on div "Demographic Questions" at bounding box center [151, 122] width 163 height 21
click at [221, 123] on icon at bounding box center [217, 122] width 10 height 10
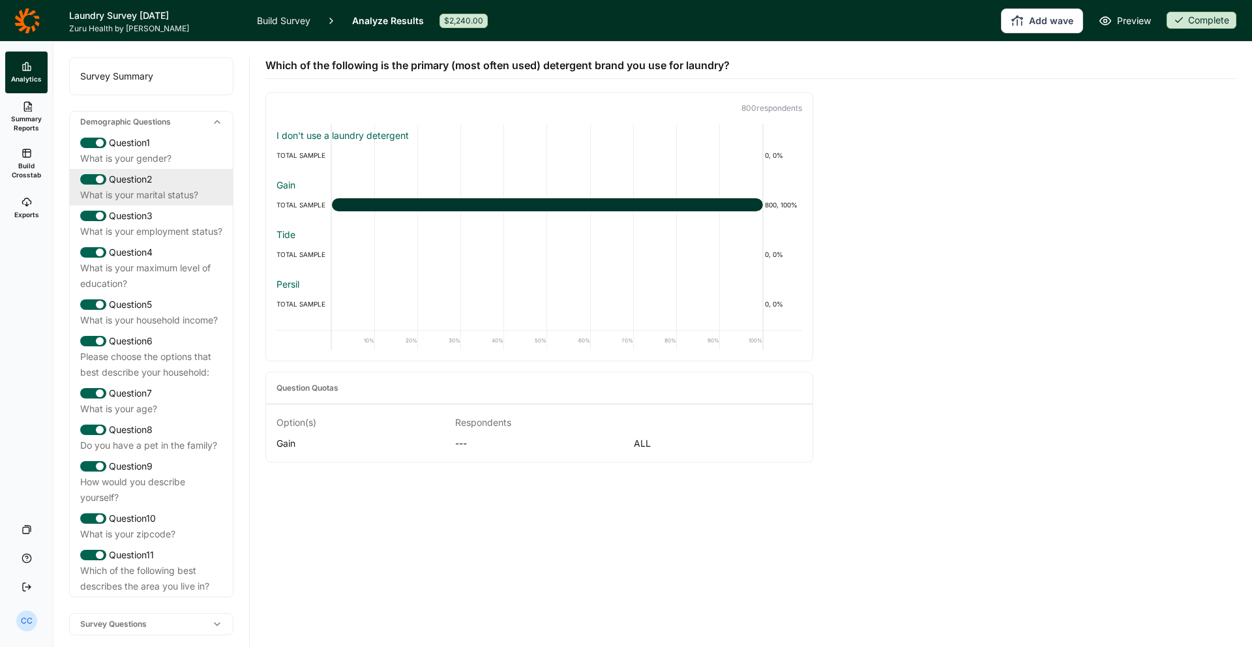
click at [198, 188] on div "What is your marital status?" at bounding box center [151, 195] width 142 height 16
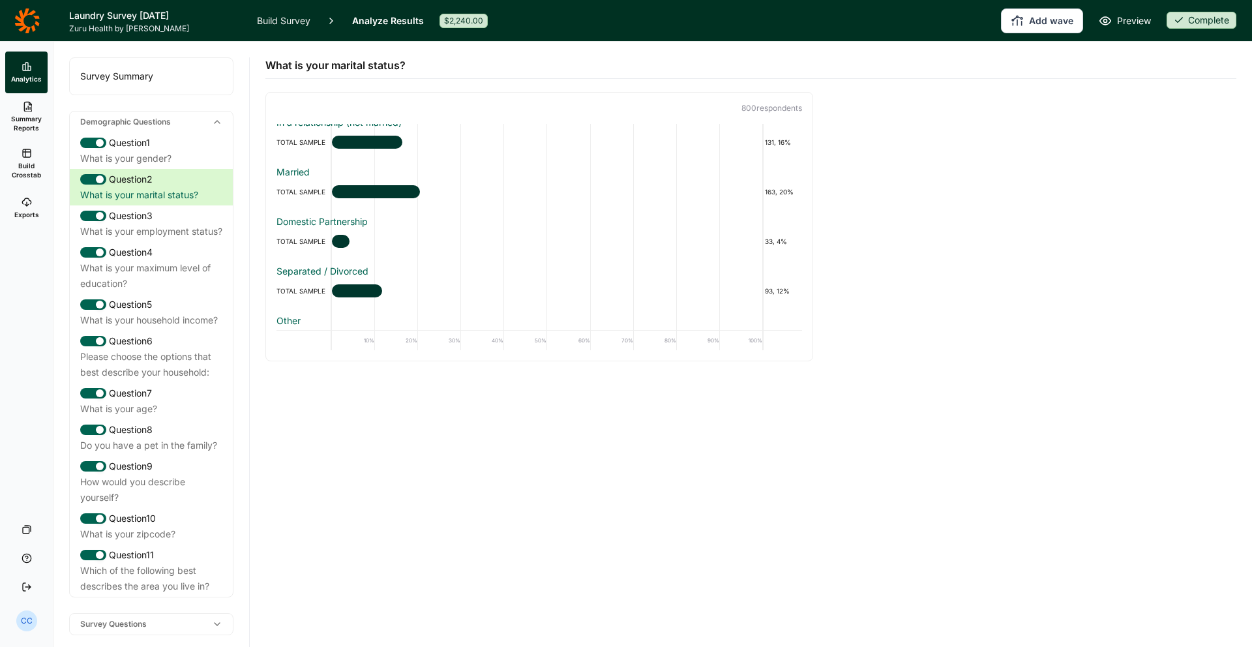
scroll to position [92, 0]
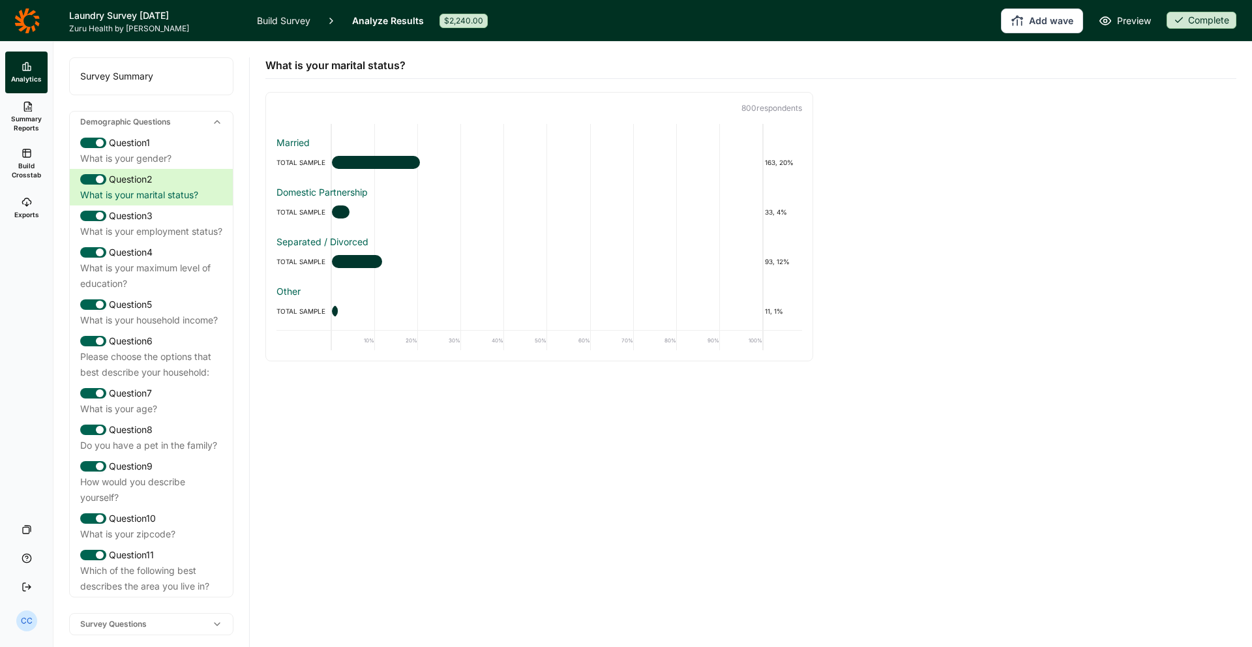
click at [355, 263] on div at bounding box center [357, 261] width 50 height 13
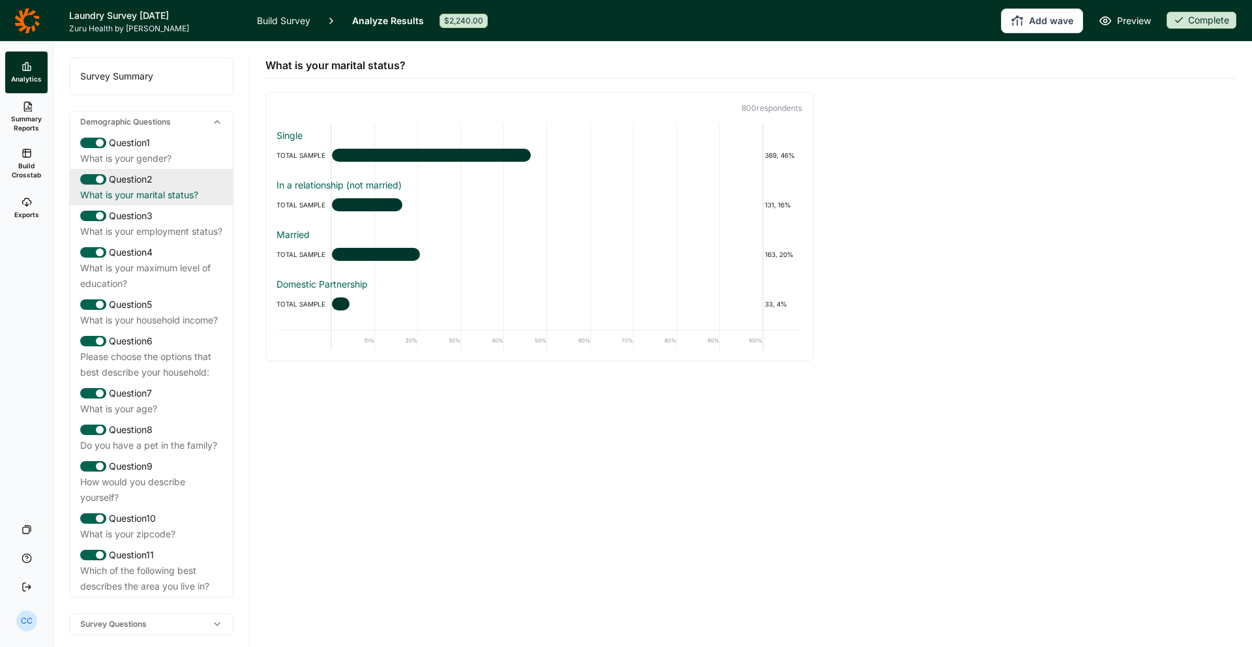
scroll to position [91, 0]
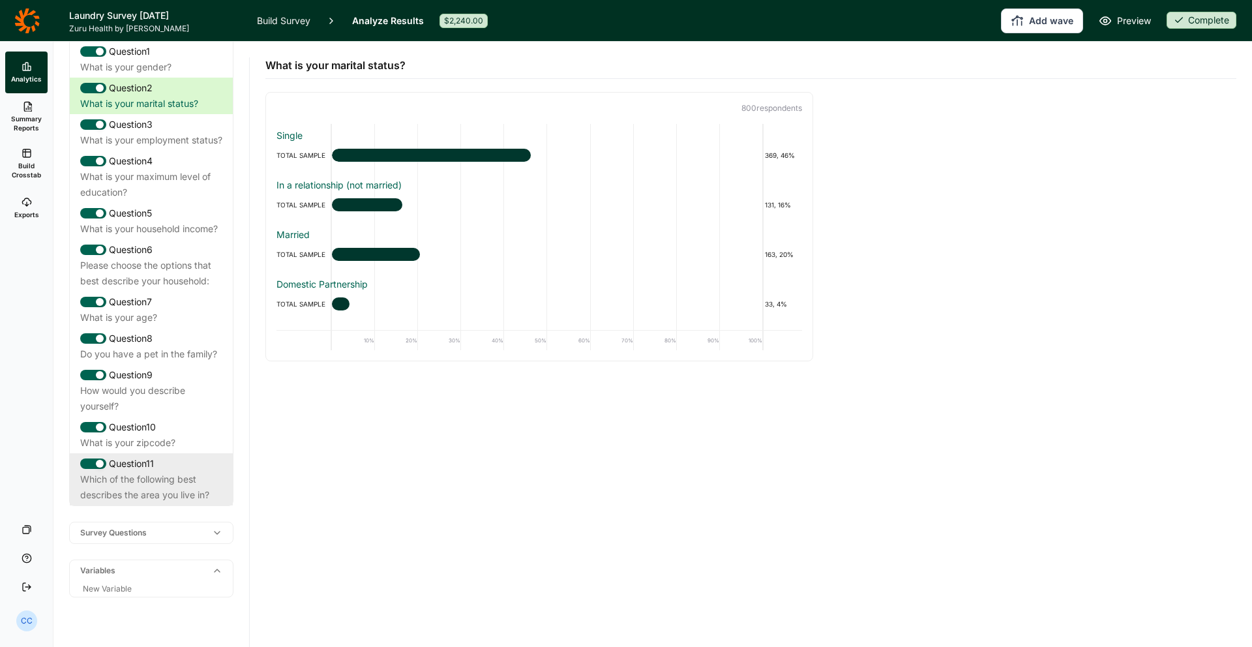
click at [194, 488] on div "Which of the following best describes the area you live in?" at bounding box center [151, 486] width 142 height 31
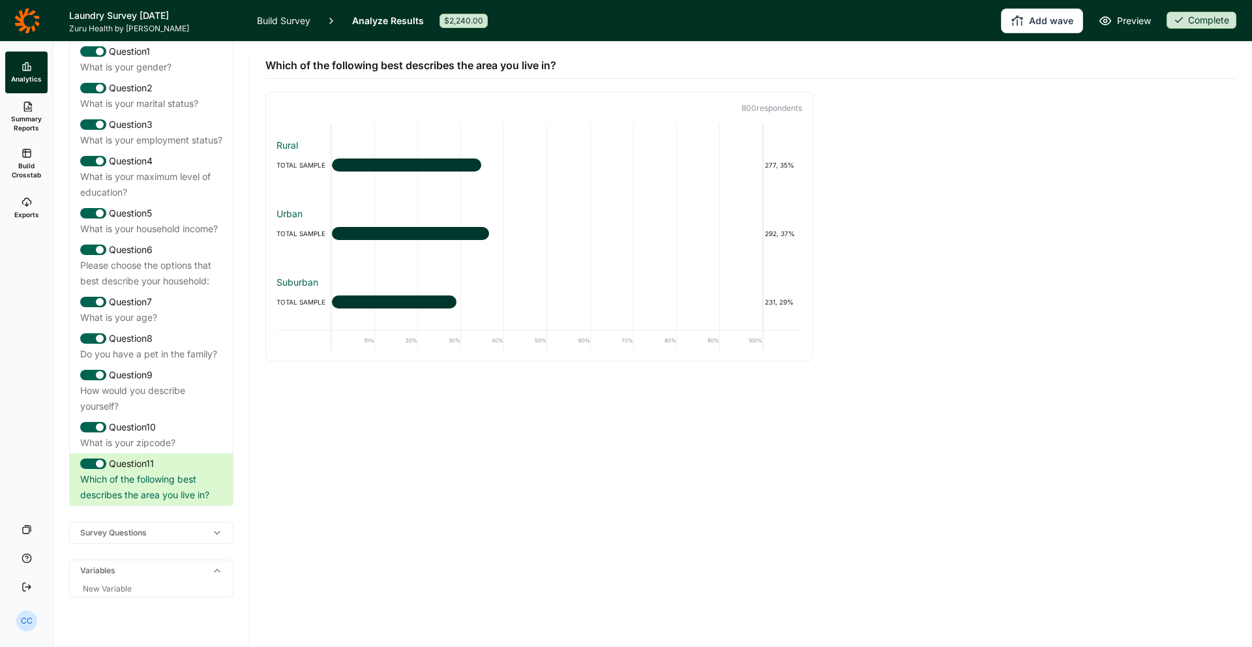
click at [200, 543] on div "Survey Questions" at bounding box center [151, 532] width 163 height 21
drag, startPoint x: 200, startPoint y: 550, endPoint x: 217, endPoint y: 550, distance: 17.0
click at [202, 543] on div "Survey Questions" at bounding box center [151, 532] width 163 height 21
click at [224, 543] on div "Survey Questions" at bounding box center [151, 532] width 163 height 21
click at [219, 538] on icon at bounding box center [217, 533] width 10 height 10
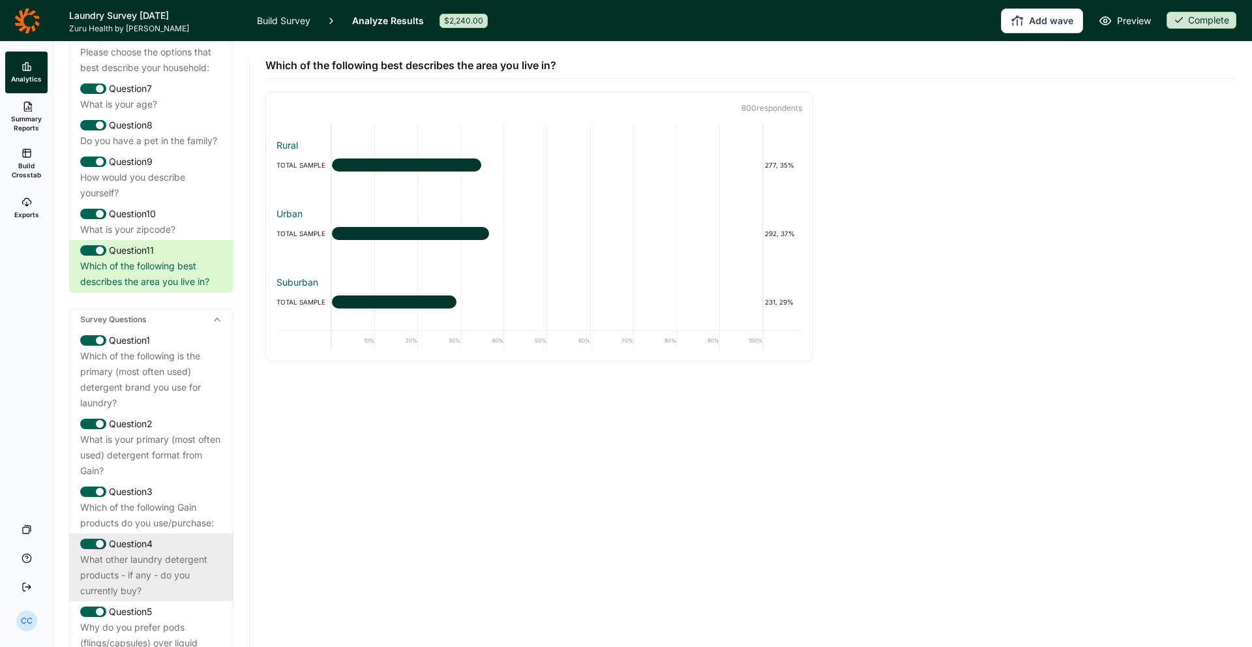
scroll to position [357, 0]
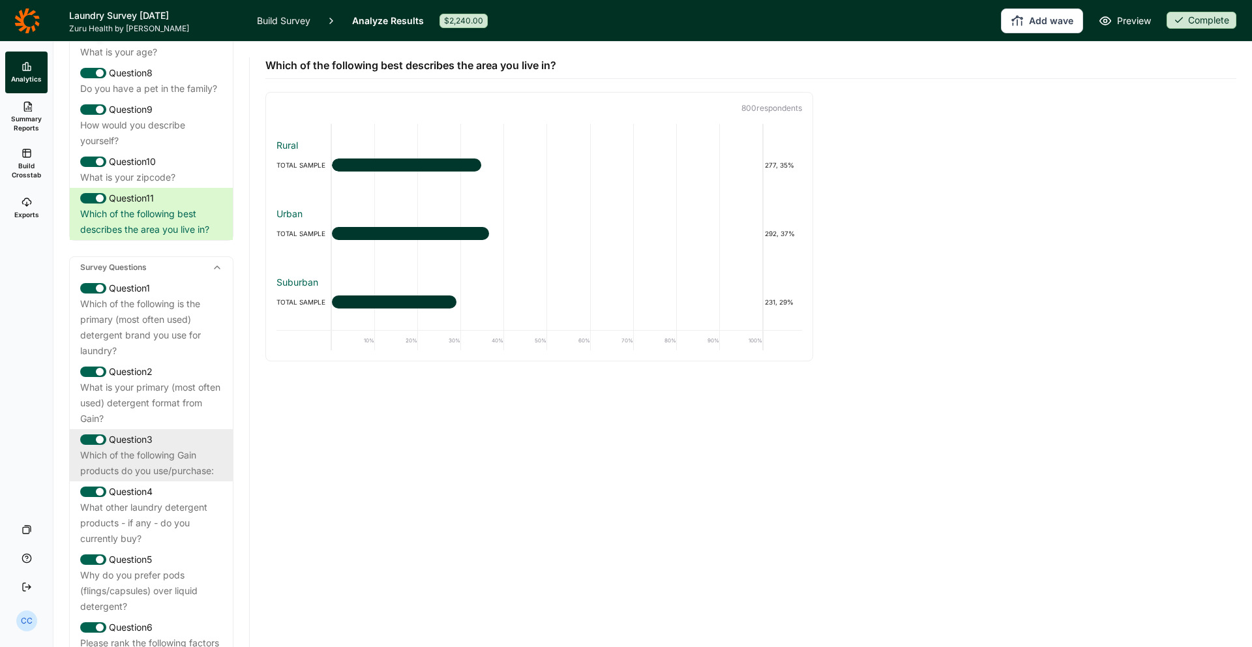
click at [174, 447] on div "Question 3" at bounding box center [151, 440] width 142 height 16
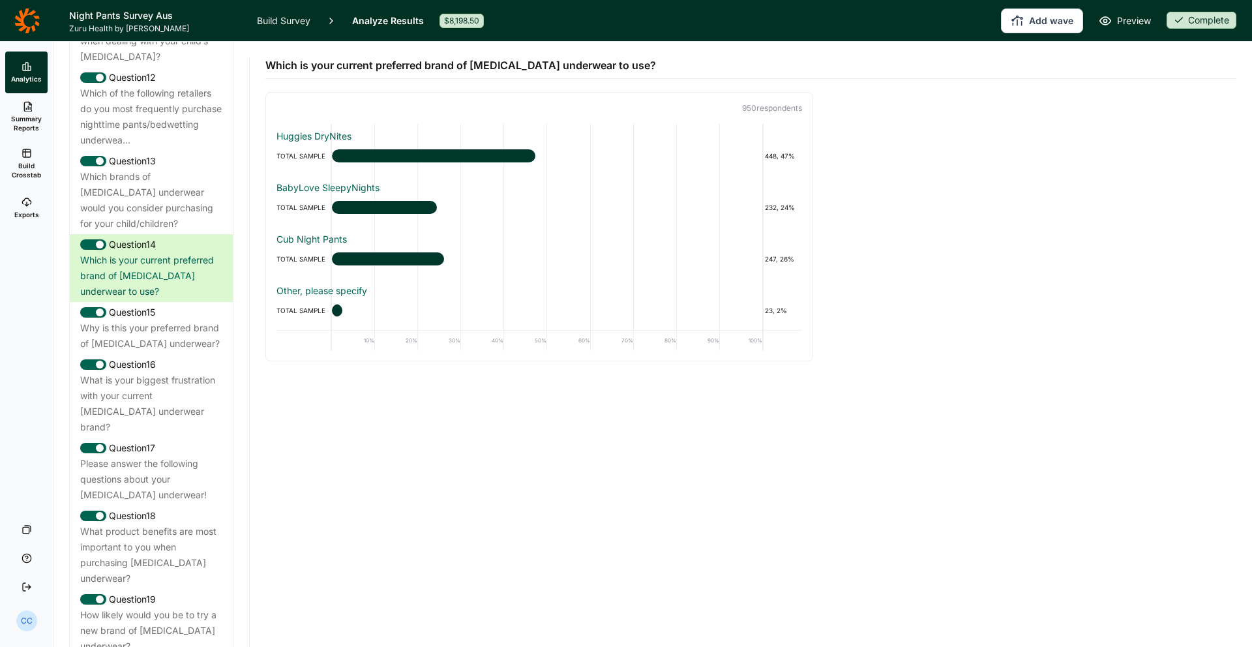
scroll to position [1282, 0]
